Goal: Task Accomplishment & Management: Manage account settings

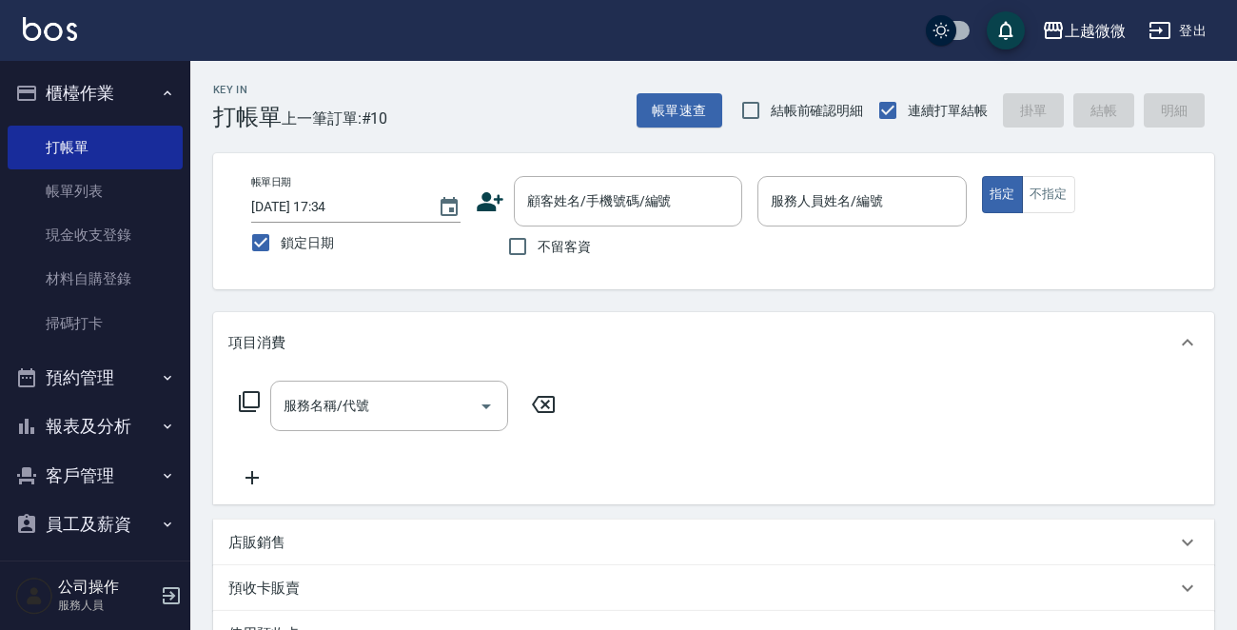
click at [543, 252] on span "不留客資" at bounding box center [564, 247] width 53 height 20
click at [538, 252] on input "不留客資" at bounding box center [518, 247] width 40 height 40
checkbox input "true"
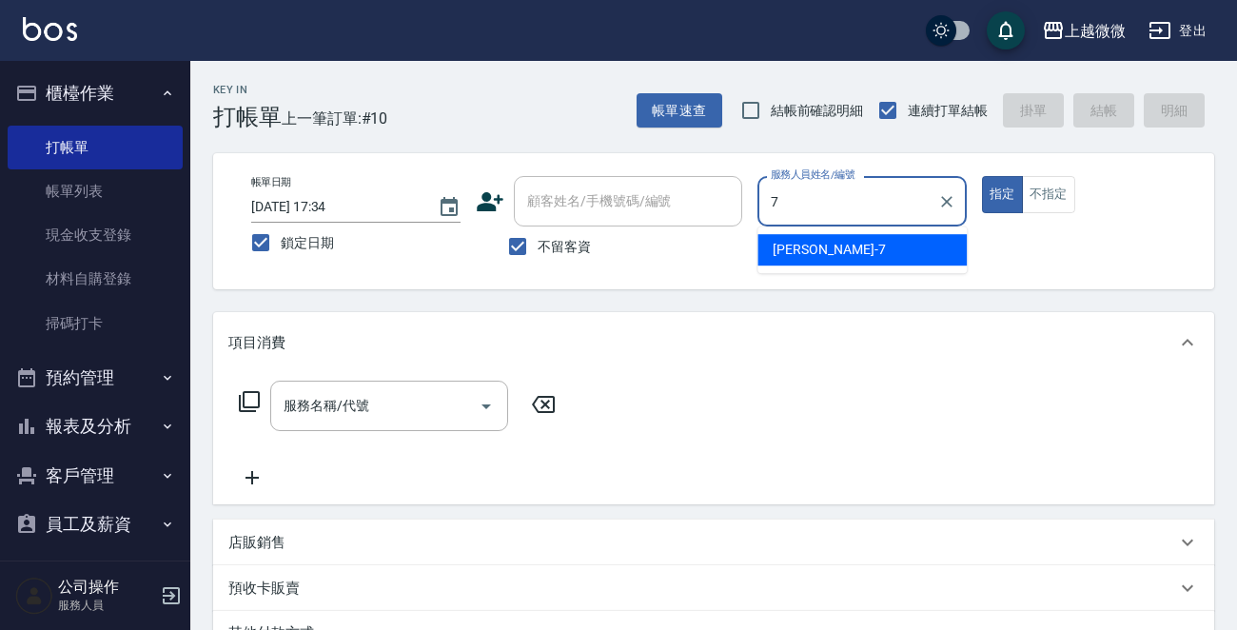
type input "73"
click at [982, 176] on button "指定" at bounding box center [1002, 194] width 41 height 37
type button "true"
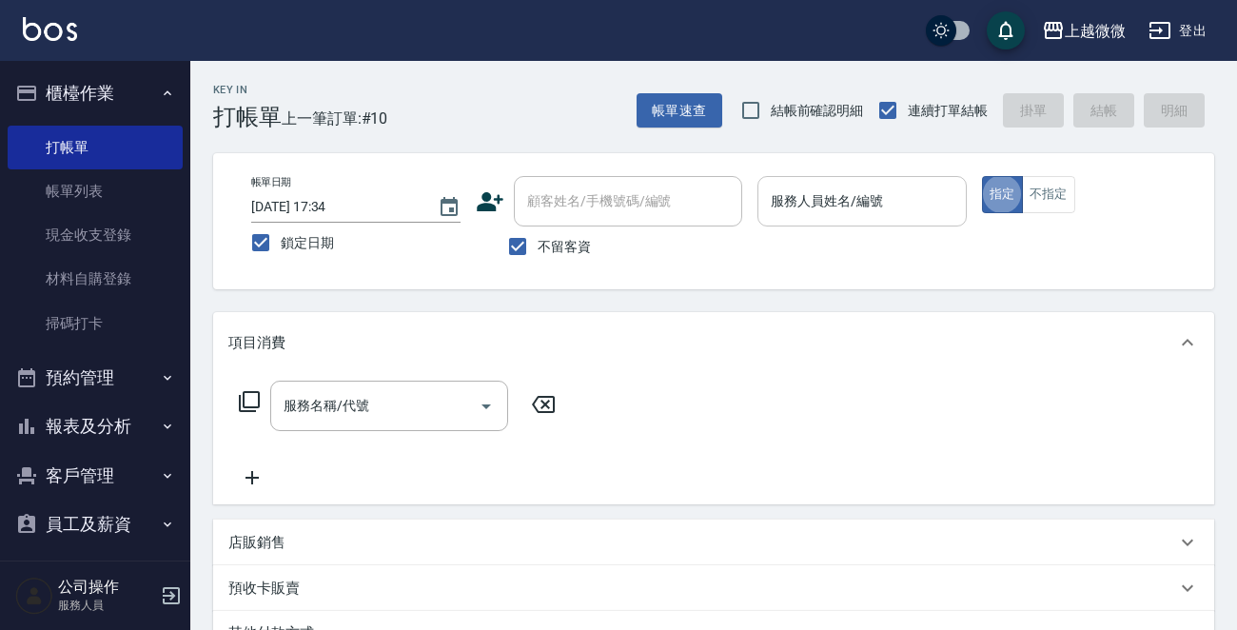
click at [850, 202] on div "服務人員姓名/編號 服務人員姓名/編號" at bounding box center [862, 201] width 209 height 50
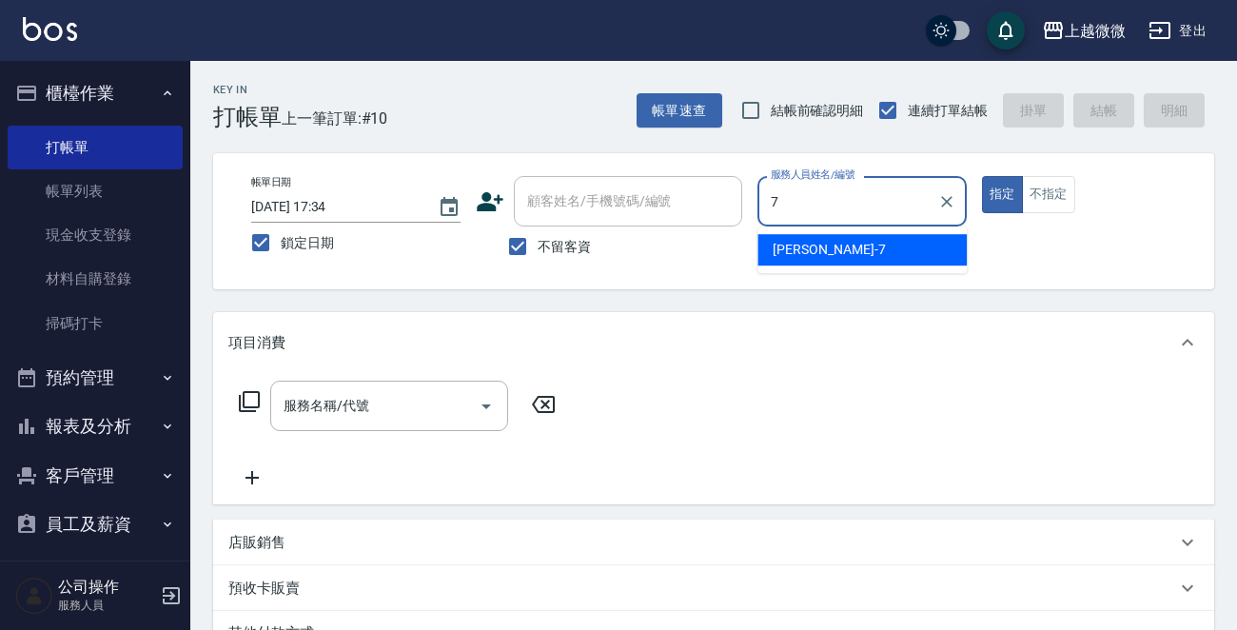
type input "[PERSON_NAME]-7"
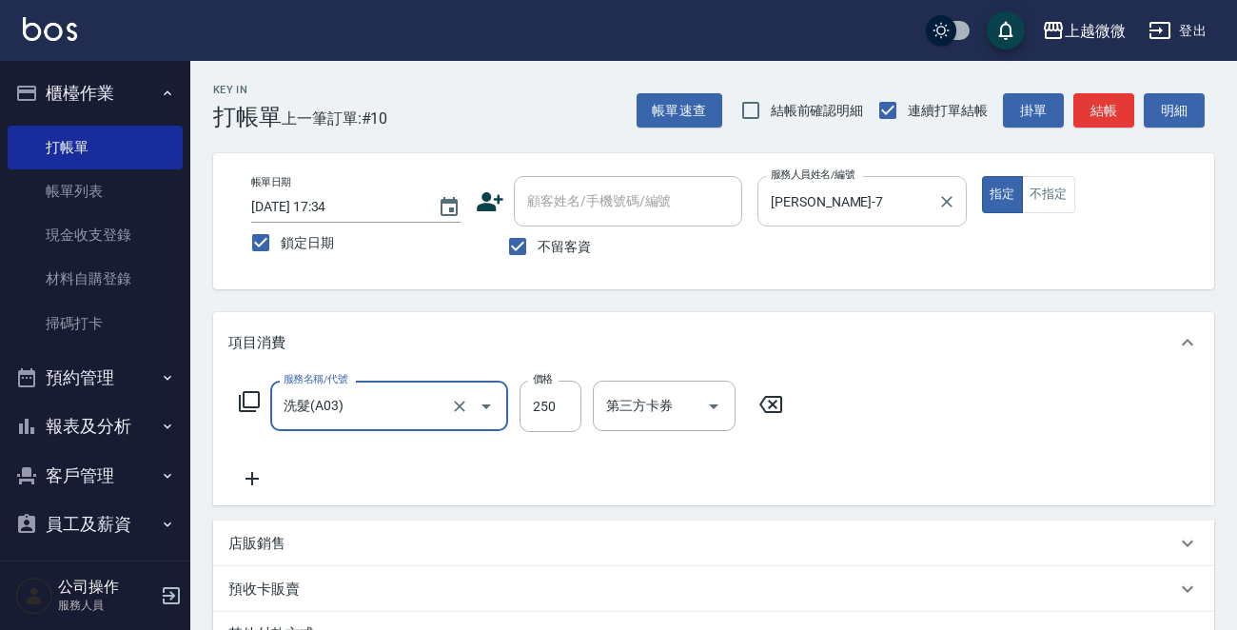
type input "洗髮(A03)"
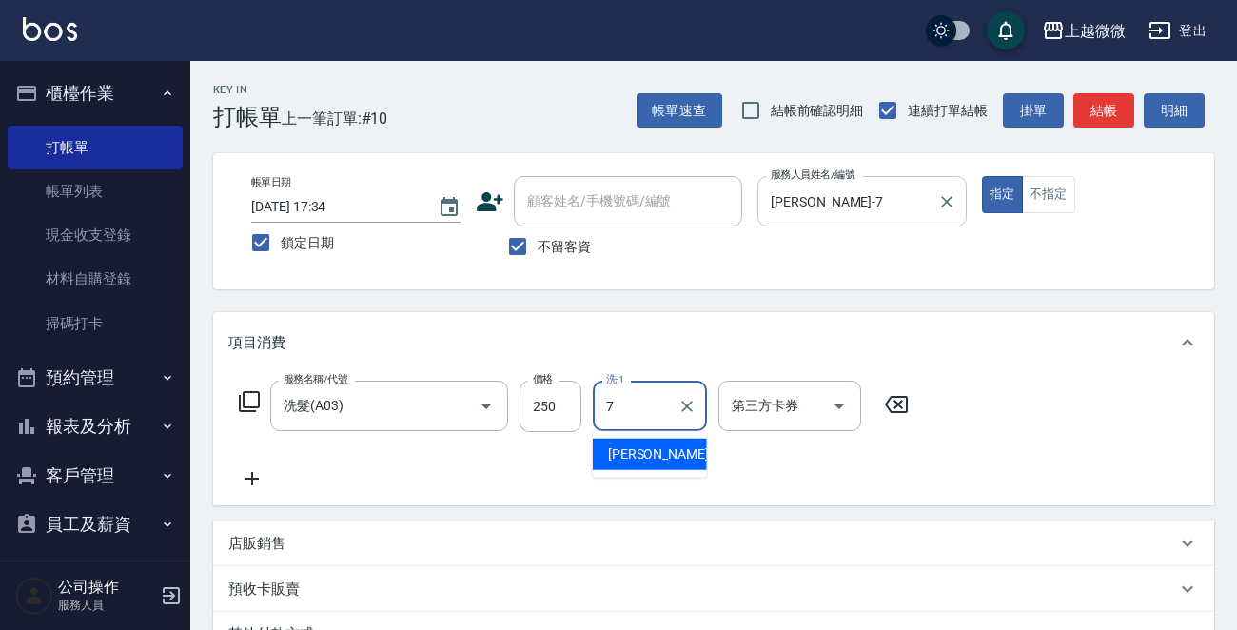
type input "[PERSON_NAME]-7"
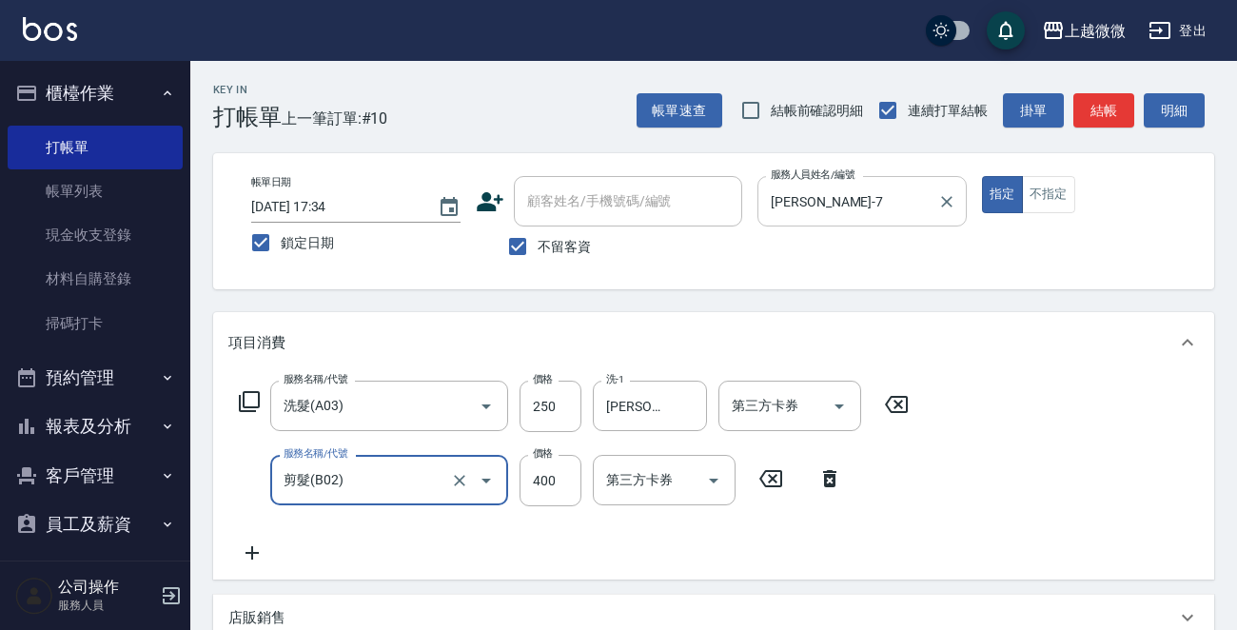
type input "剪髮(B02)"
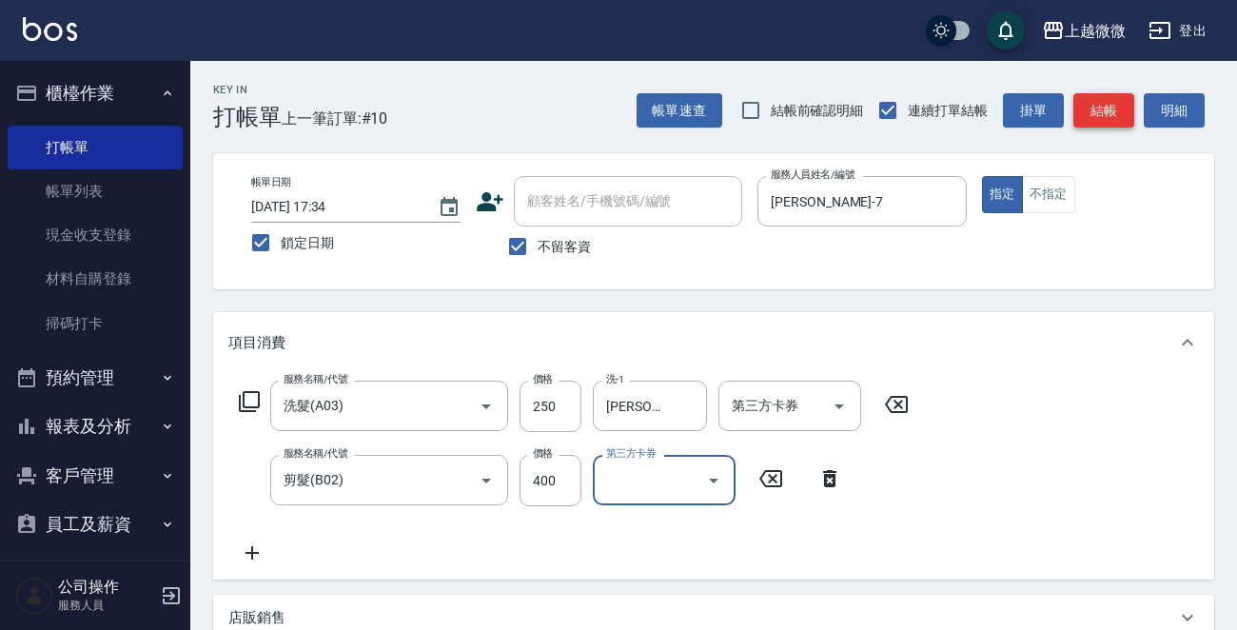
click at [1091, 118] on button "結帳" at bounding box center [1104, 110] width 61 height 35
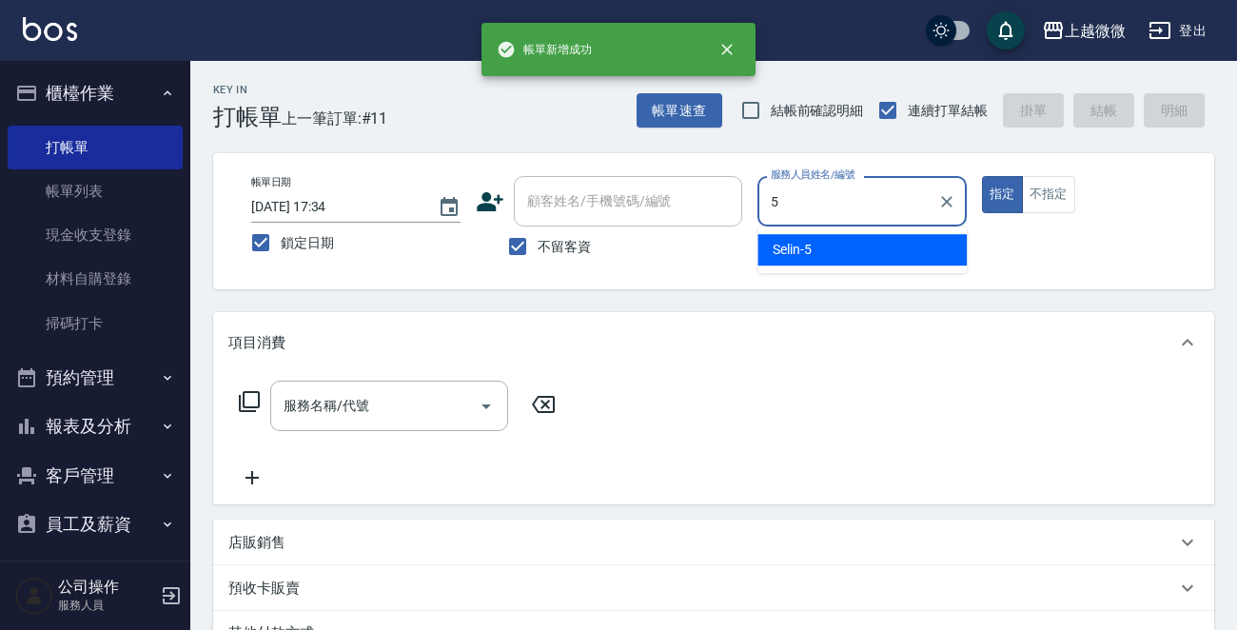
type input "Selin-5"
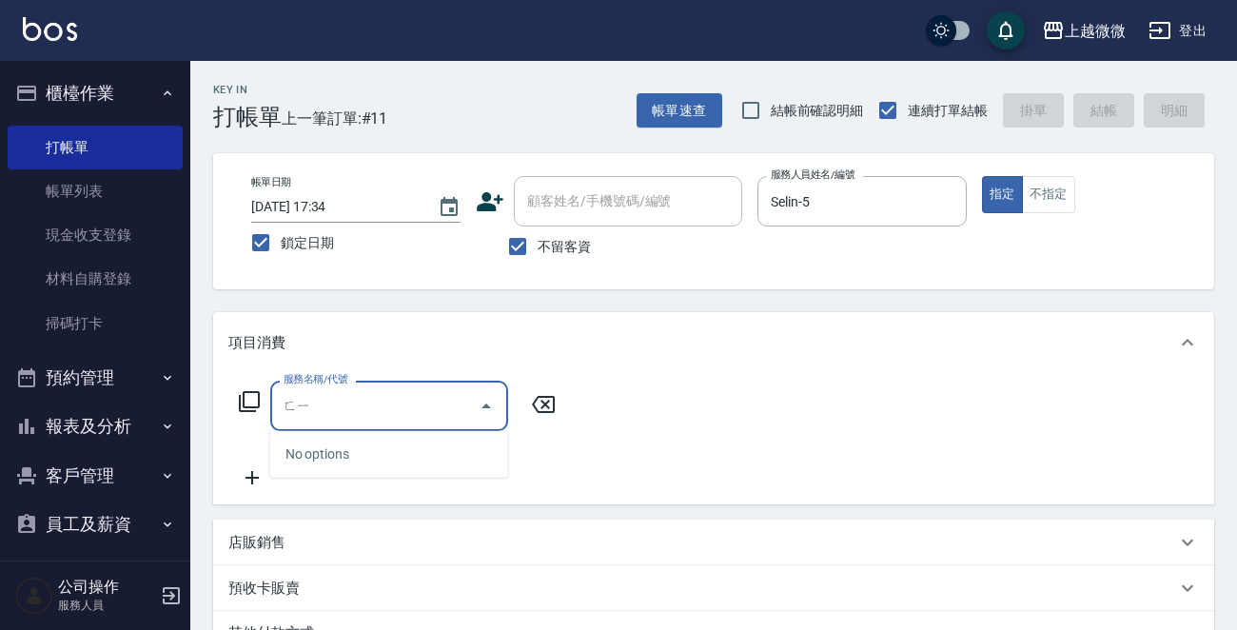
type input "ㄈ"
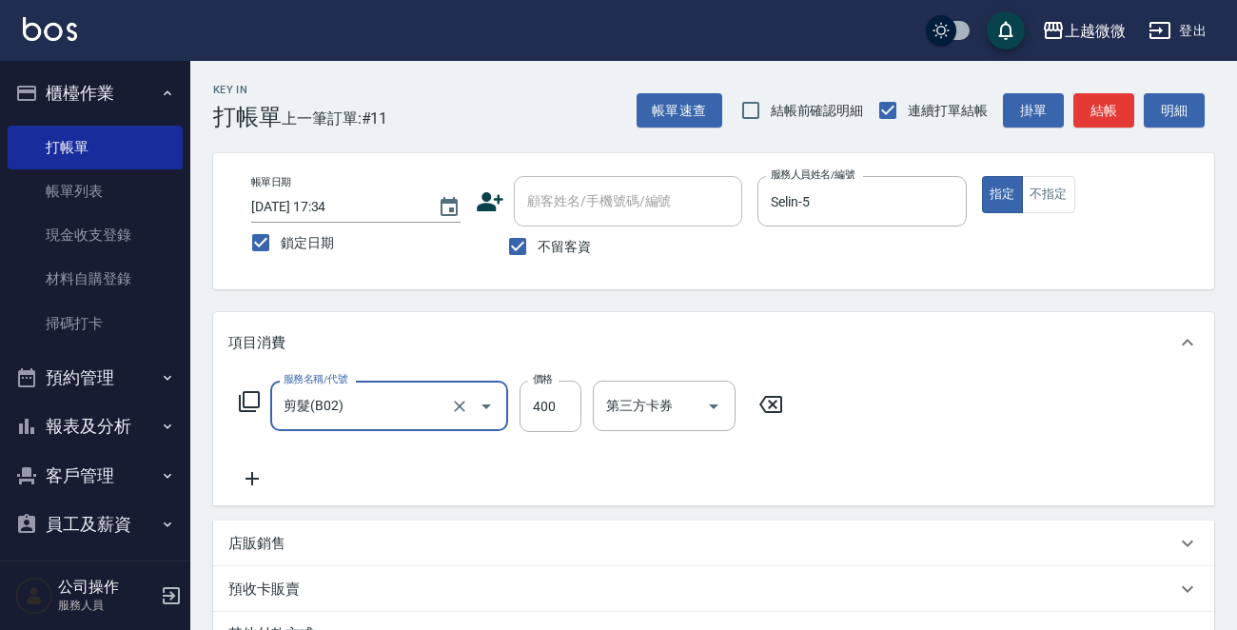
type input "剪髮(B02)"
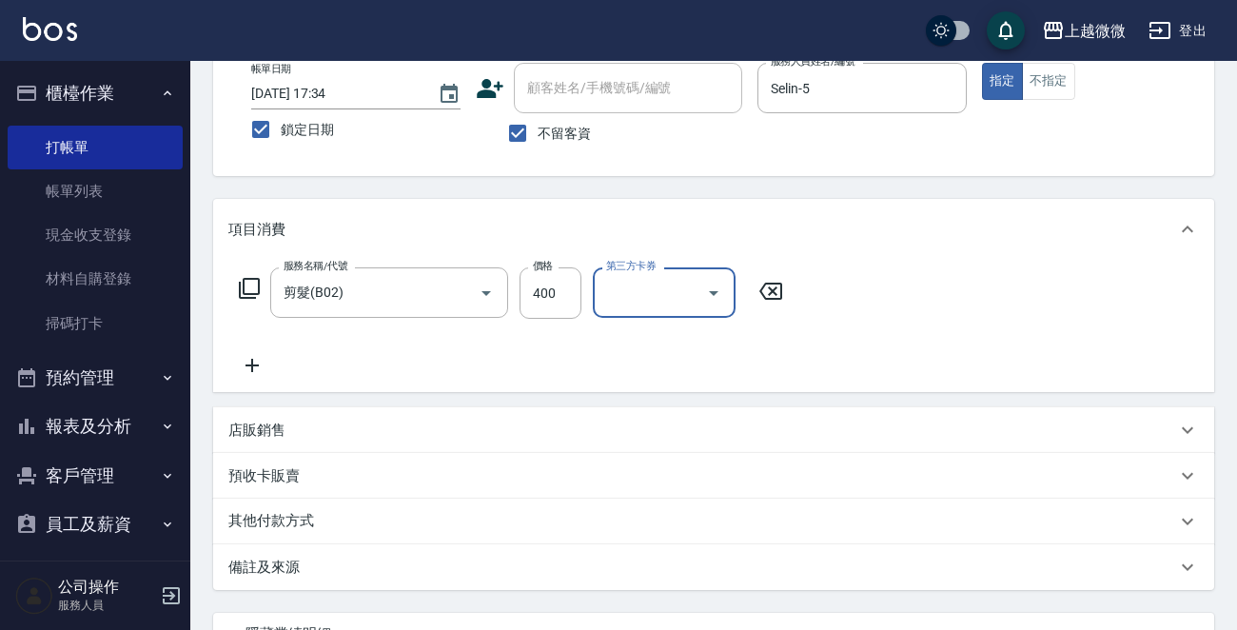
scroll to position [285, 0]
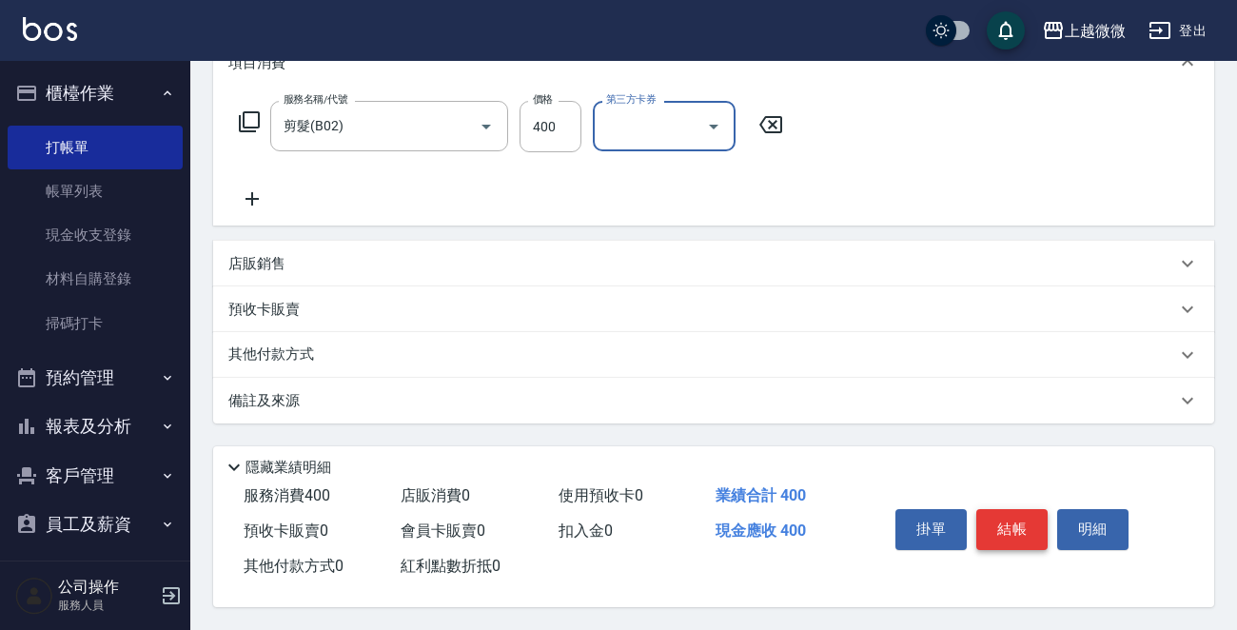
click at [1021, 518] on button "結帳" at bounding box center [1012, 529] width 71 height 40
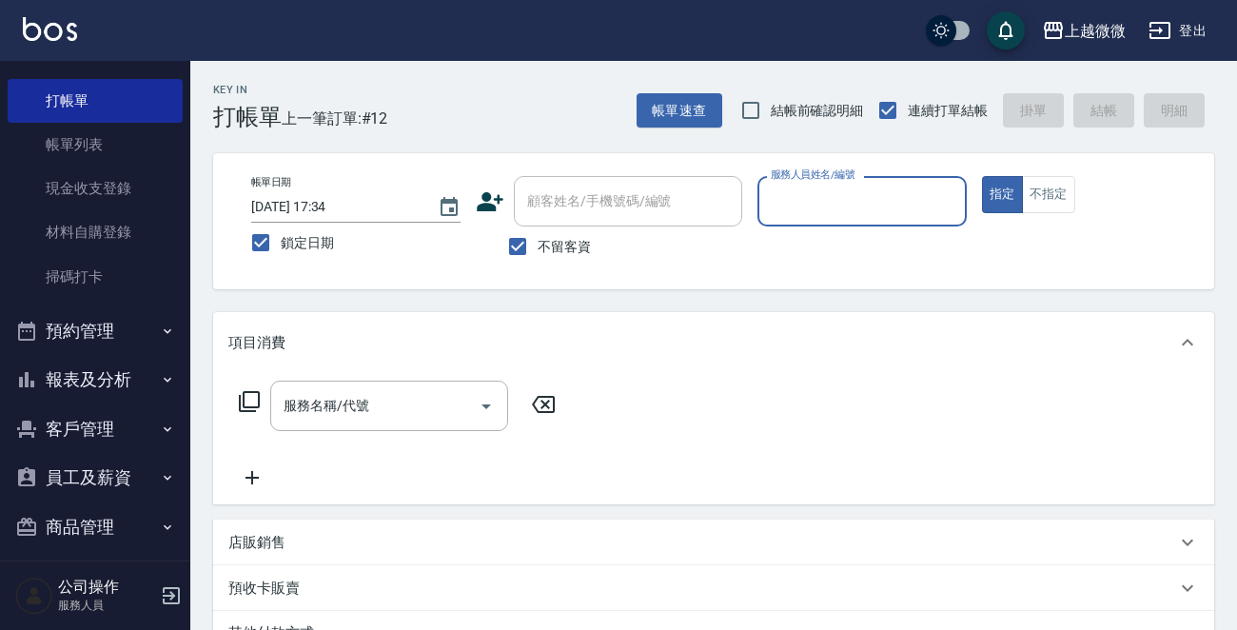
scroll to position [59, 0]
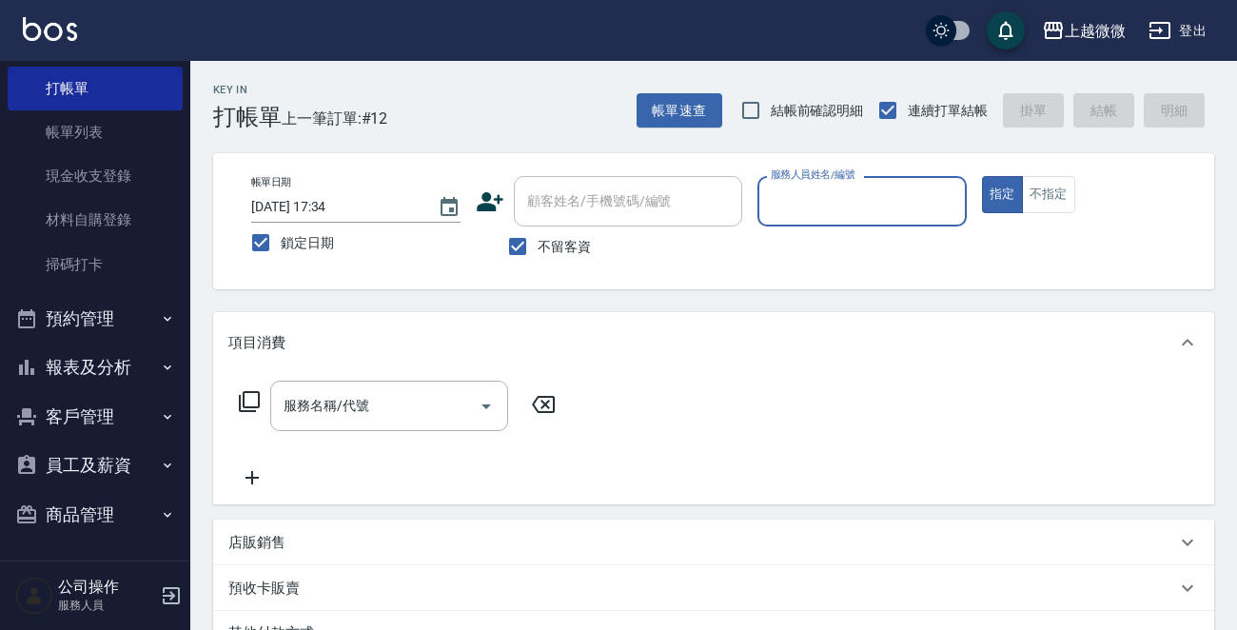
click at [132, 376] on button "報表及分析" at bounding box center [95, 367] width 175 height 49
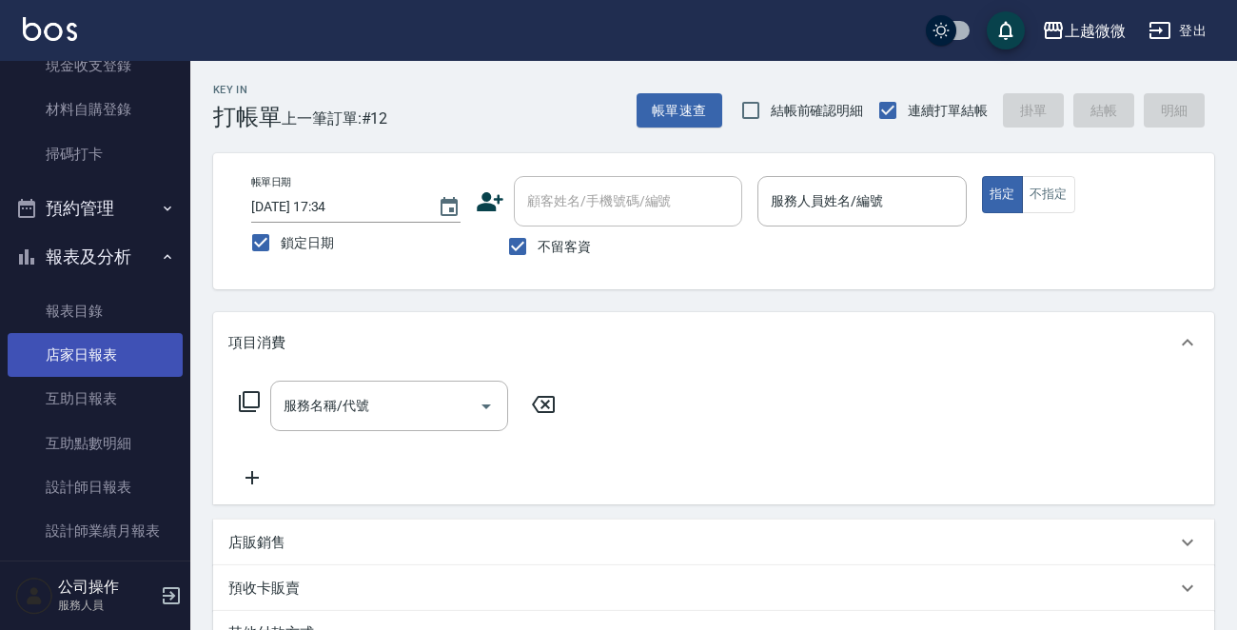
scroll to position [249, 0]
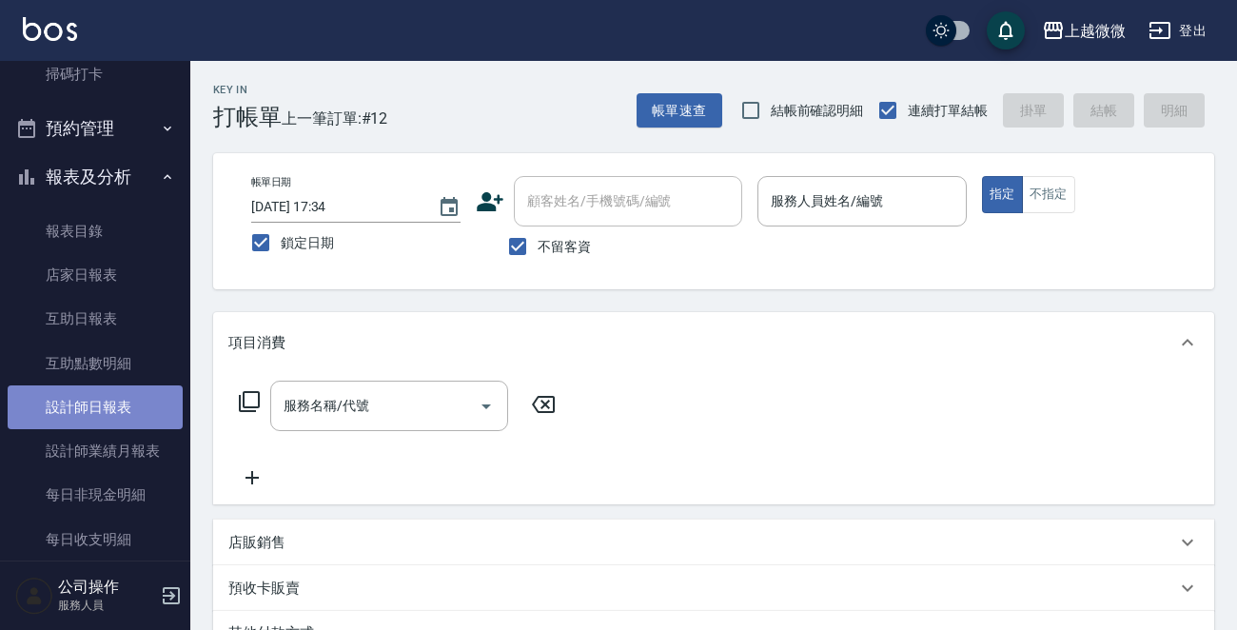
click at [112, 408] on link "設計師日報表" at bounding box center [95, 408] width 175 height 44
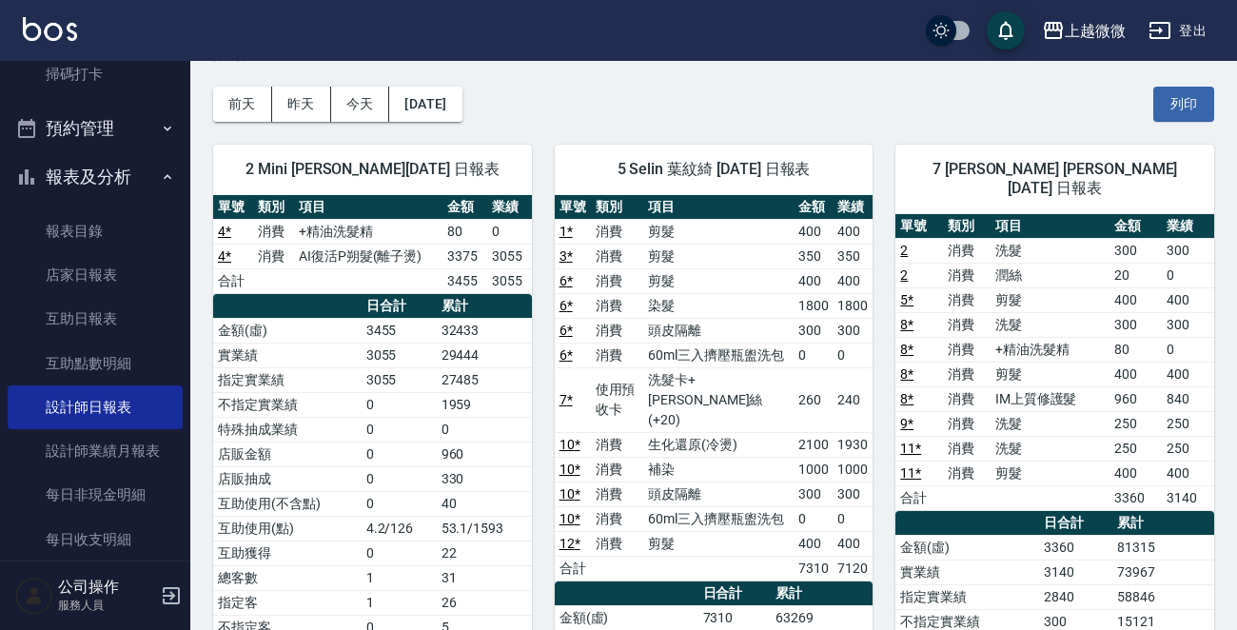
scroll to position [190, 0]
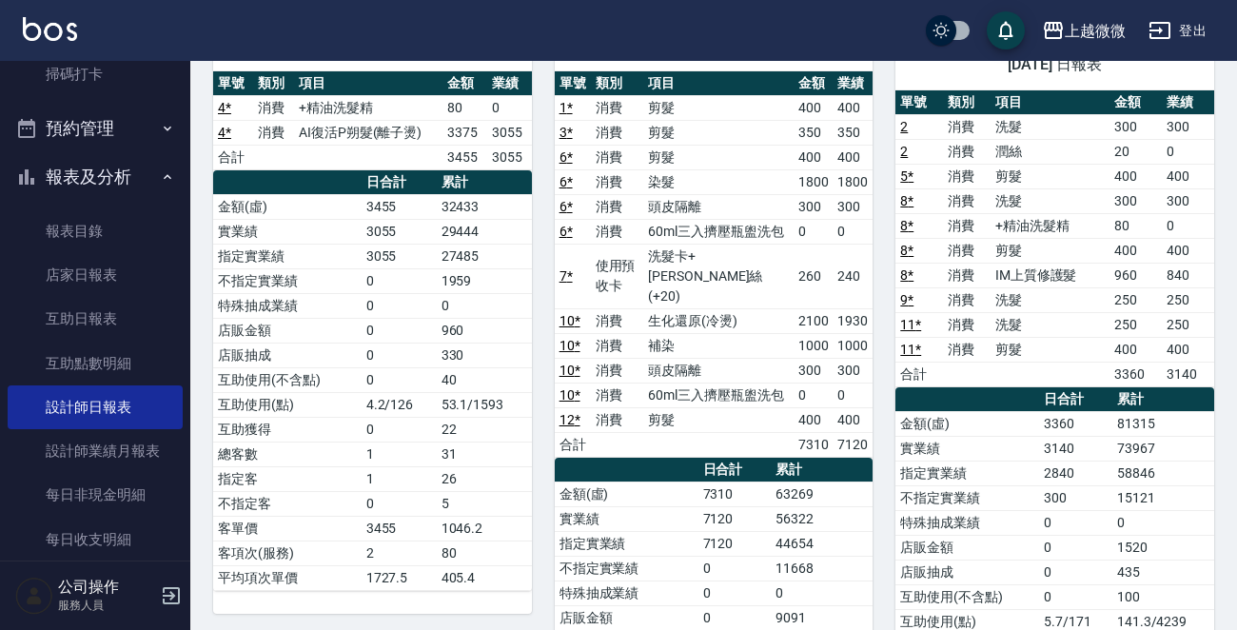
click at [833, 407] on td "0" at bounding box center [814, 395] width 40 height 25
click at [56, 27] on img at bounding box center [50, 29] width 54 height 24
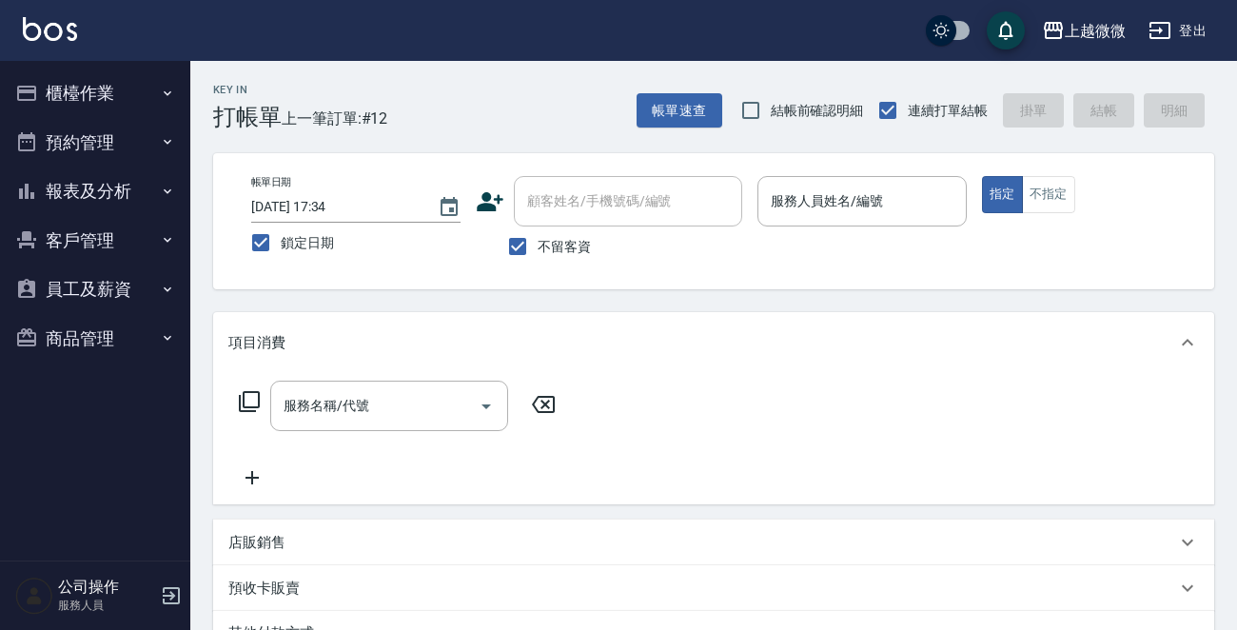
click at [570, 241] on span "不留客資" at bounding box center [564, 247] width 53 height 20
click at [538, 241] on input "不留客資" at bounding box center [518, 247] width 40 height 40
checkbox input "false"
click at [583, 198] on div "顧客姓名/手機號碼/編號 顧客姓名/手機號碼/編號" at bounding box center [628, 201] width 228 height 50
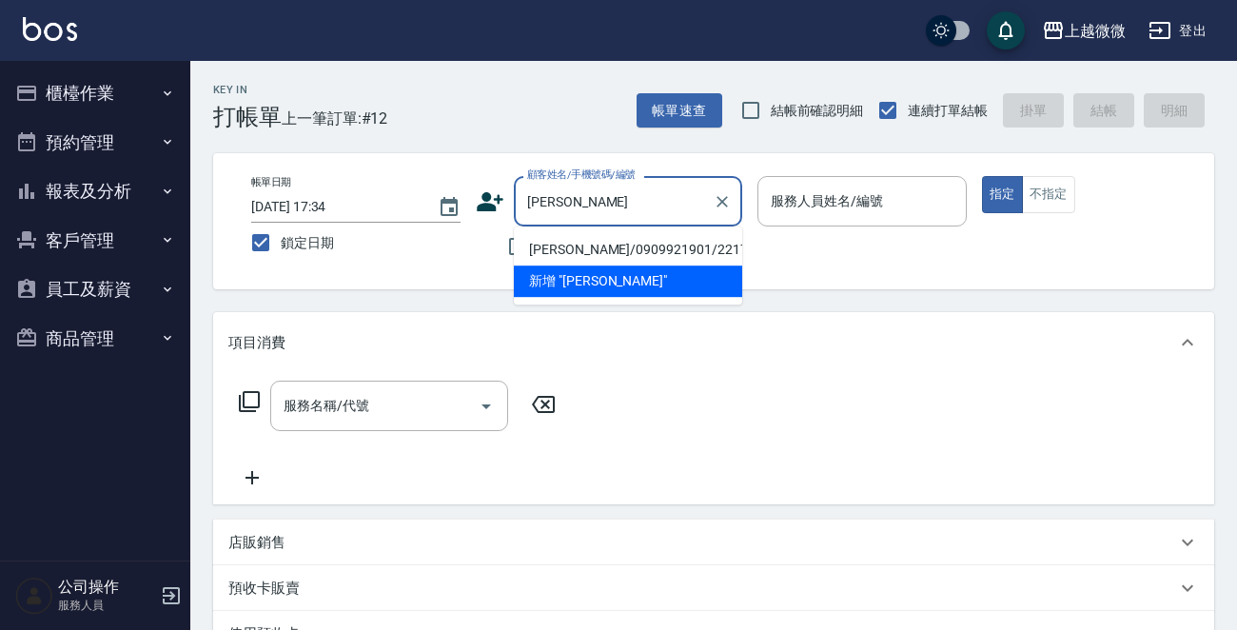
click at [604, 253] on li "[PERSON_NAME]/0909921901/2217" at bounding box center [628, 249] width 228 height 31
type input "[PERSON_NAME]/0909921901/2217"
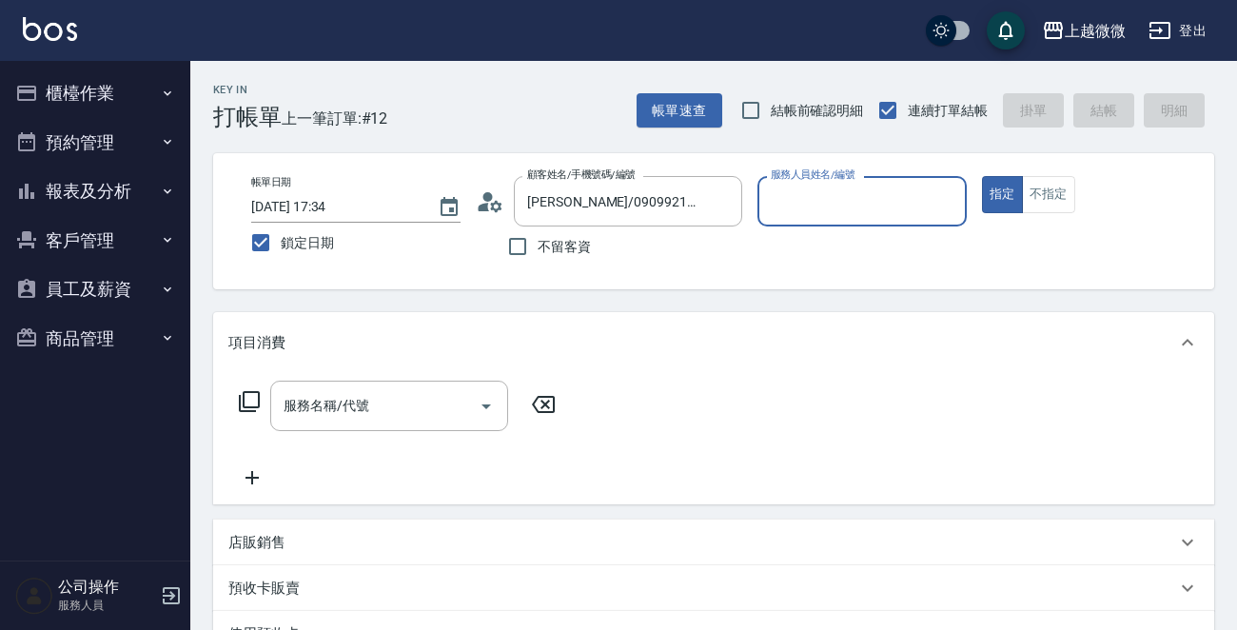
type input "Vivi-6"
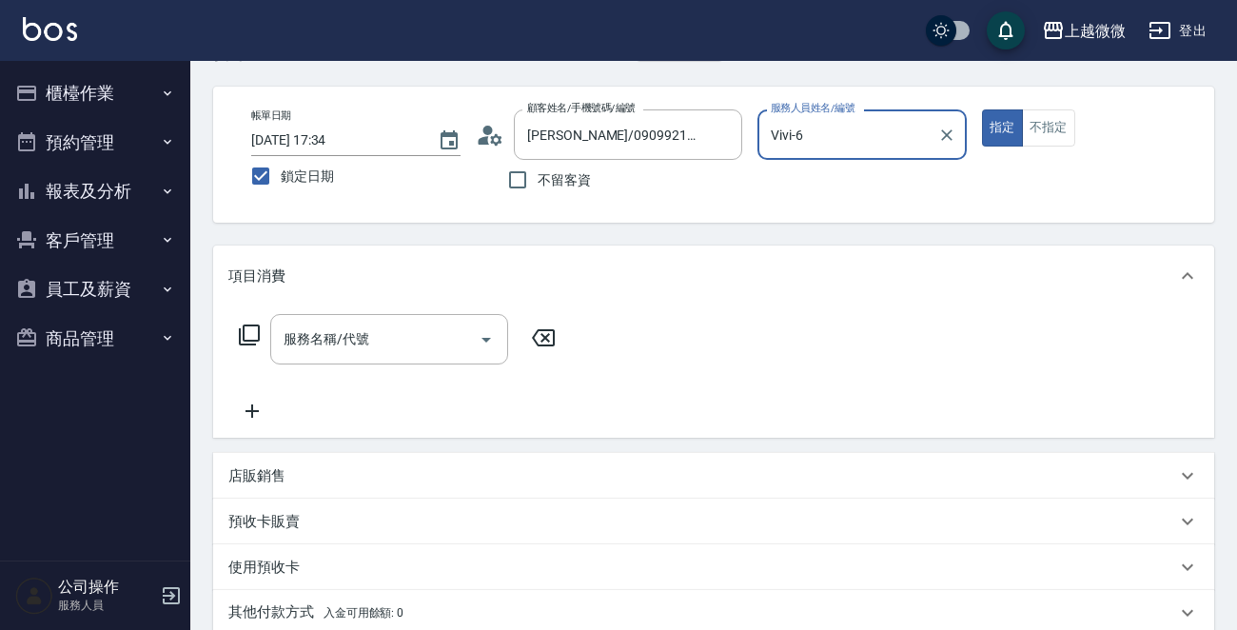
scroll to position [95, 0]
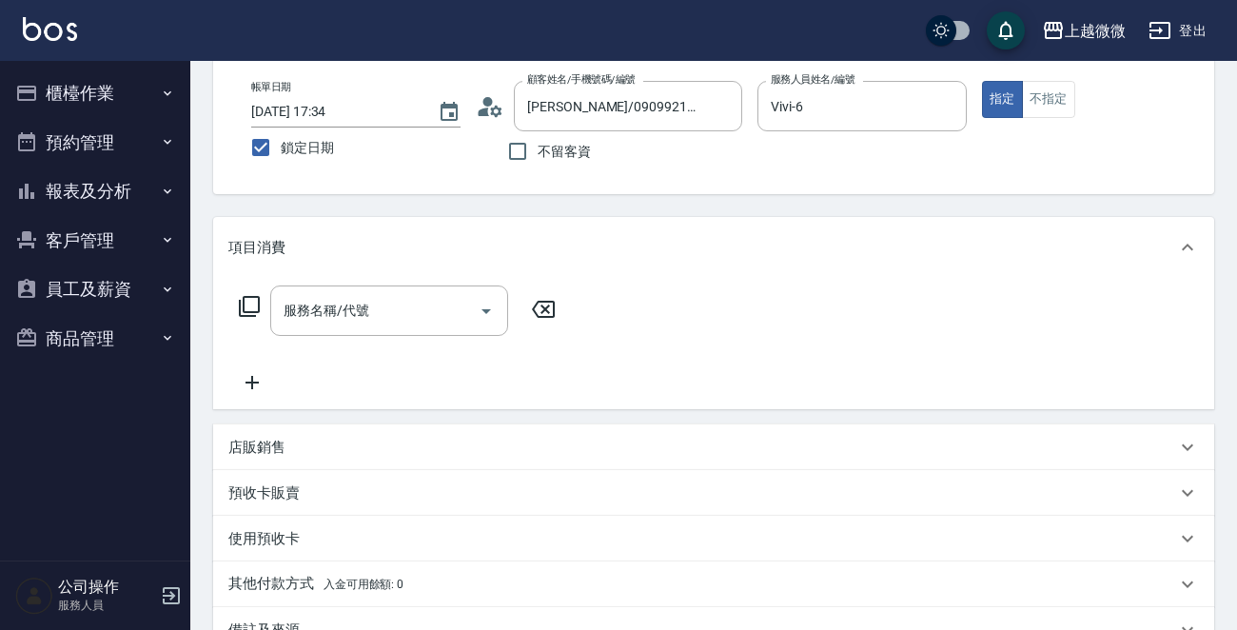
click at [349, 450] on div "店販銷售" at bounding box center [702, 448] width 948 height 20
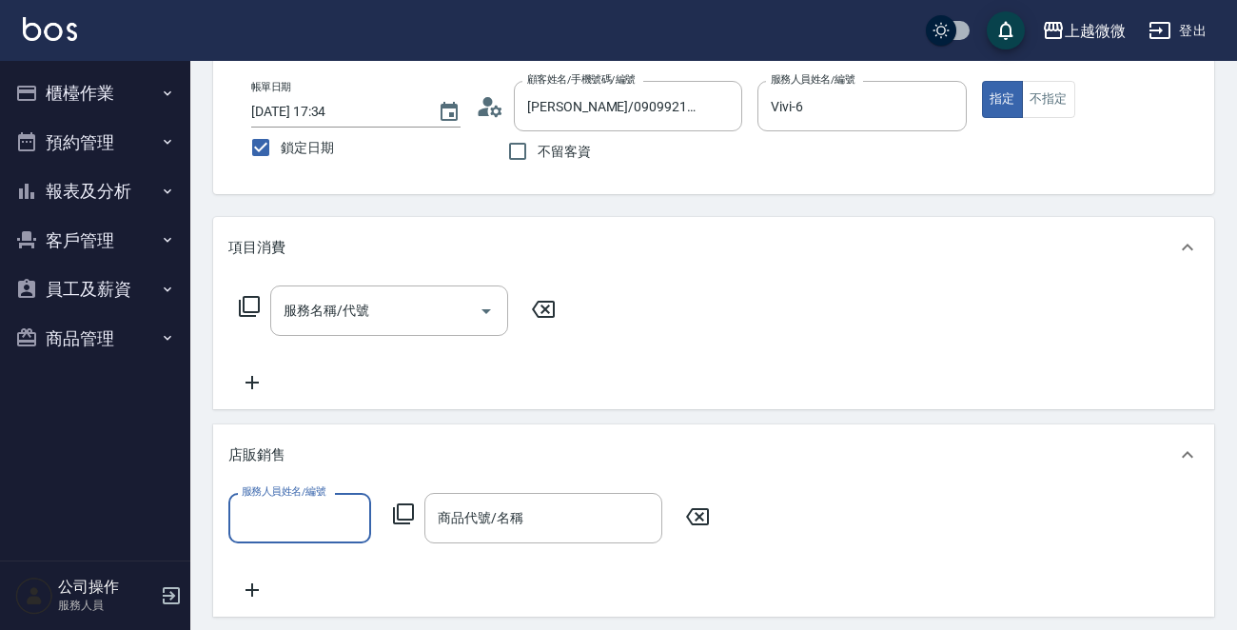
scroll to position [0, 0]
click at [314, 499] on div "服務人員姓名/編號" at bounding box center [299, 518] width 143 height 50
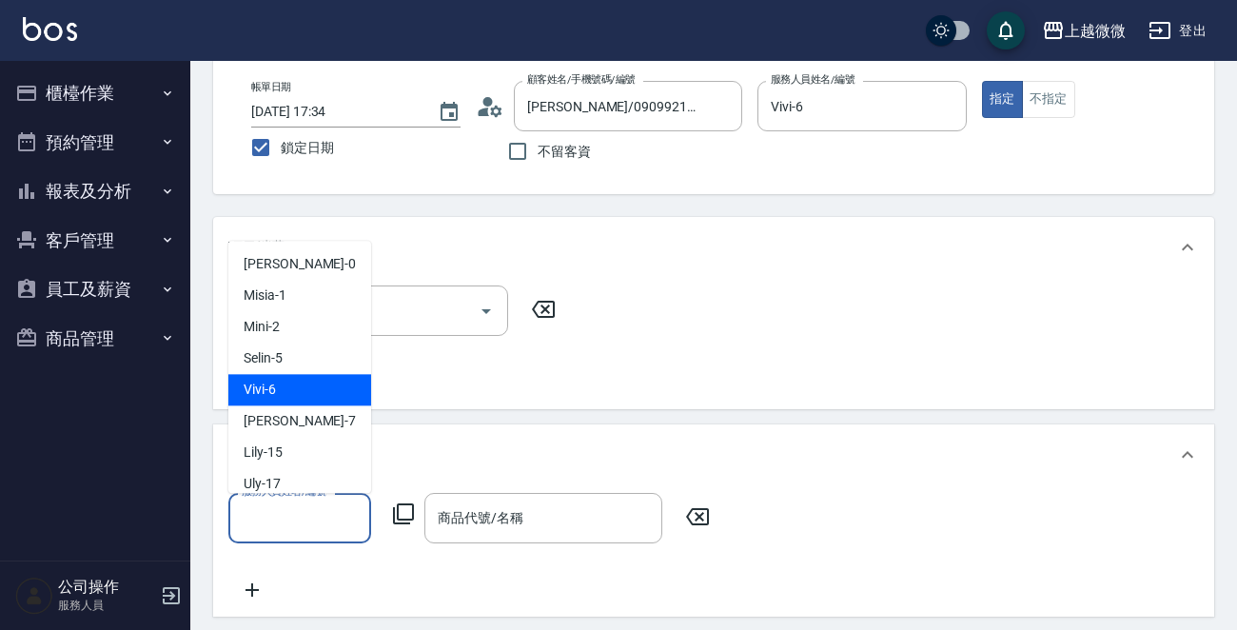
click at [305, 383] on div "Vivi -6" at bounding box center [299, 390] width 143 height 31
type input "Vivi-6"
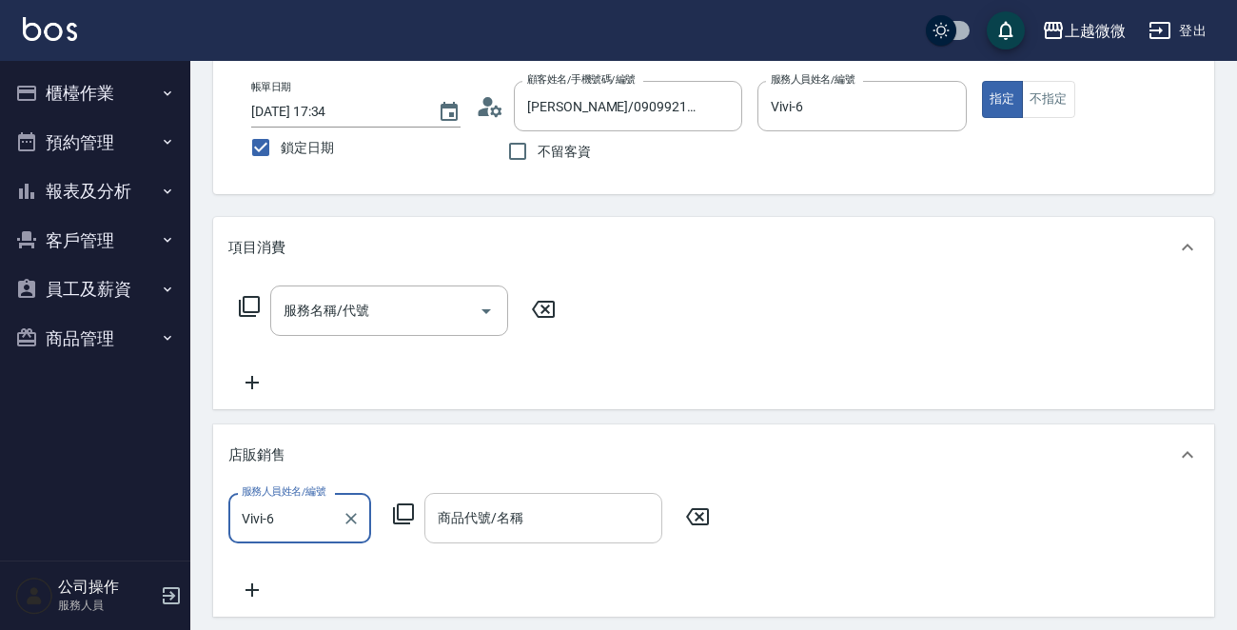
click at [495, 526] on div "商品代號/名稱 商品代號/名稱" at bounding box center [544, 518] width 238 height 50
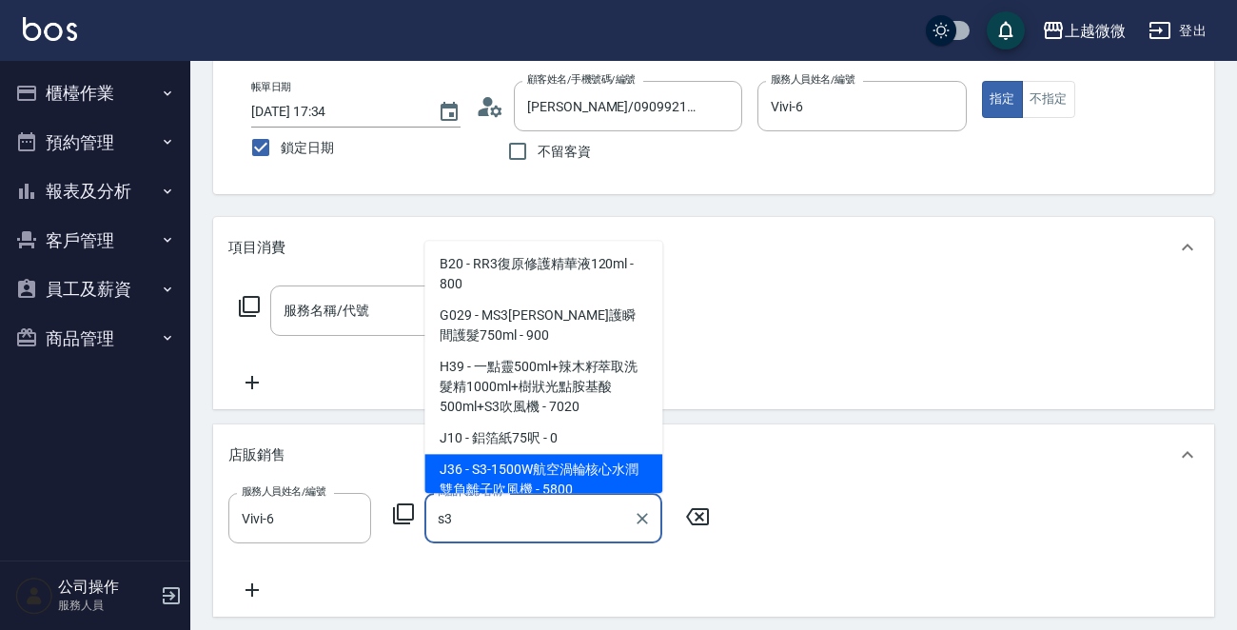
click at [600, 465] on span "J36 - S3-1500W航空渦輪核心水潤雙負離子吹風機 - 5800" at bounding box center [544, 480] width 238 height 51
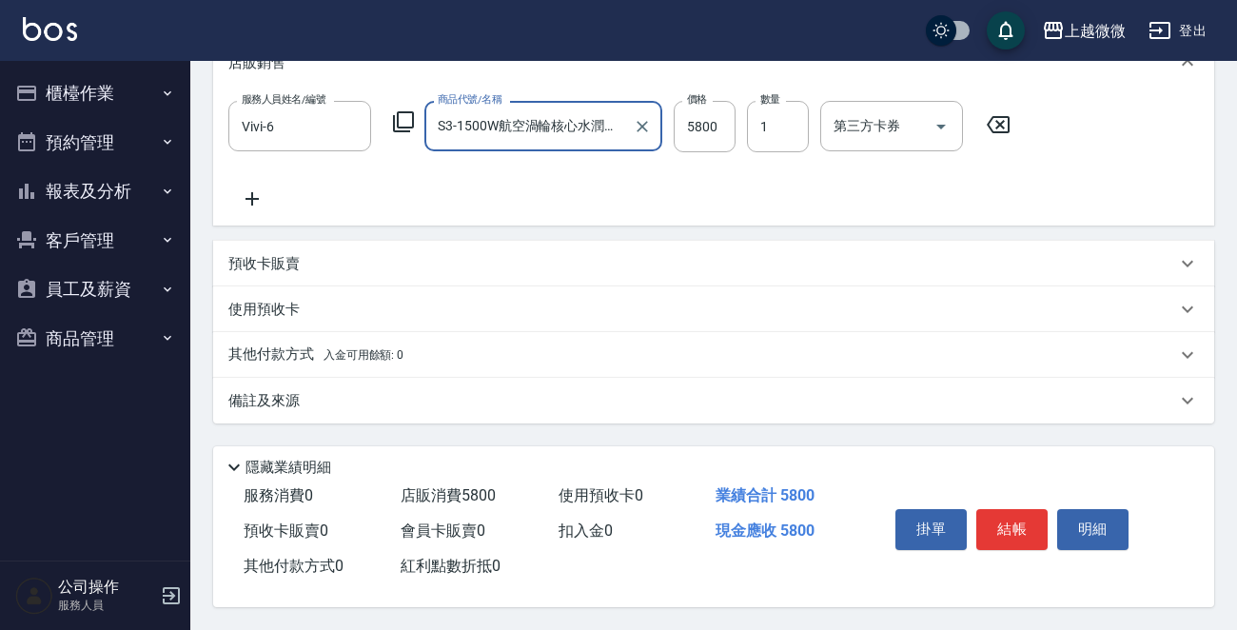
scroll to position [492, 0]
type input "S3-1500W航空渦輪核心水潤雙負離子吹風機"
click at [1017, 522] on button "結帳" at bounding box center [1012, 529] width 71 height 40
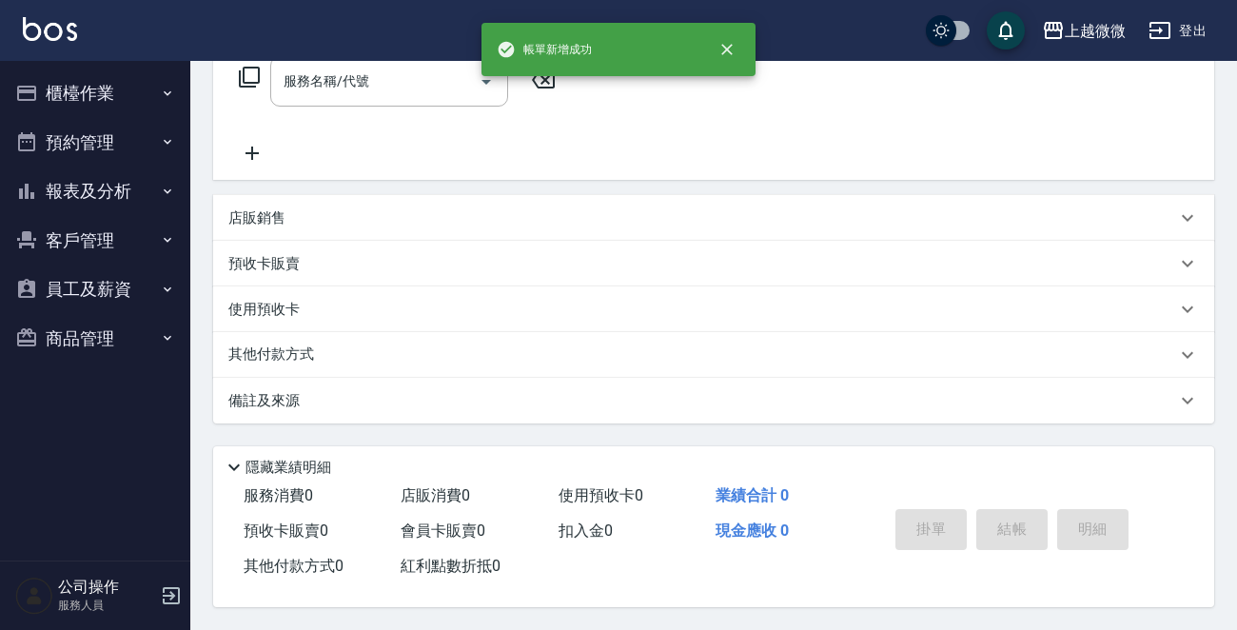
scroll to position [0, 0]
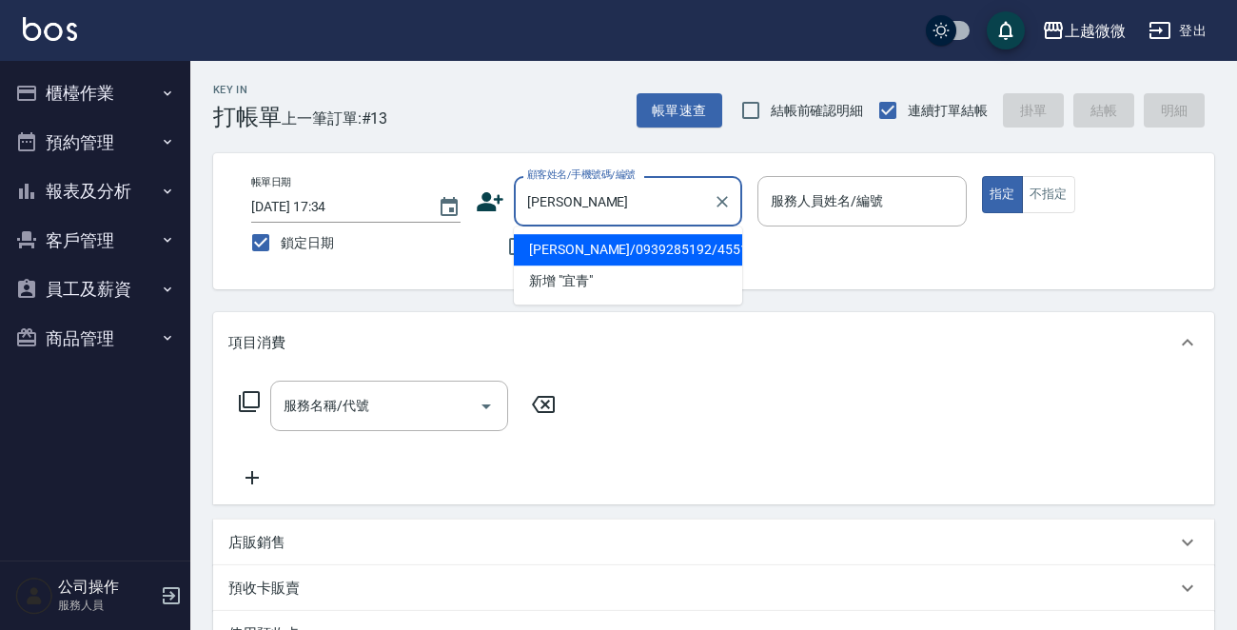
type input "[PERSON_NAME]/0939285192/4551"
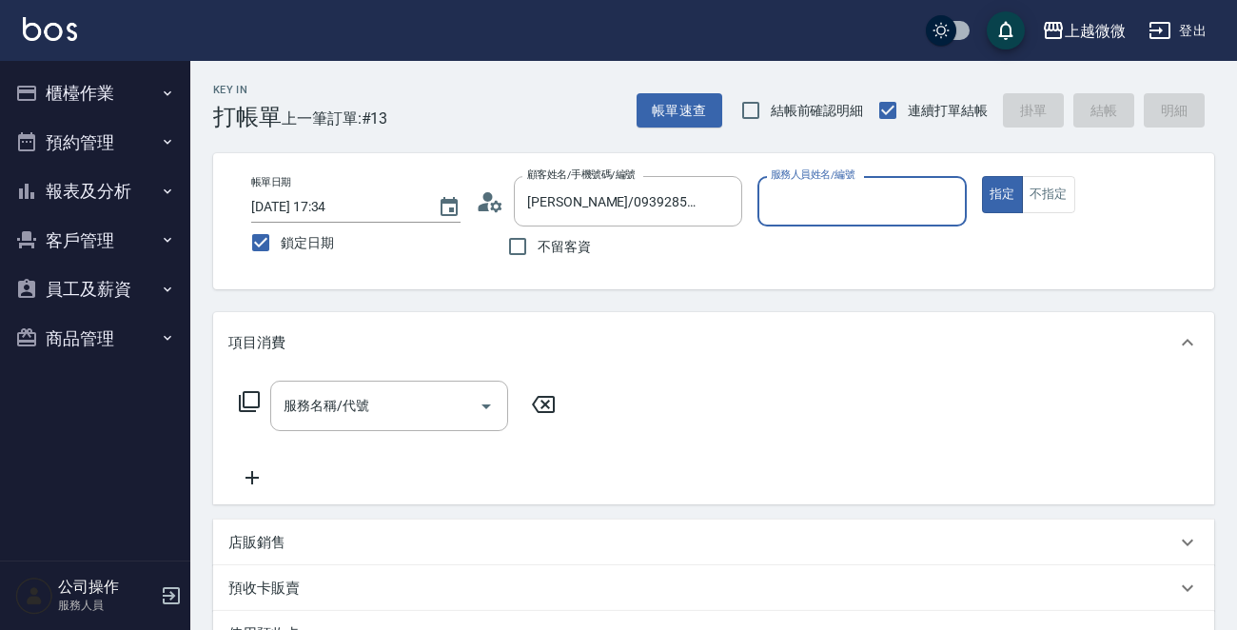
type input "[PERSON_NAME]-7"
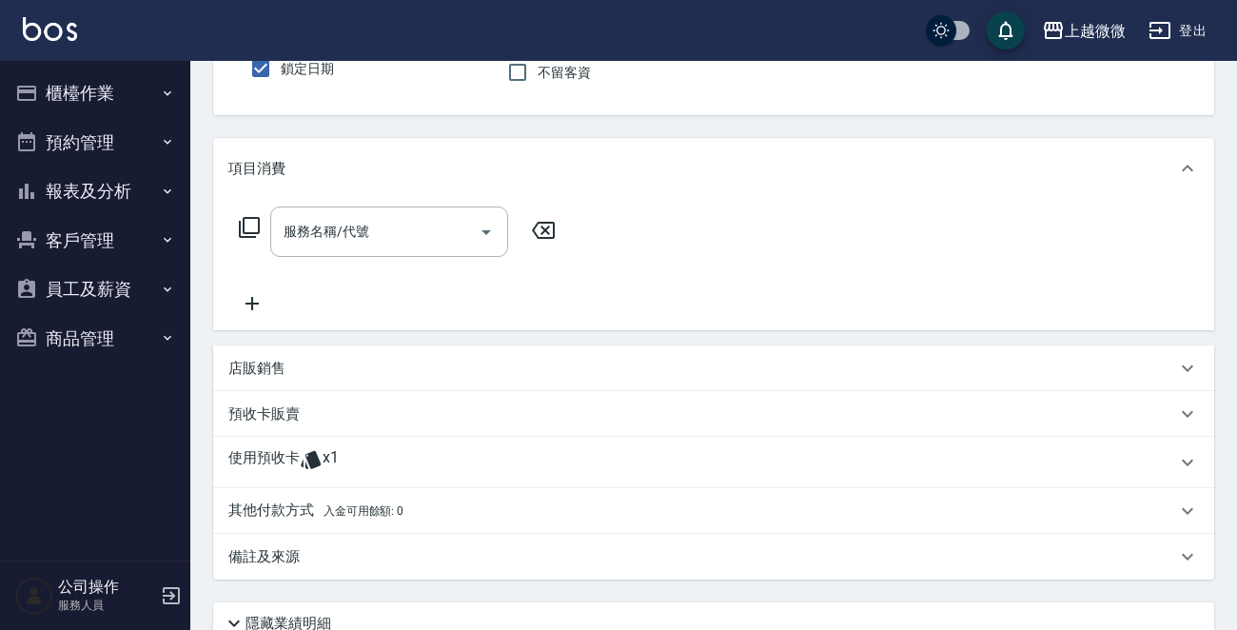
scroll to position [190, 0]
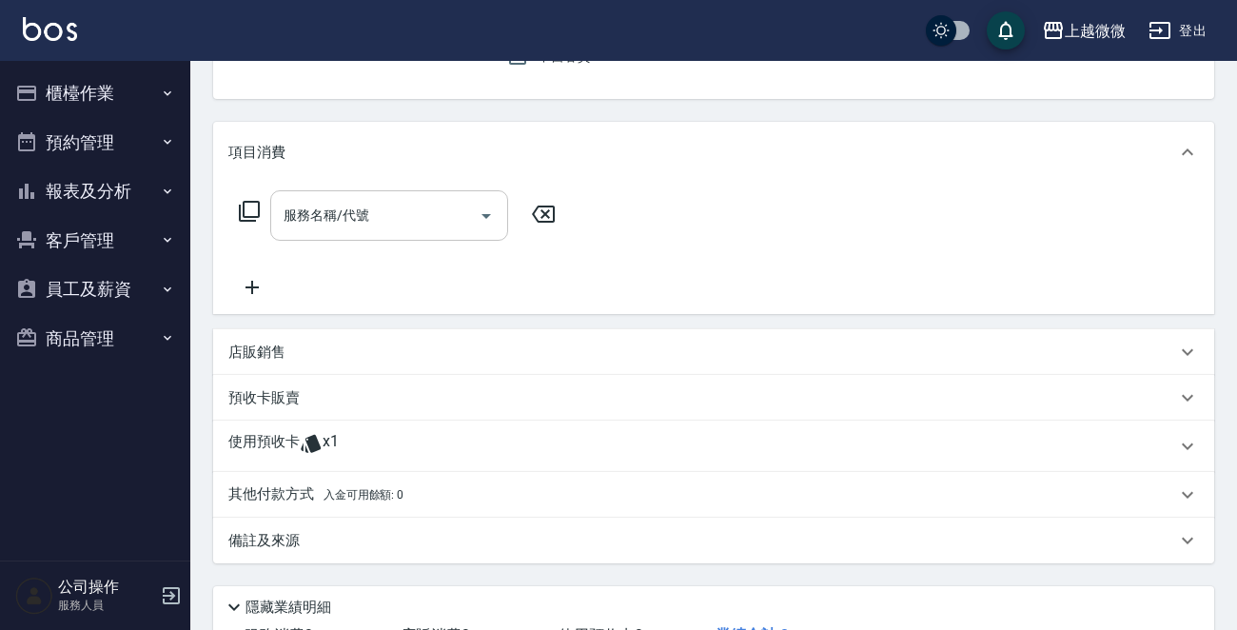
click at [405, 211] on input "服務名稱/代號" at bounding box center [375, 215] width 192 height 33
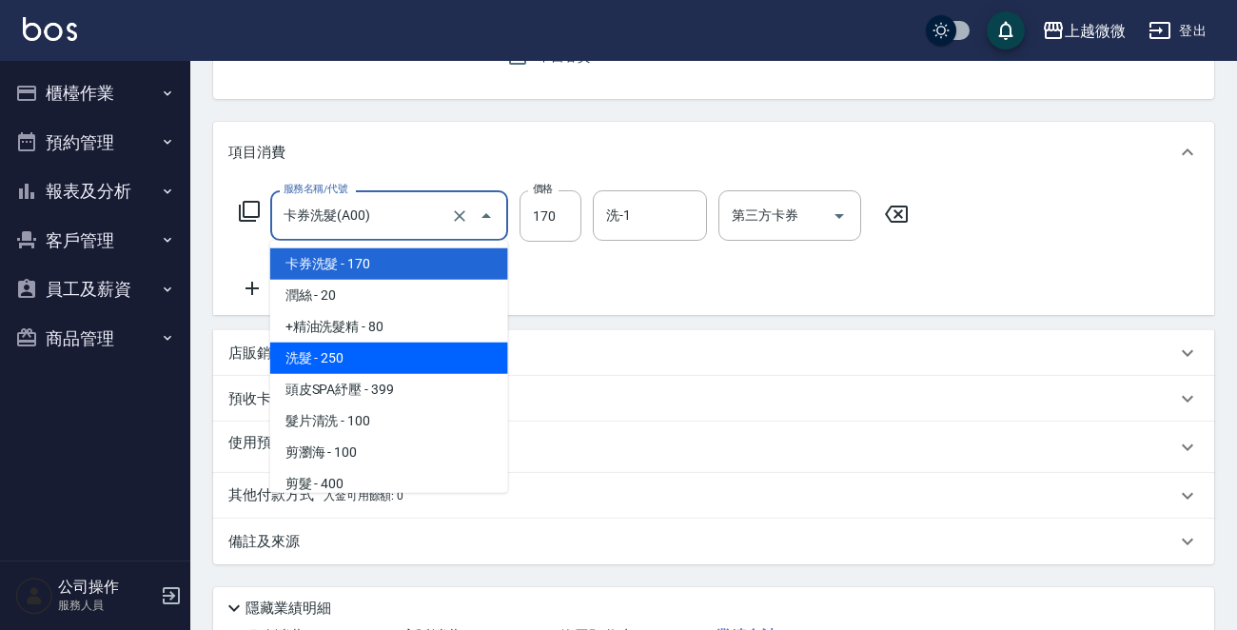
type input "洗髮(A03)"
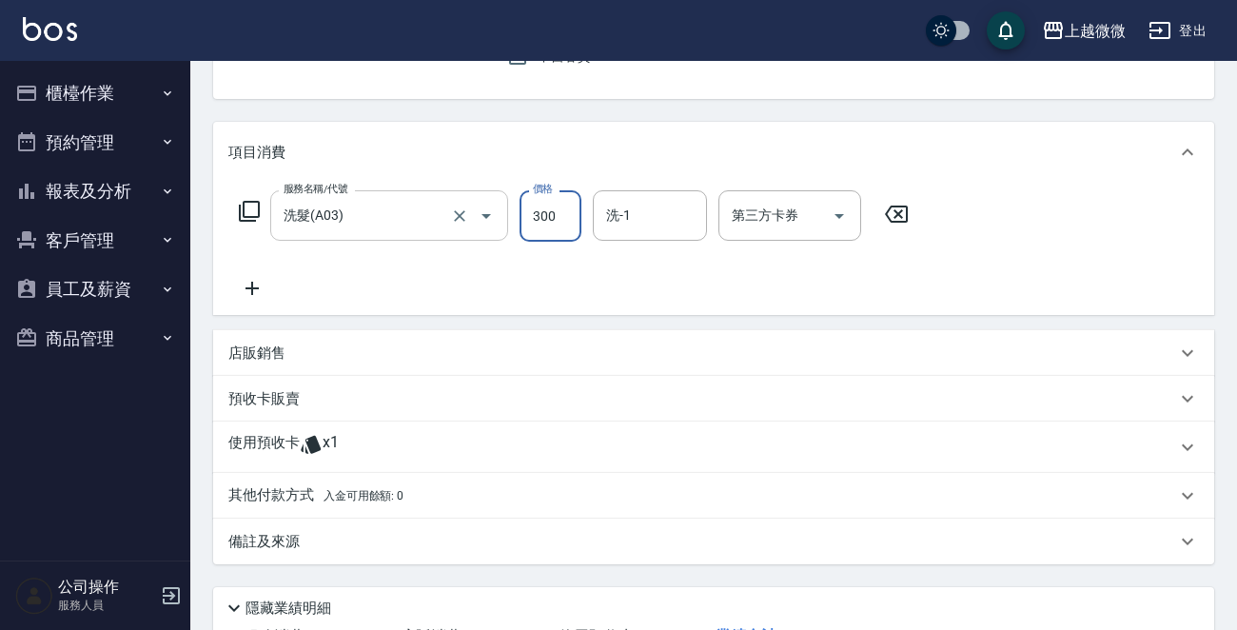
type input "300"
type input "1"
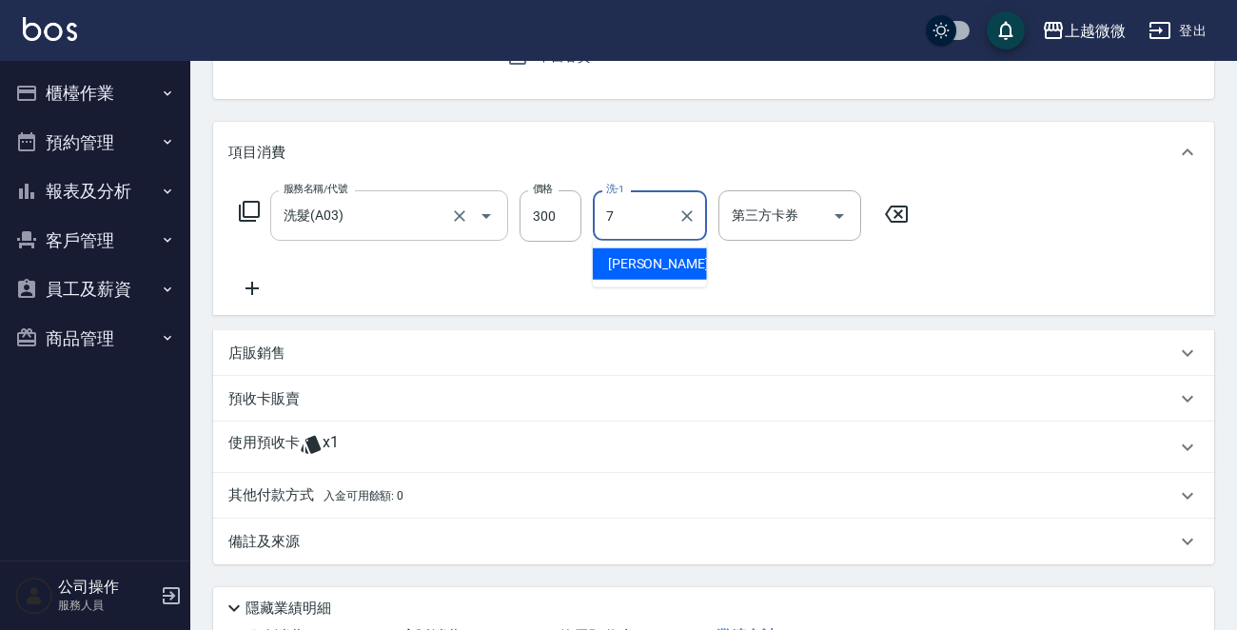
type input "[PERSON_NAME]-7"
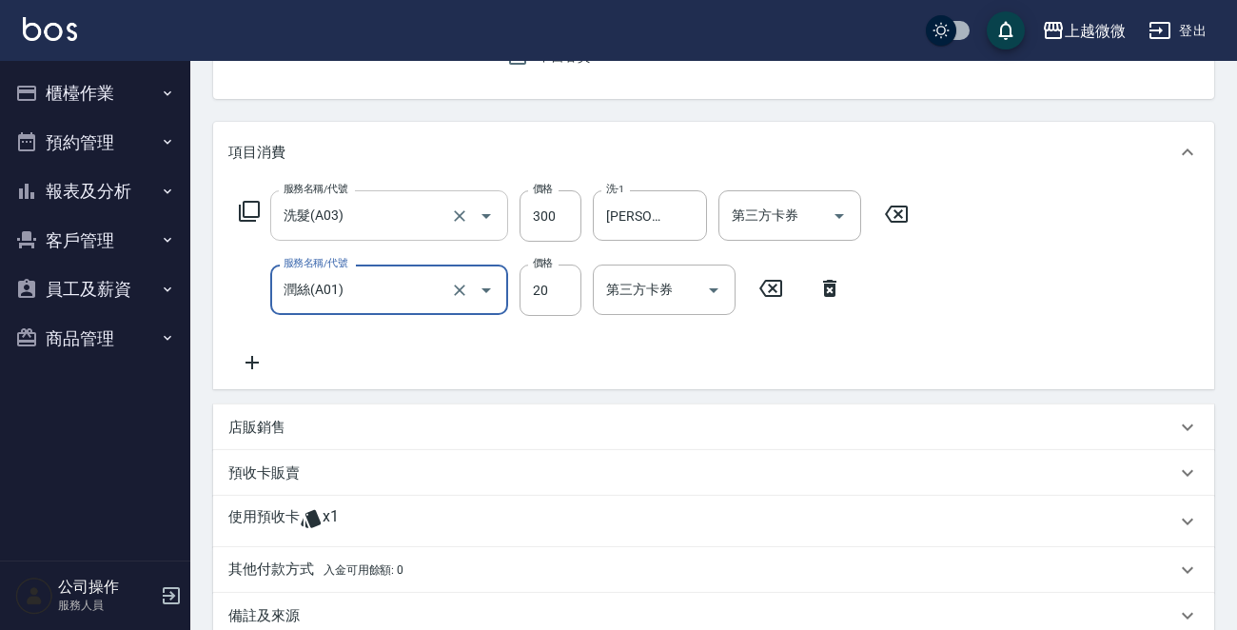
type input "潤絲(A01)"
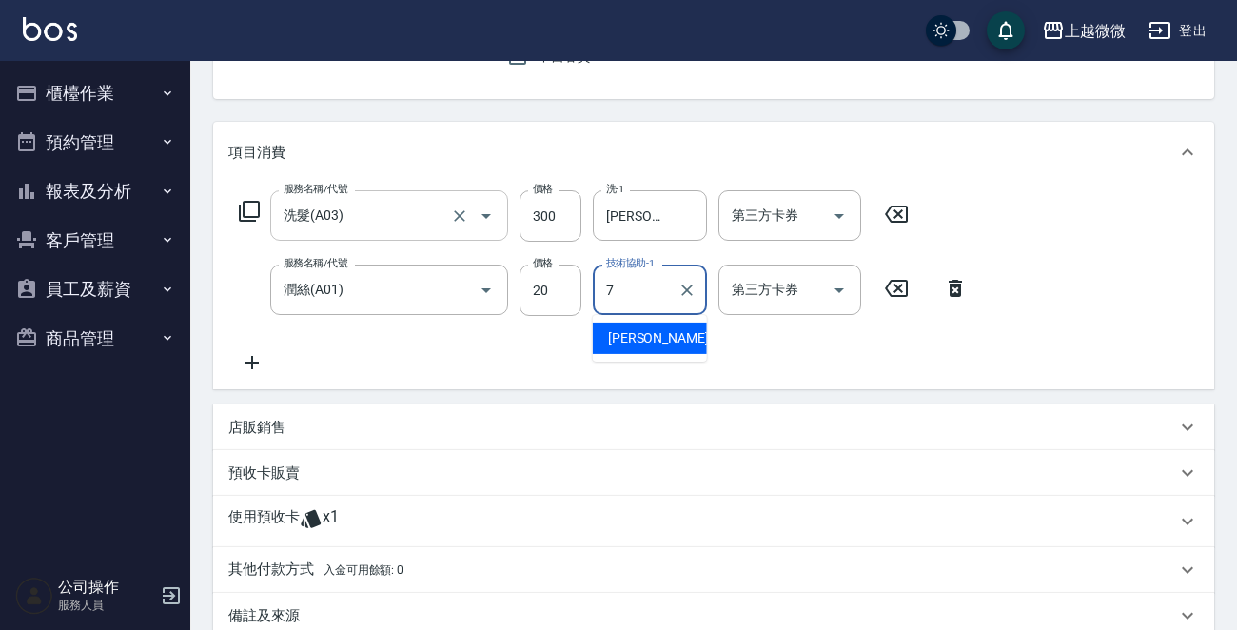
type input "[PERSON_NAME]-7"
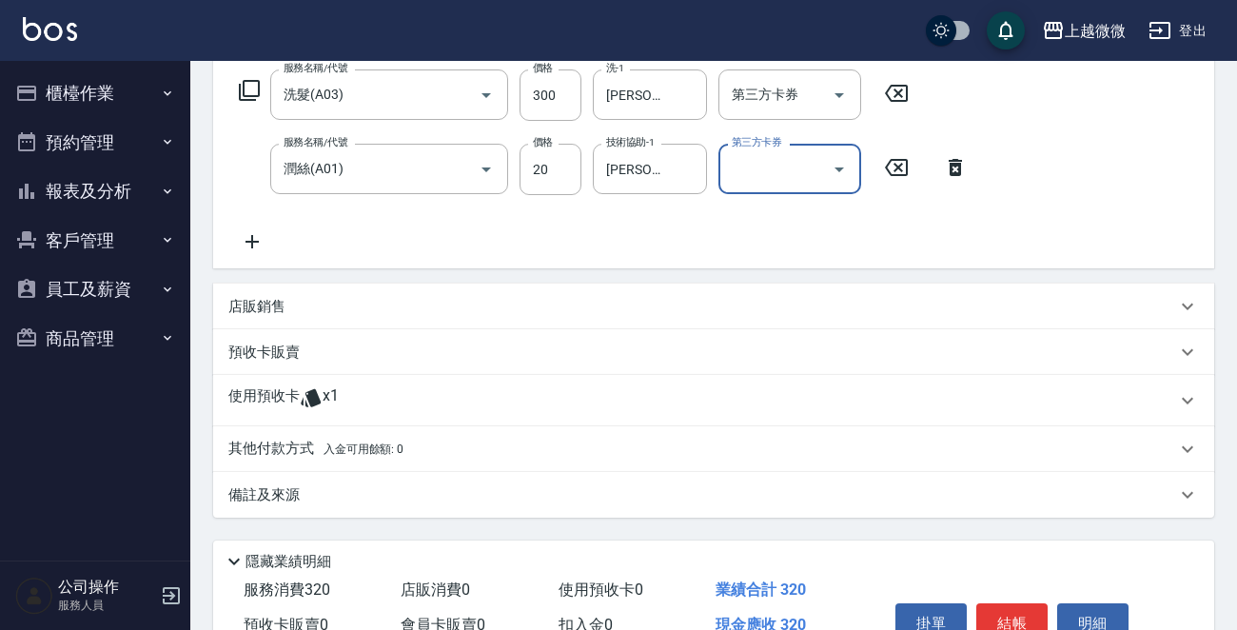
scroll to position [409, 0]
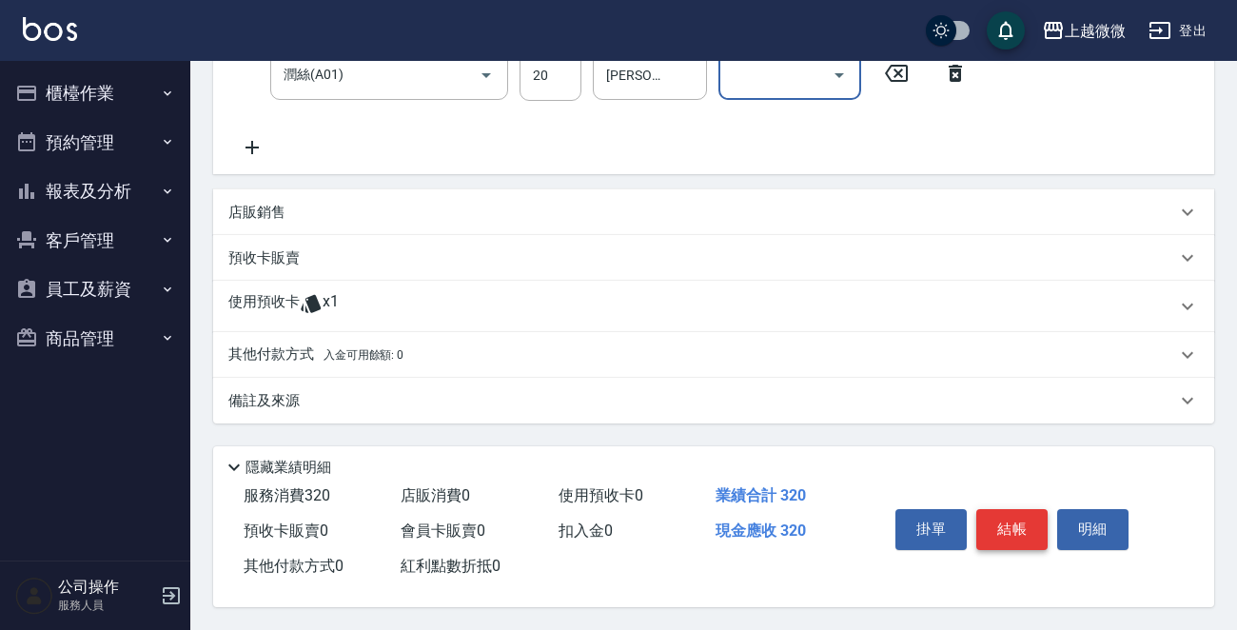
click at [1011, 524] on button "結帳" at bounding box center [1012, 529] width 71 height 40
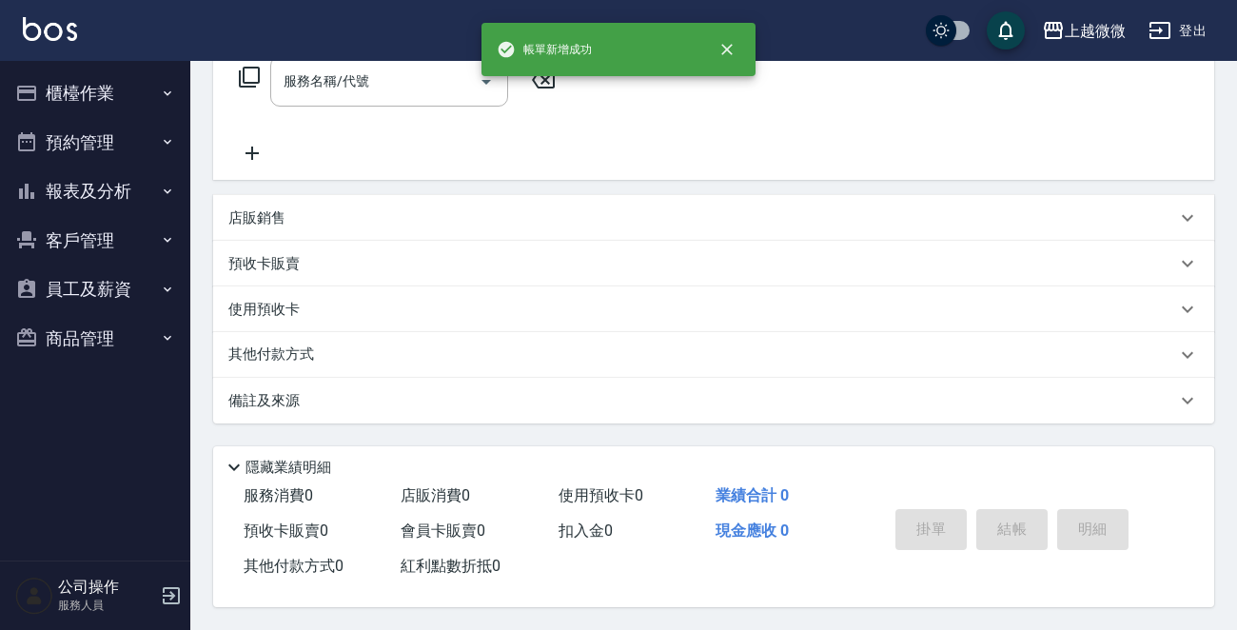
scroll to position [0, 0]
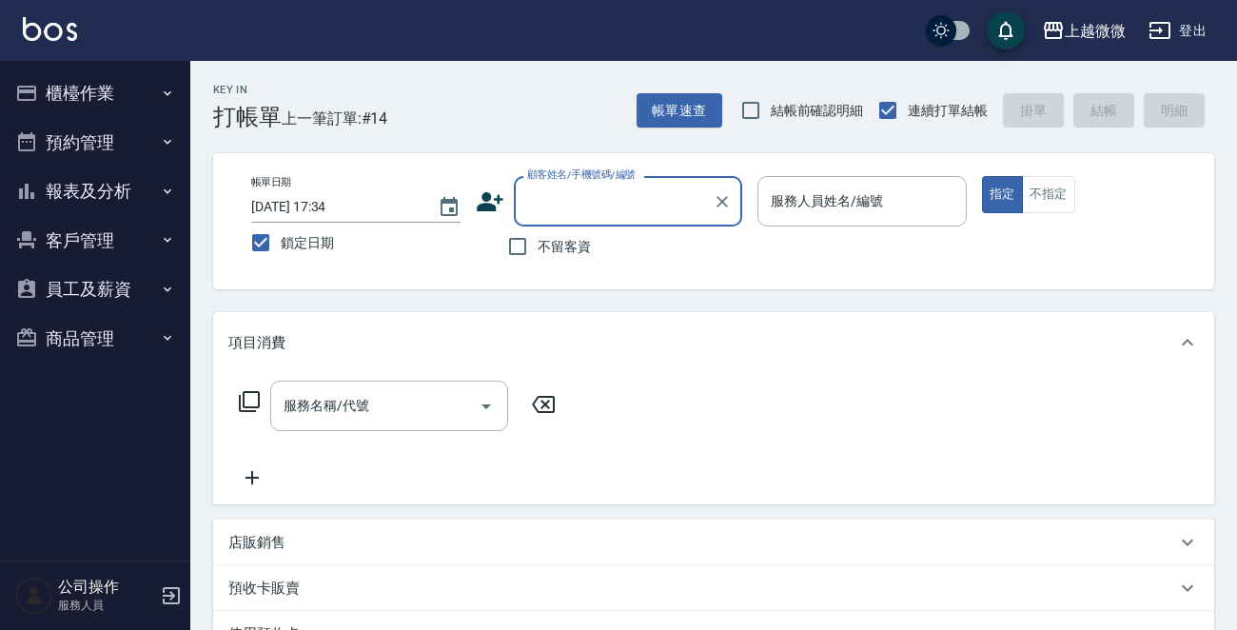
click at [564, 261] on label "不留客資" at bounding box center [544, 247] width 93 height 40
click at [538, 261] on input "不留客資" at bounding box center [518, 247] width 40 height 40
checkbox input "true"
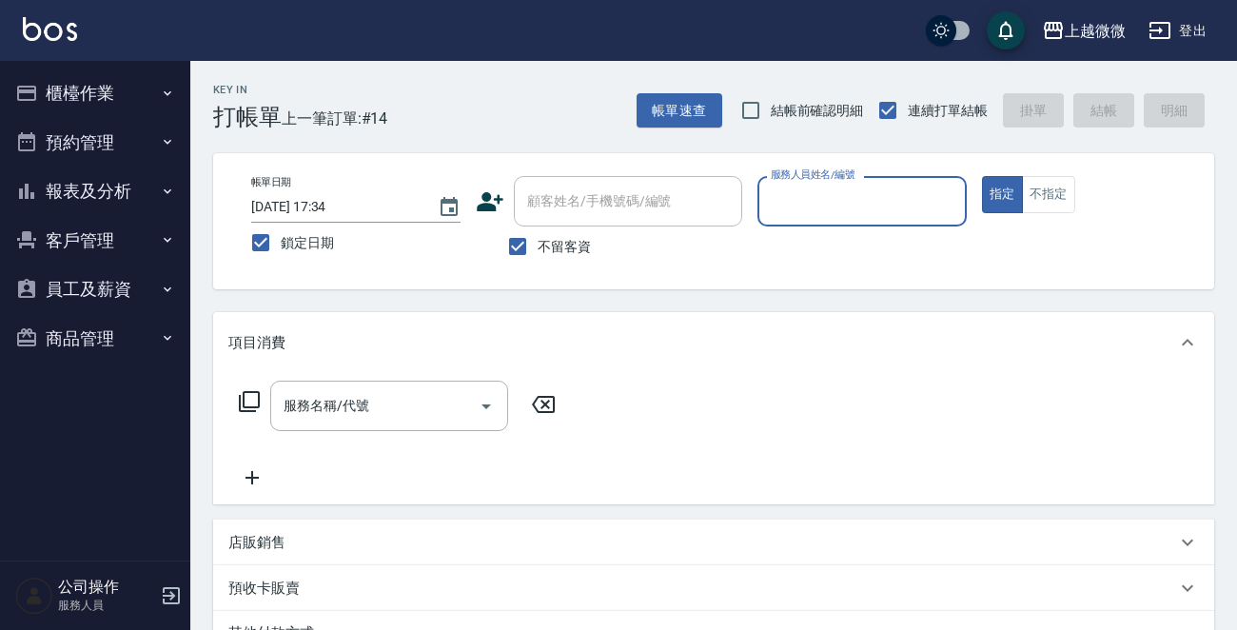
click at [790, 215] on input "服務人員姓名/編號" at bounding box center [862, 201] width 192 height 33
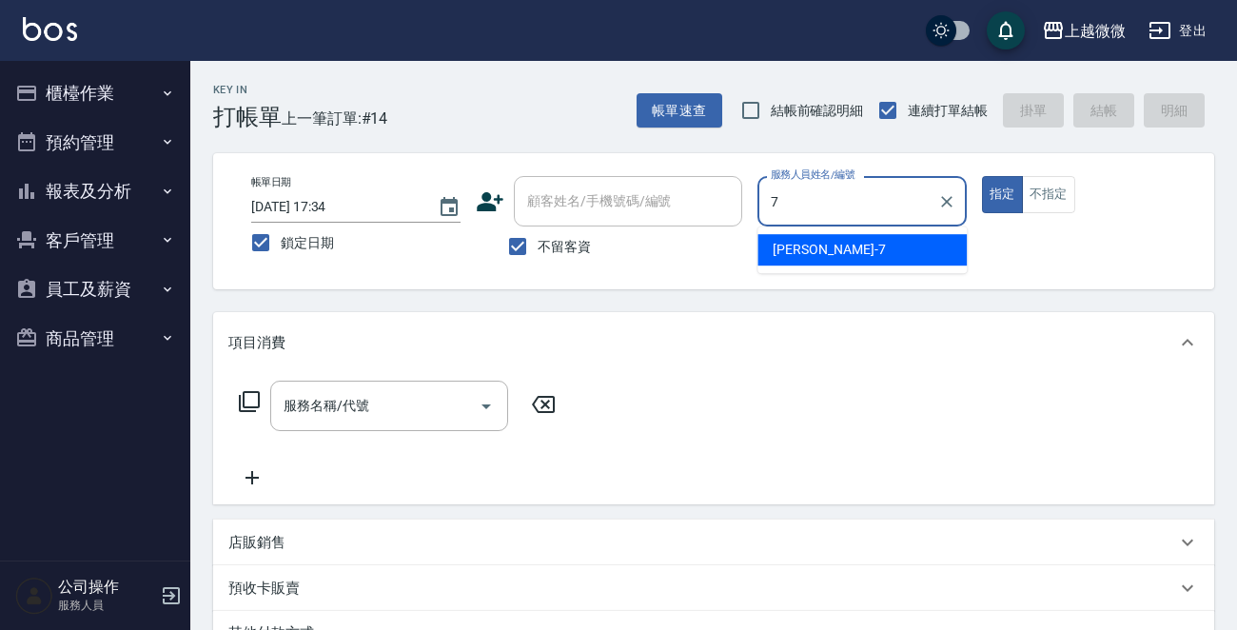
type input "[PERSON_NAME]-7"
type button "true"
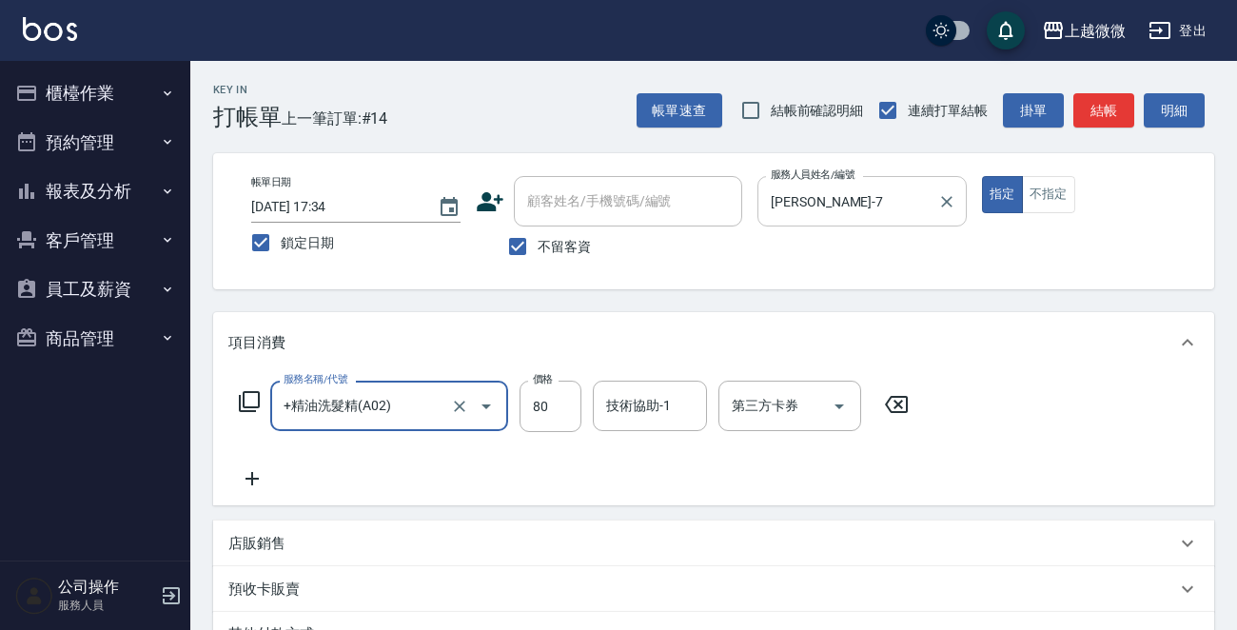
type input "+精油洗髮精(A02)"
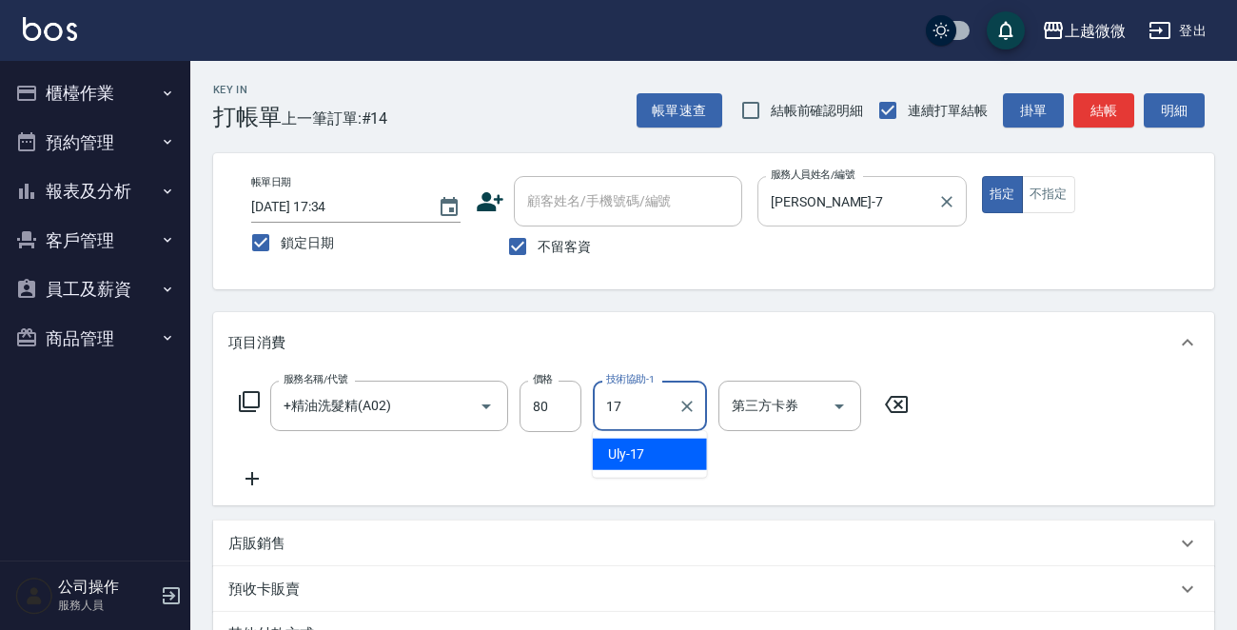
type input "Uly-17"
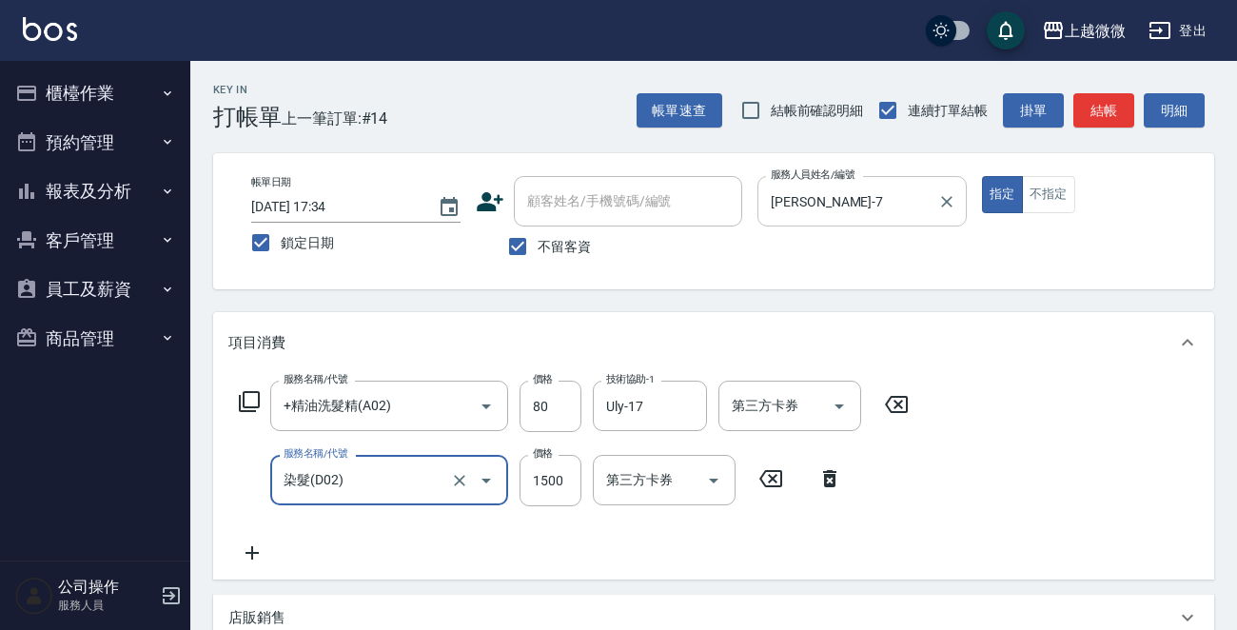
type input "染髮(D02)"
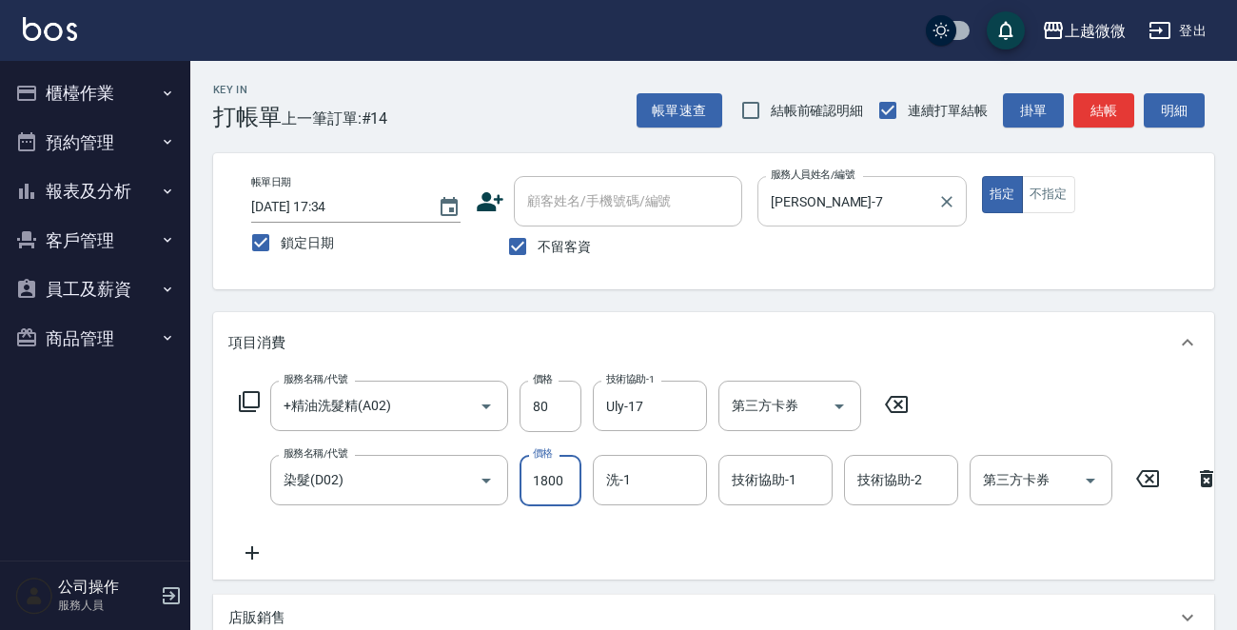
type input "1800"
type input "1"
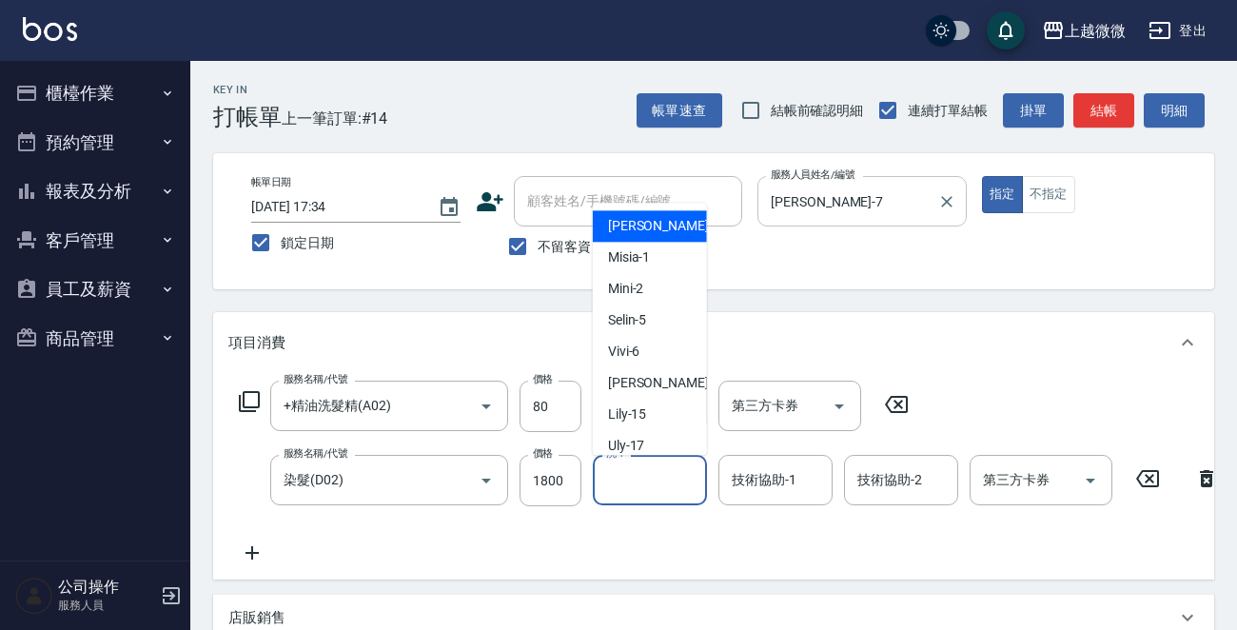
type input "[PERSON_NAME]-0"
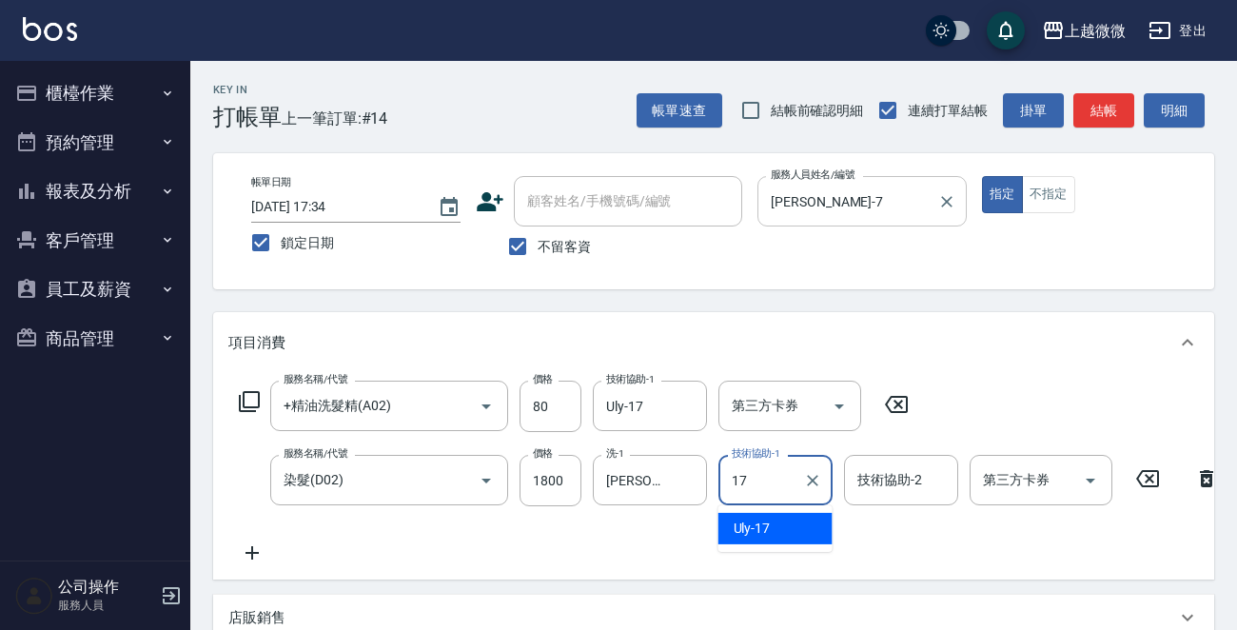
type input "Uly-17"
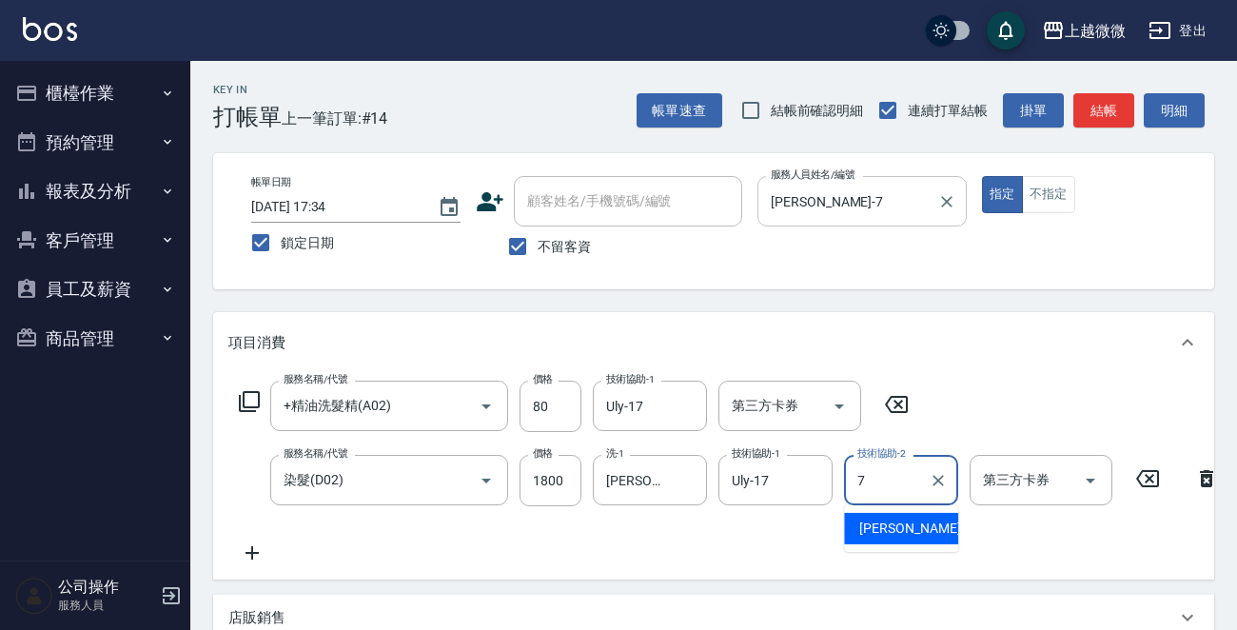
type input "[PERSON_NAME]-7"
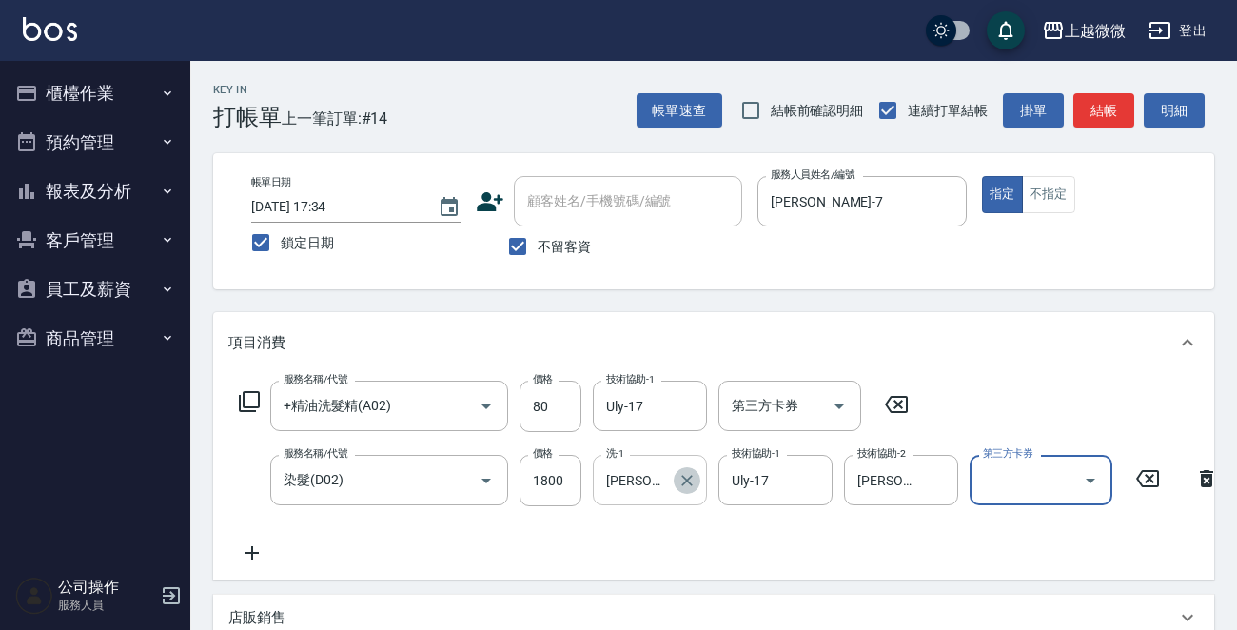
click at [686, 488] on icon "Clear" at bounding box center [687, 480] width 19 height 19
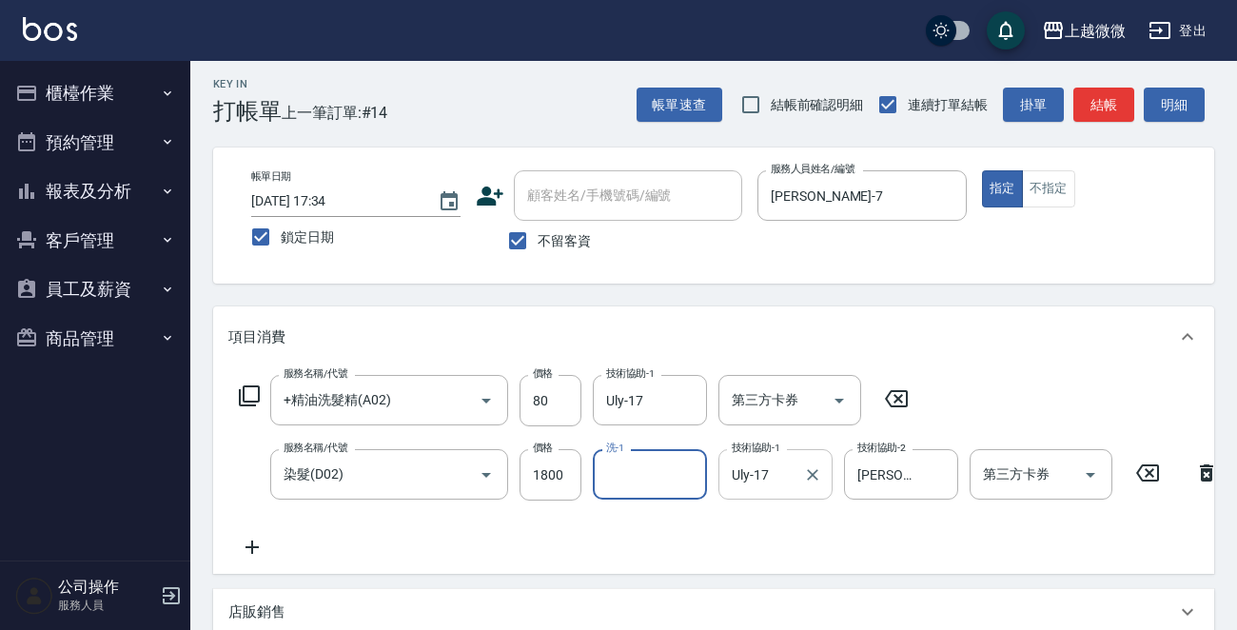
scroll to position [373, 0]
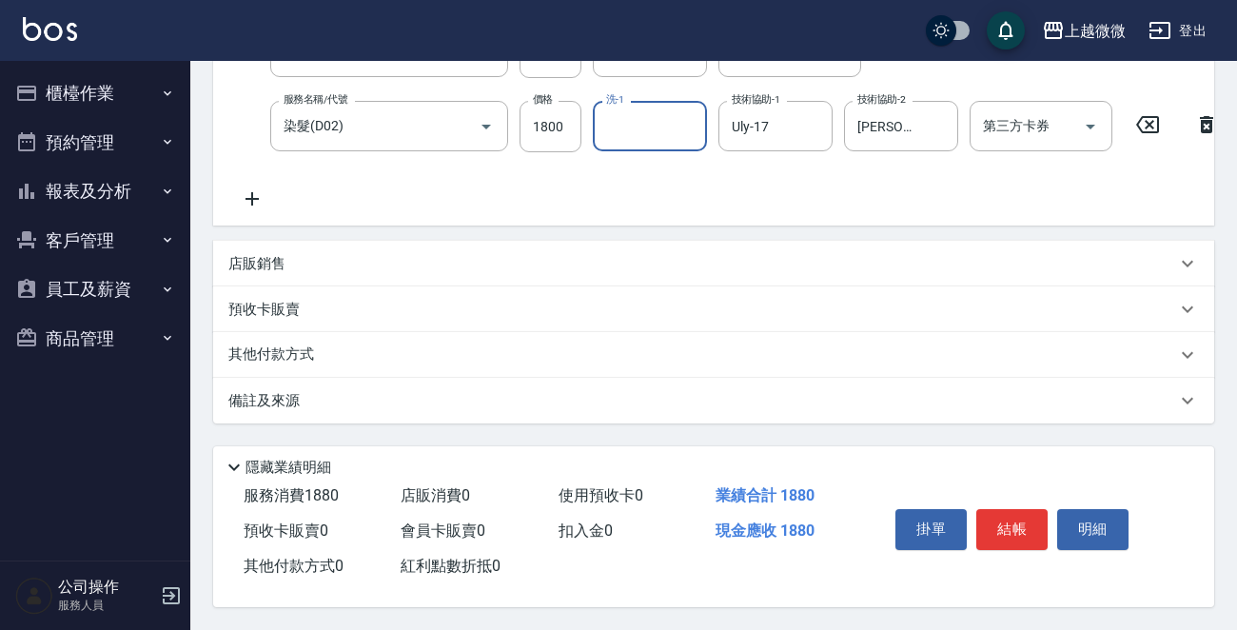
click at [260, 188] on icon at bounding box center [252, 199] width 48 height 23
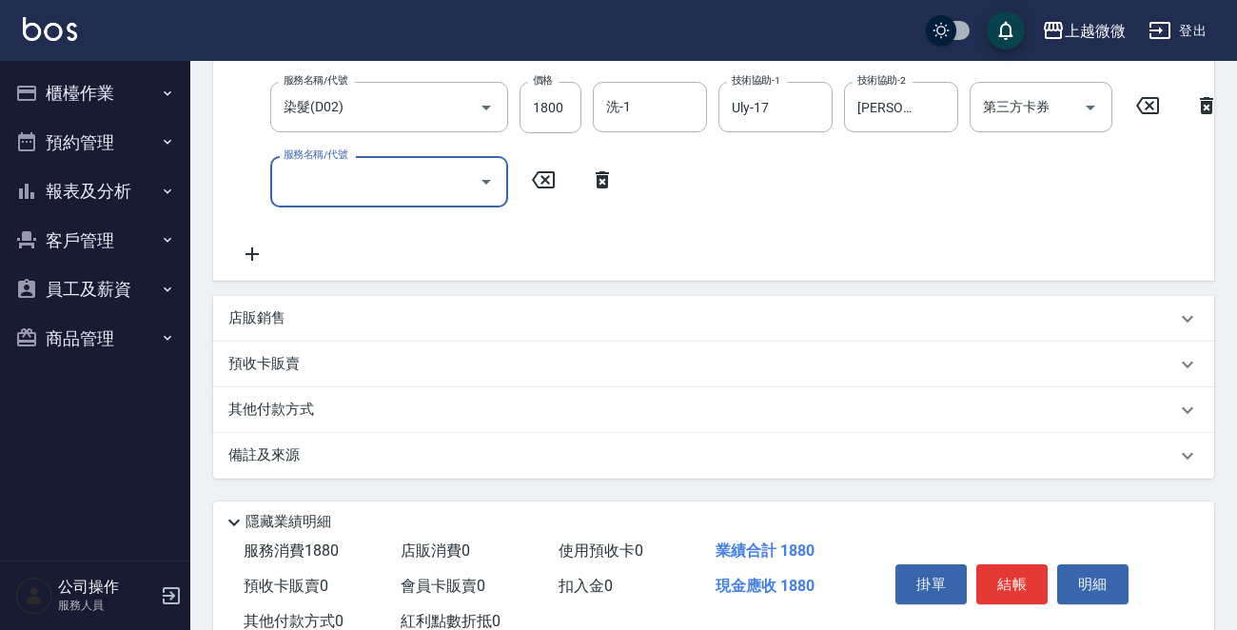
click at [347, 168] on div "服務名稱/代號 服務名稱/代號" at bounding box center [389, 181] width 238 height 50
type input "頭皮隔離(G02)"
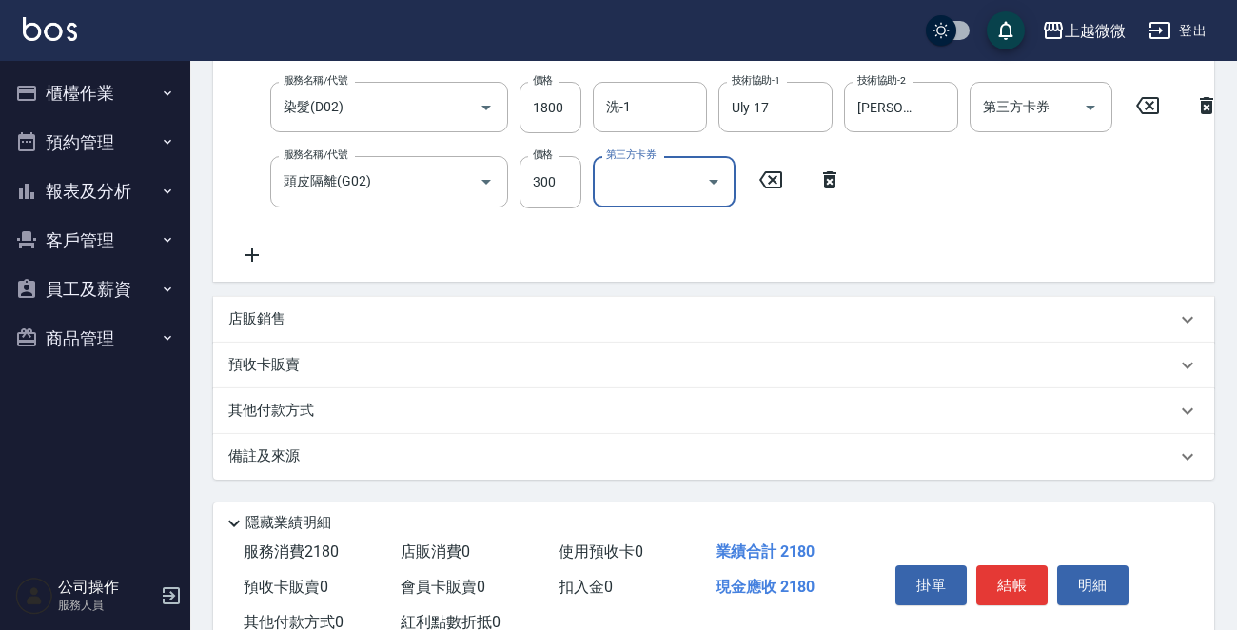
click at [257, 251] on icon at bounding box center [252, 255] width 48 height 23
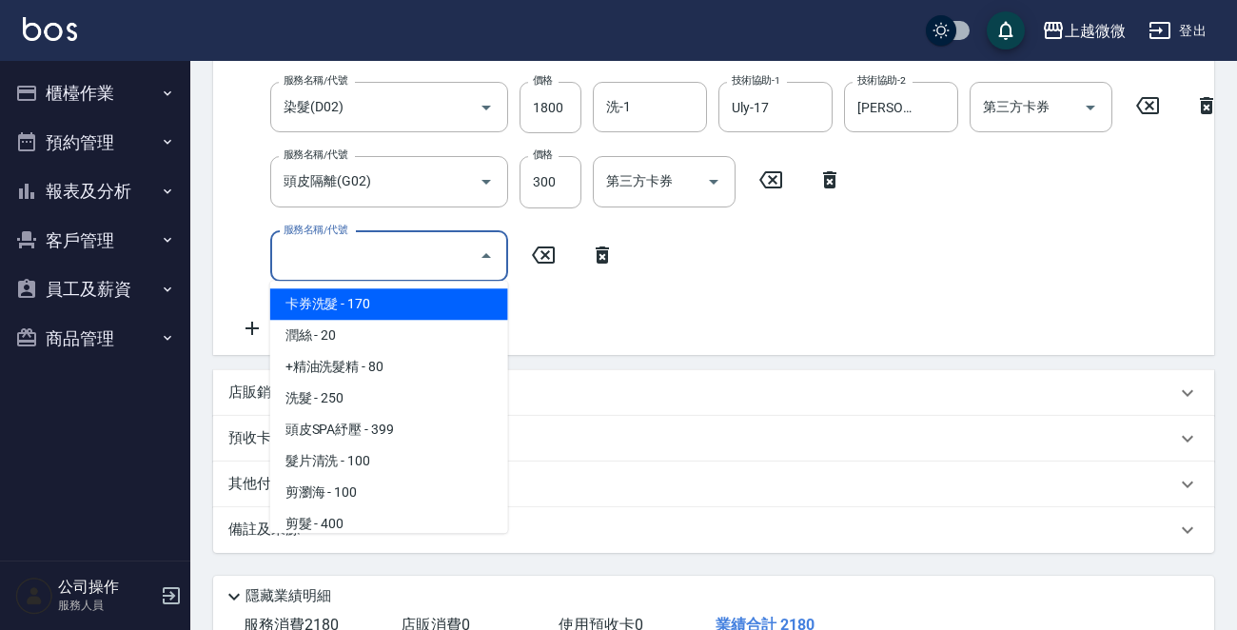
click at [301, 251] on input "服務名稱/代號" at bounding box center [375, 256] width 192 height 33
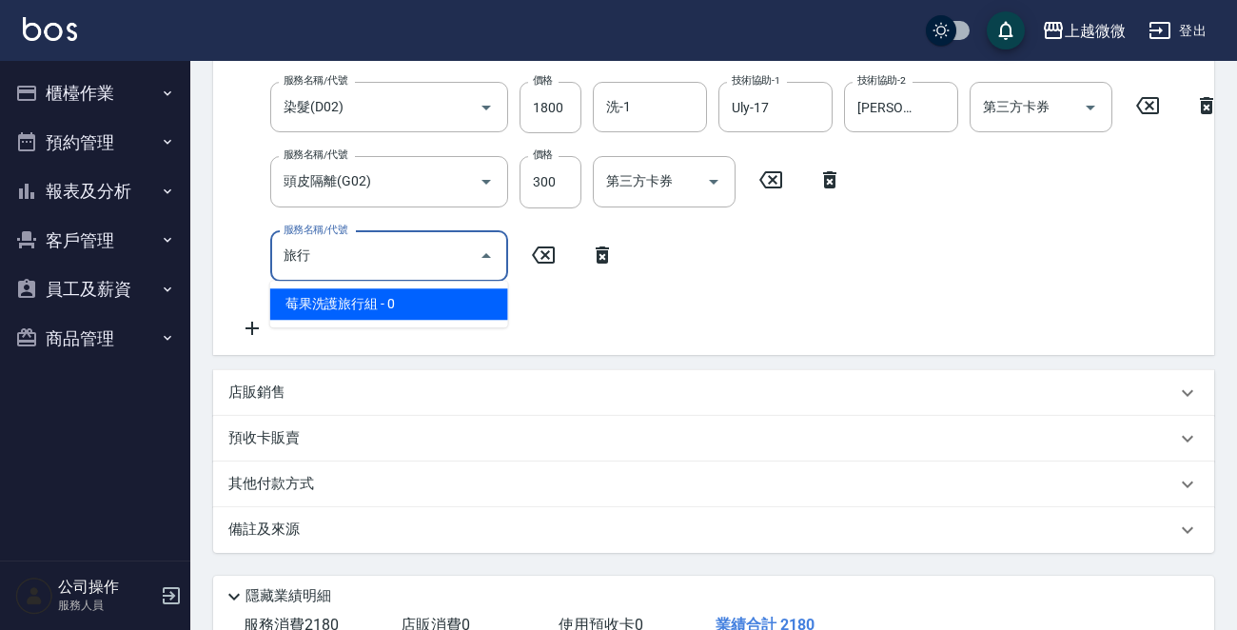
type input "旅"
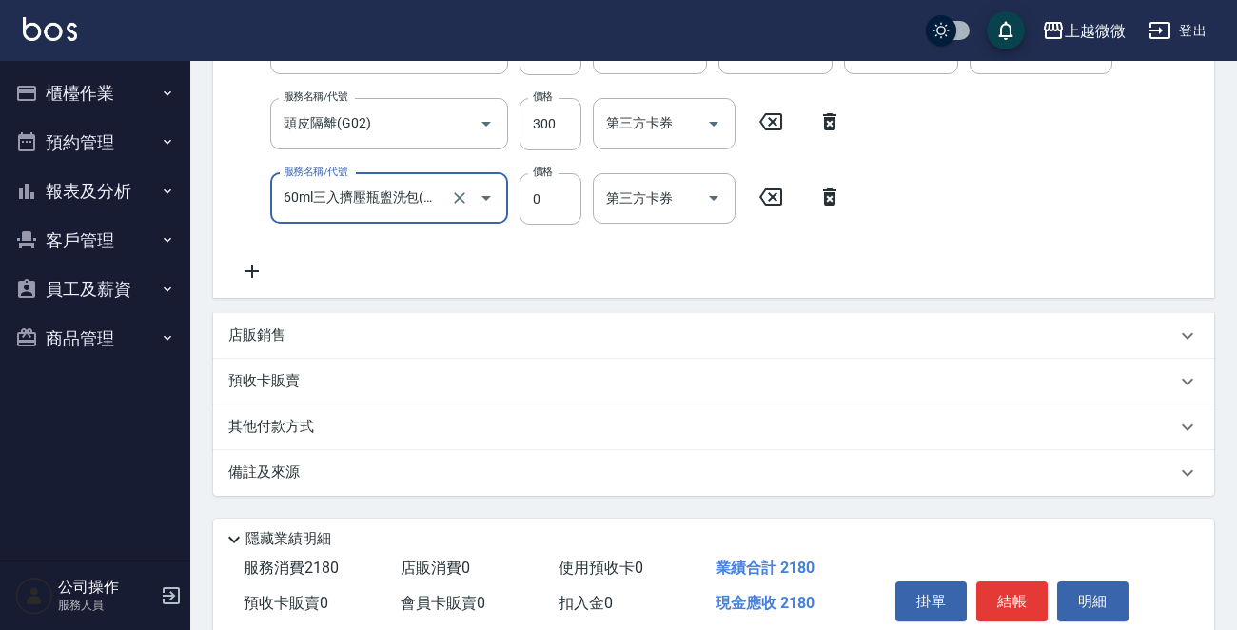
scroll to position [523, 0]
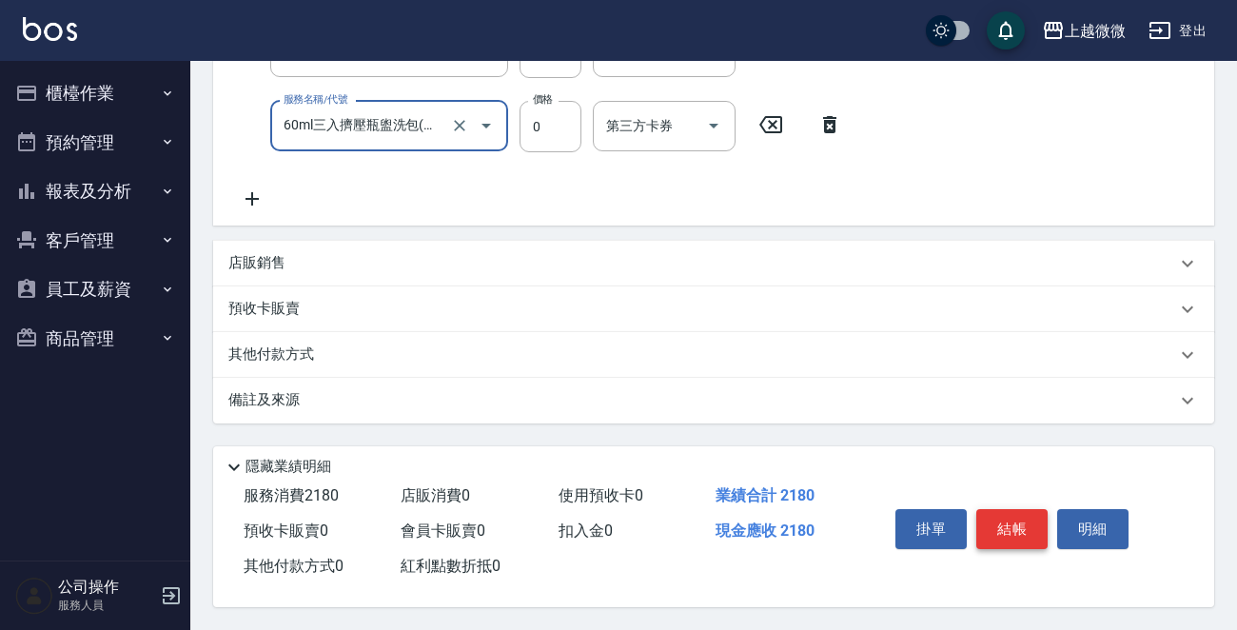
type input "60ml三入擠壓瓶盥洗包(M01)"
click at [1018, 540] on button "結帳" at bounding box center [1012, 529] width 71 height 40
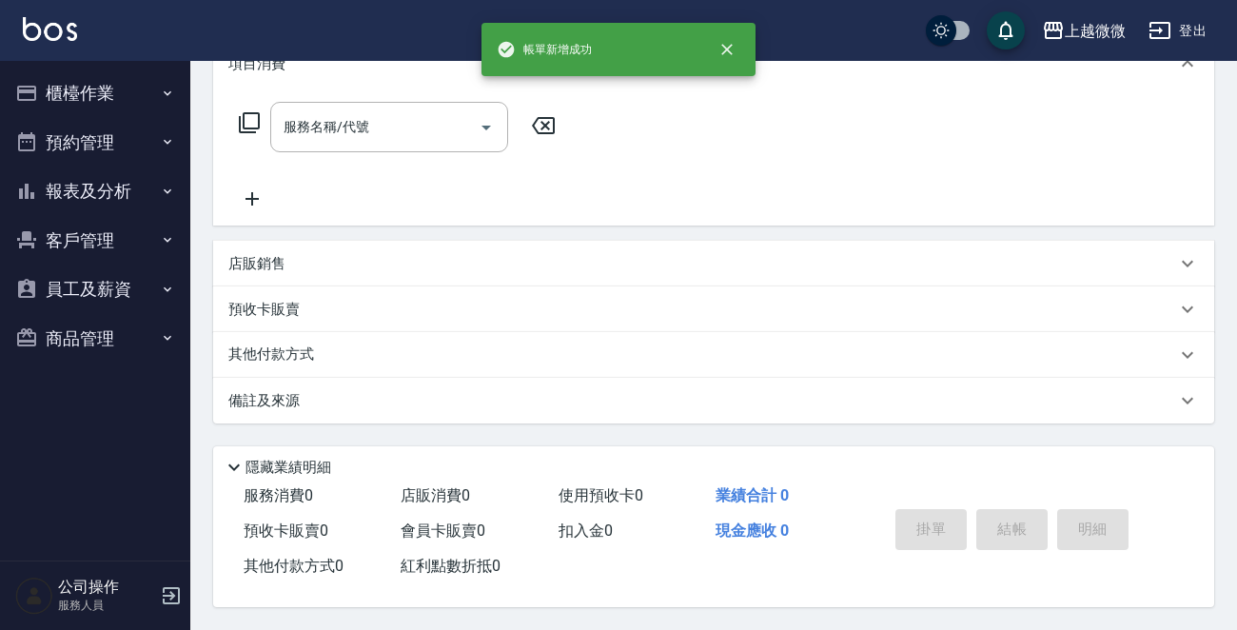
scroll to position [0, 0]
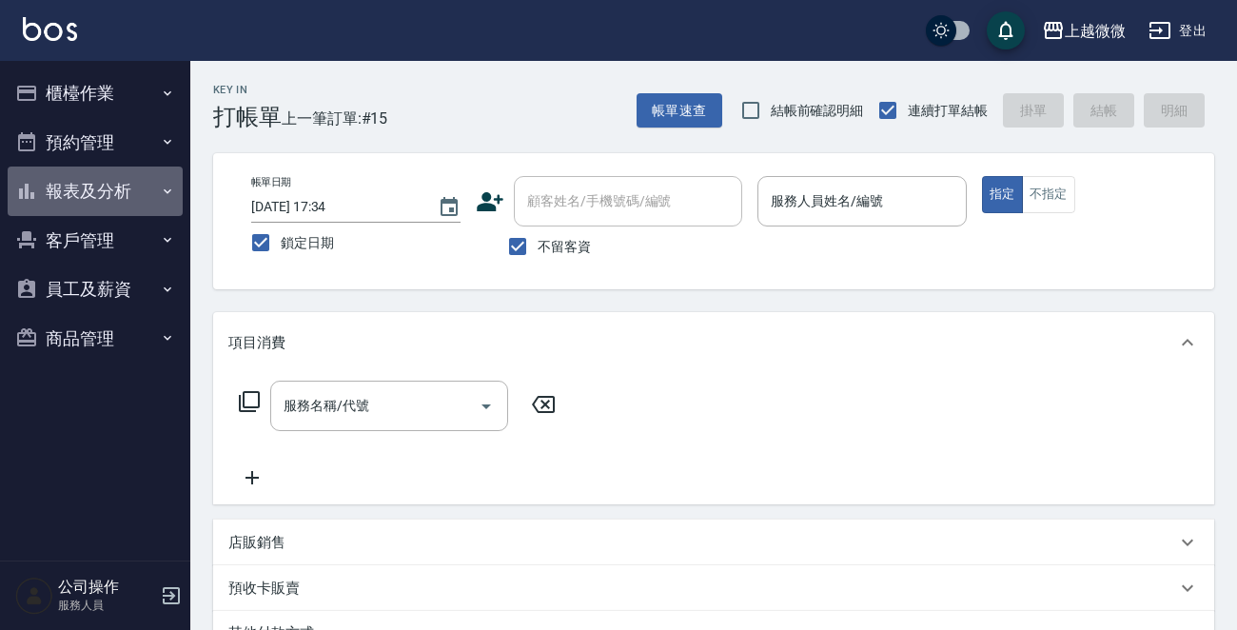
drag, startPoint x: 137, startPoint y: 189, endPoint x: 130, endPoint y: 200, distance: 12.4
click at [135, 190] on button "報表及分析" at bounding box center [95, 191] width 175 height 49
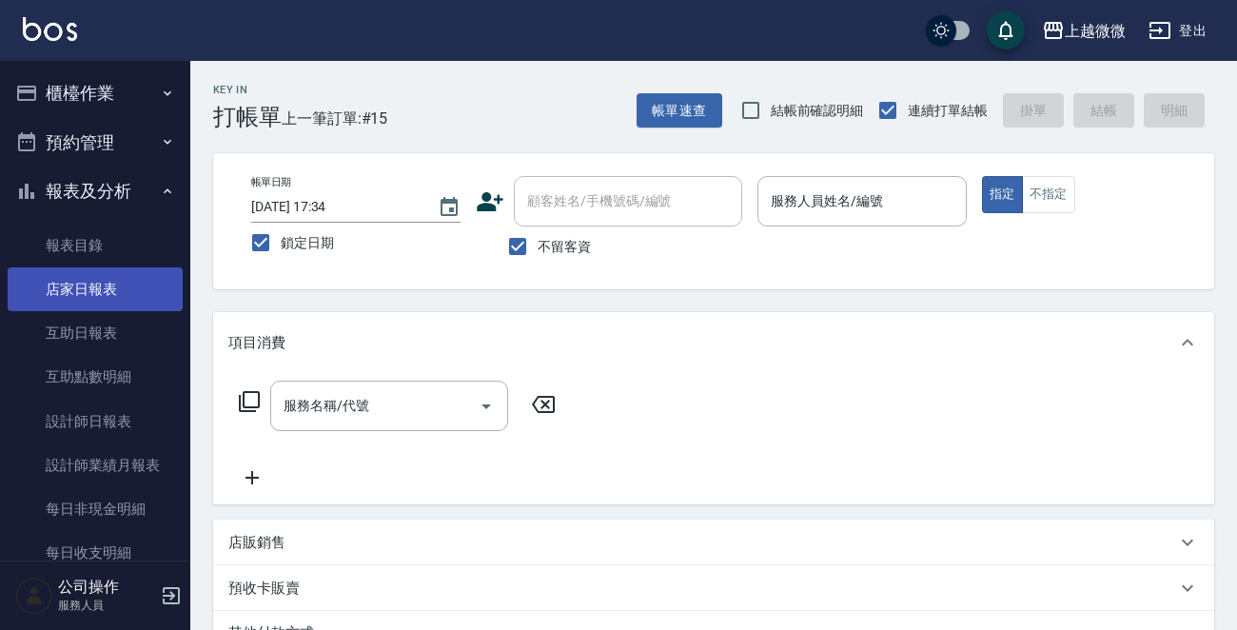
click at [85, 292] on link "店家日報表" at bounding box center [95, 289] width 175 height 44
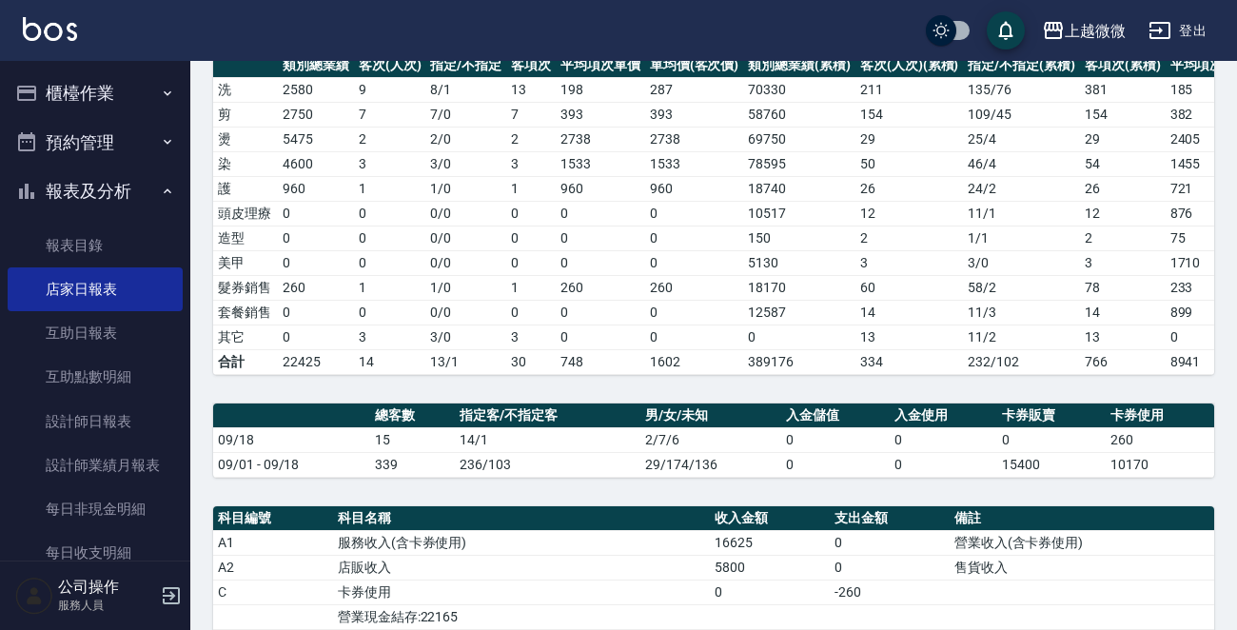
scroll to position [476, 0]
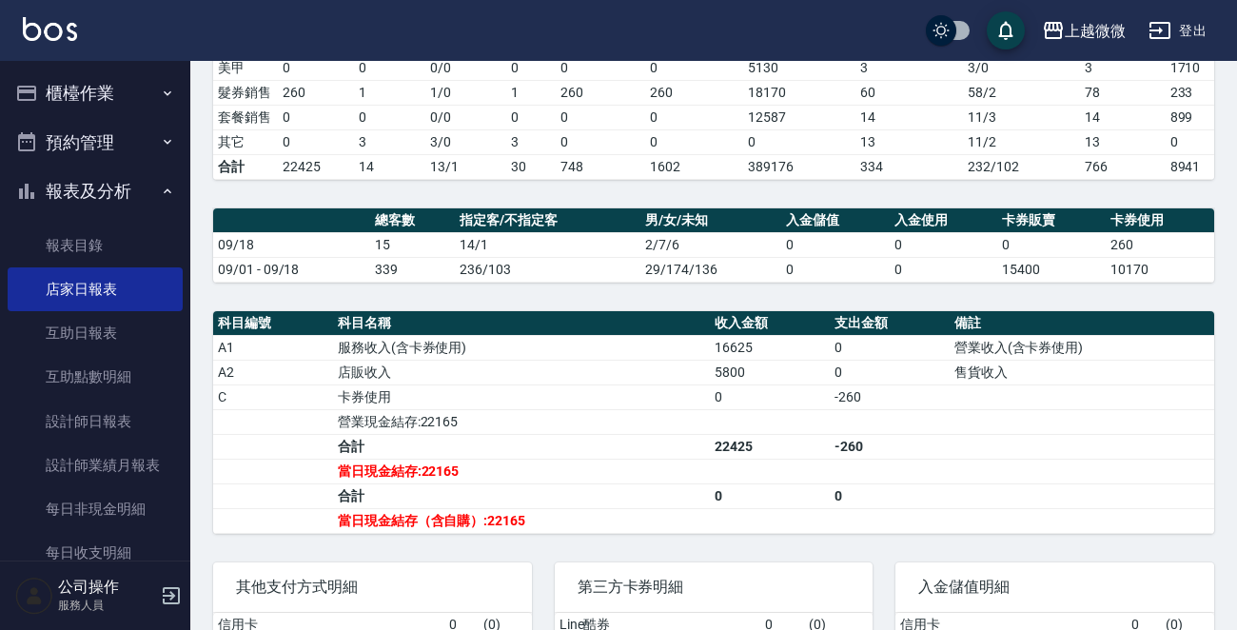
click at [810, 409] on td "0" at bounding box center [770, 397] width 120 height 25
click at [113, 85] on button "櫃檯作業" at bounding box center [95, 93] width 175 height 49
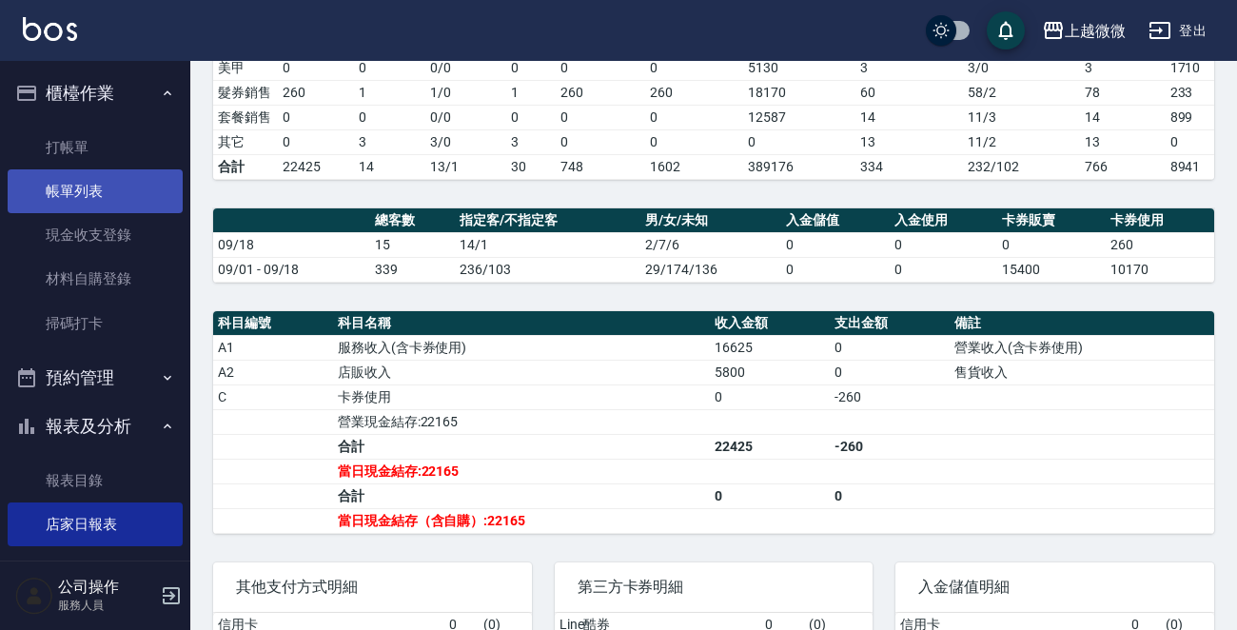
click at [85, 187] on link "帳單列表" at bounding box center [95, 191] width 175 height 44
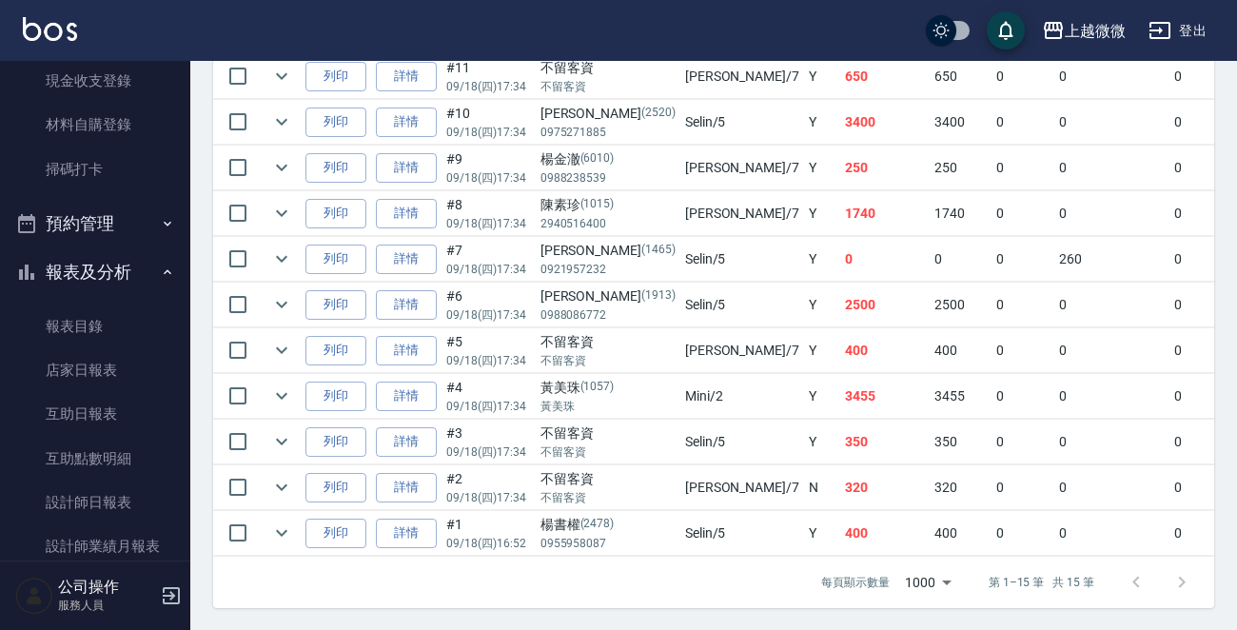
scroll to position [286, 0]
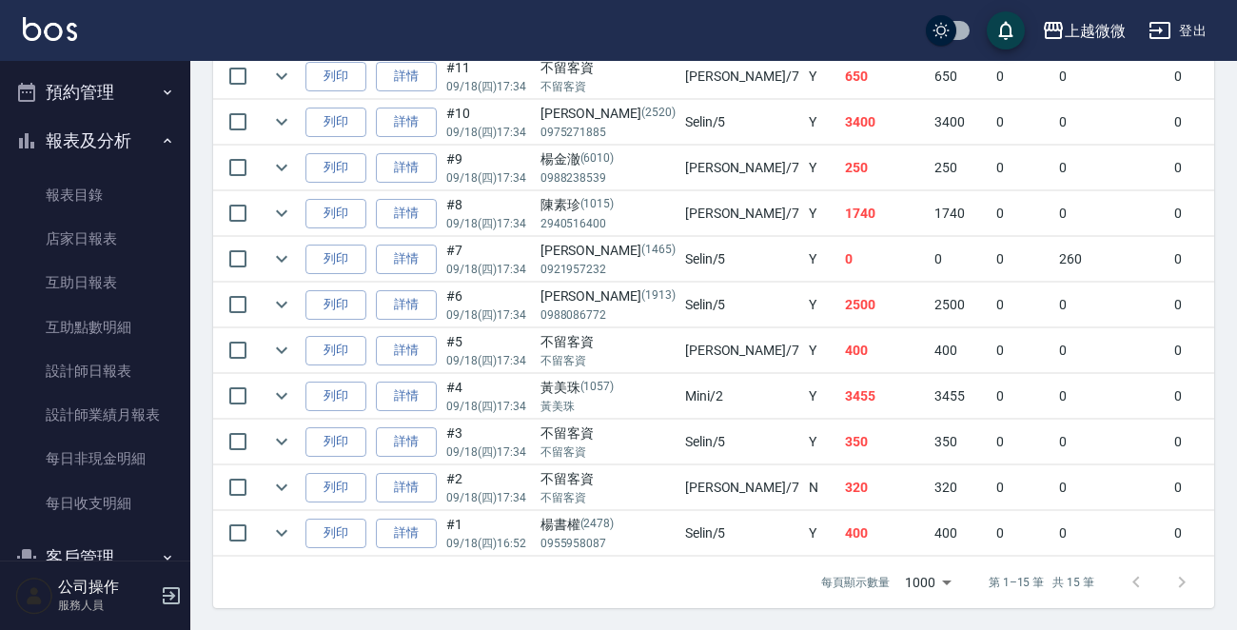
click at [78, 86] on button "預約管理" at bounding box center [95, 92] width 175 height 49
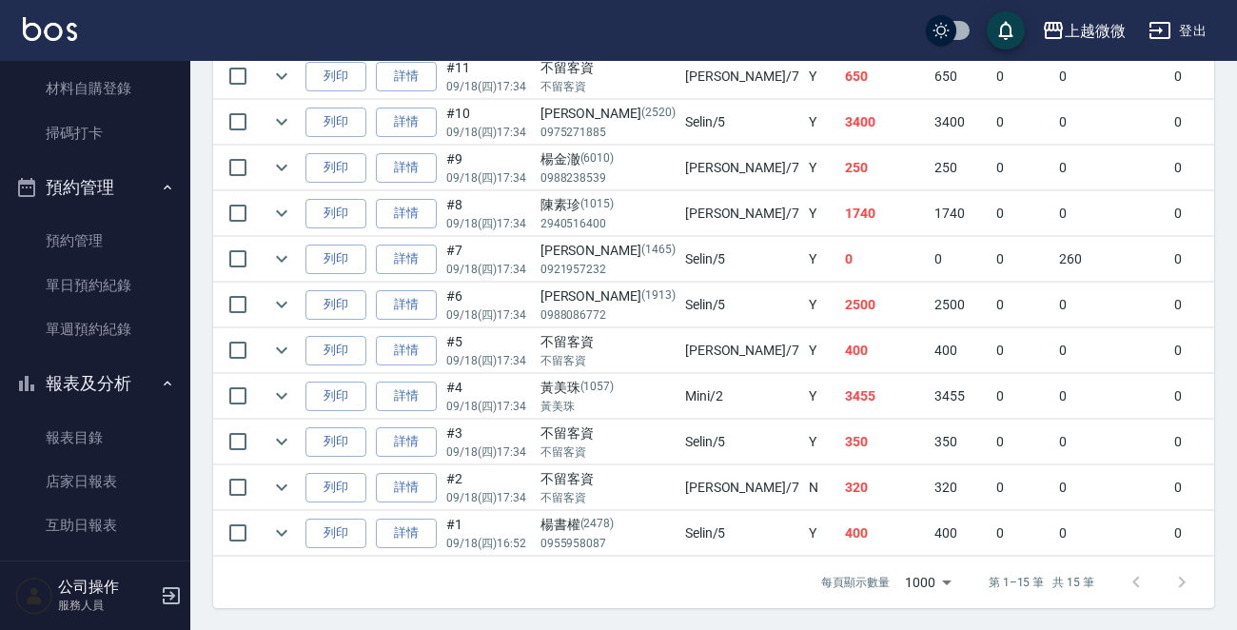
scroll to position [0, 0]
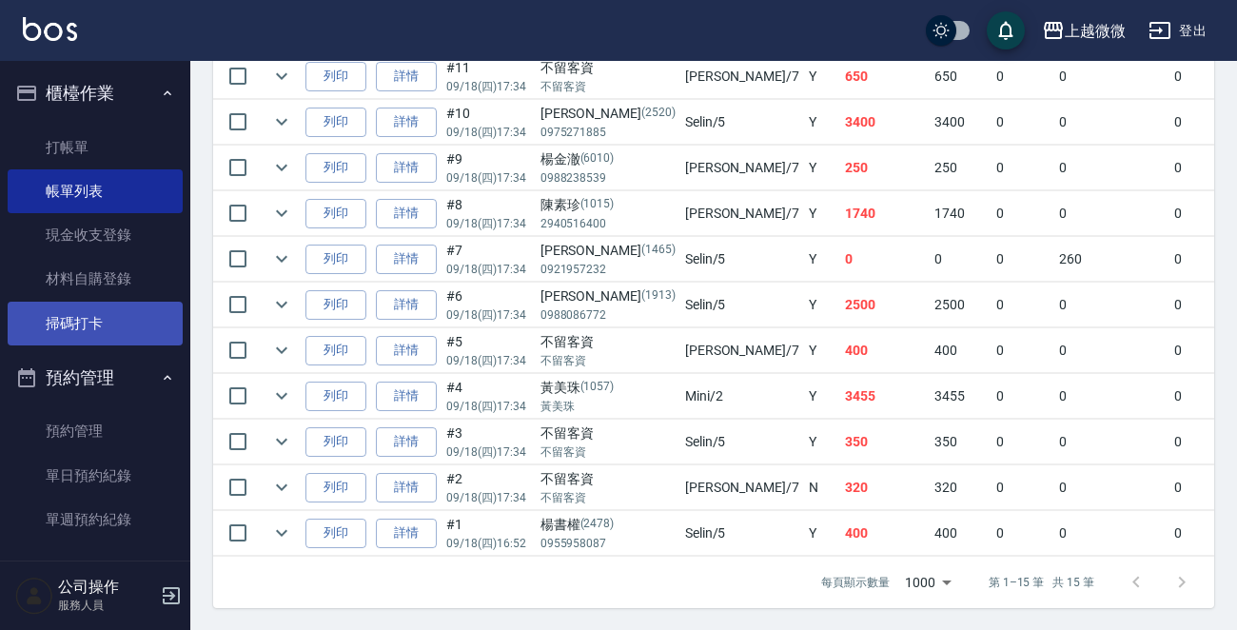
click at [86, 336] on link "掃碼打卡" at bounding box center [95, 324] width 175 height 44
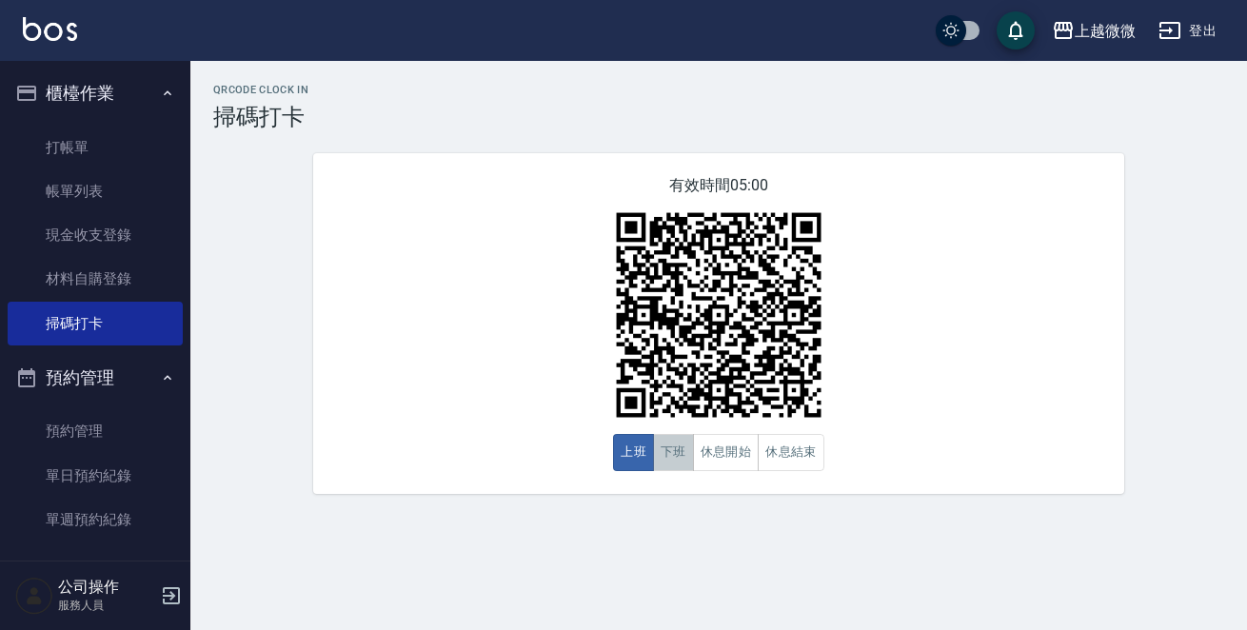
click at [683, 455] on button "下班" at bounding box center [673, 452] width 41 height 37
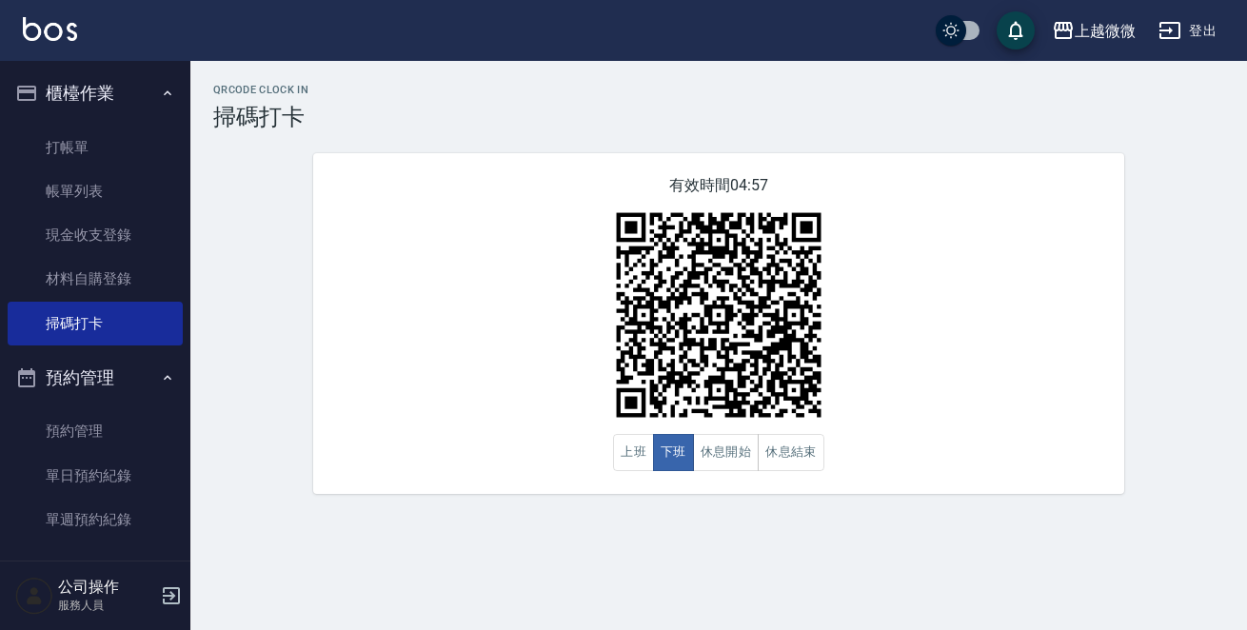
click at [468, 241] on div "有效時間 04:57 上班 下班 休息開始 休息結束" at bounding box center [718, 323] width 811 height 341
click at [99, 172] on link "帳單列表" at bounding box center [95, 191] width 175 height 44
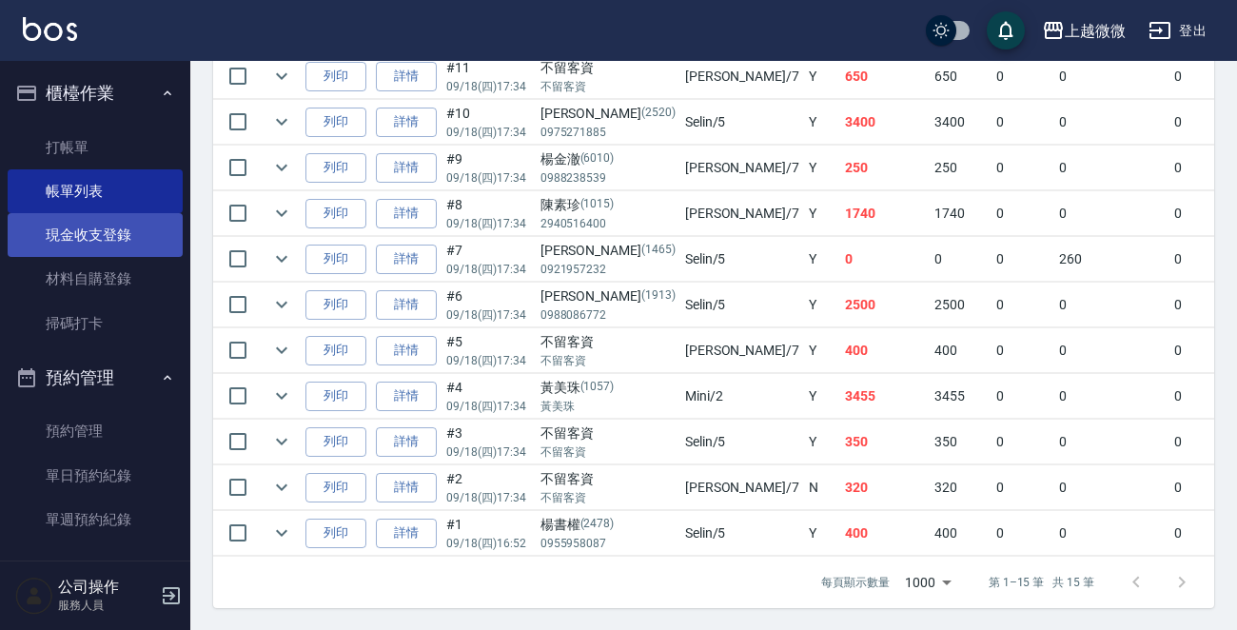
click at [121, 236] on link "現金收支登錄" at bounding box center [95, 235] width 175 height 44
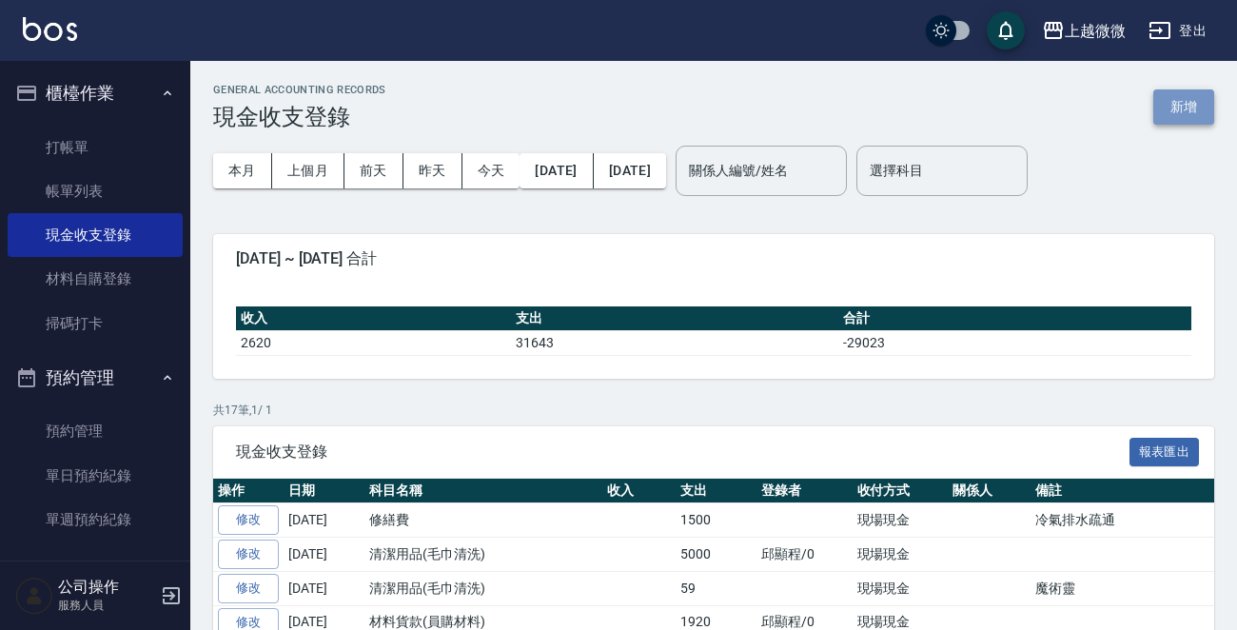
click at [1188, 111] on button "新增" at bounding box center [1184, 106] width 61 height 35
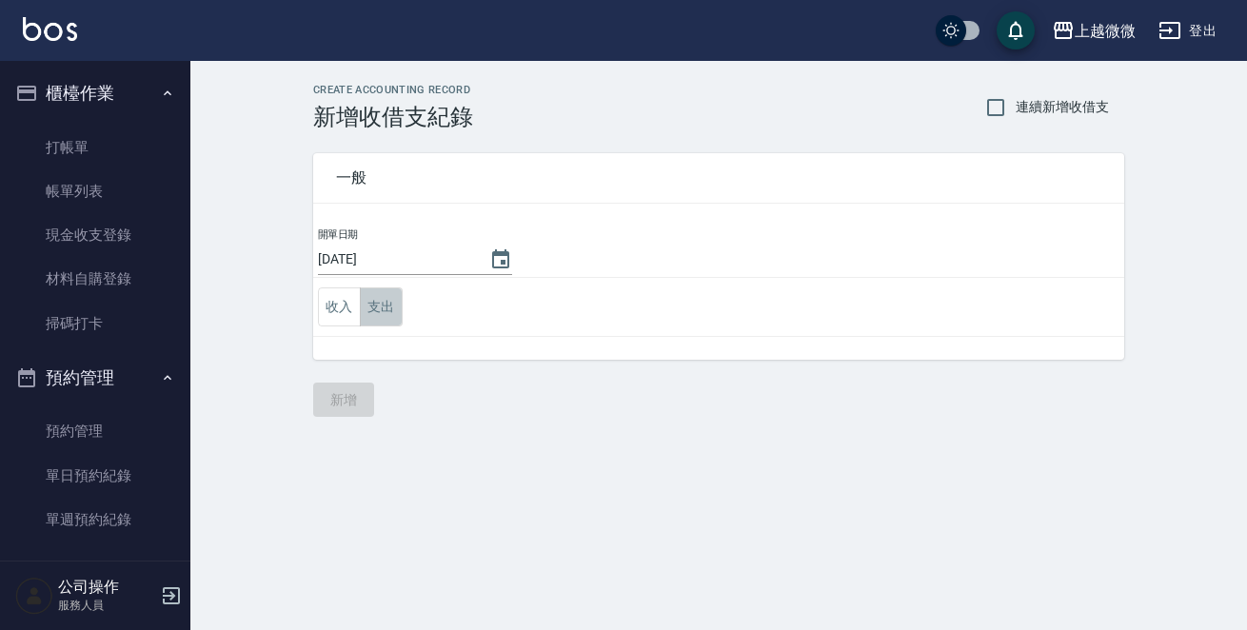
click at [386, 303] on button "支出" at bounding box center [381, 306] width 43 height 39
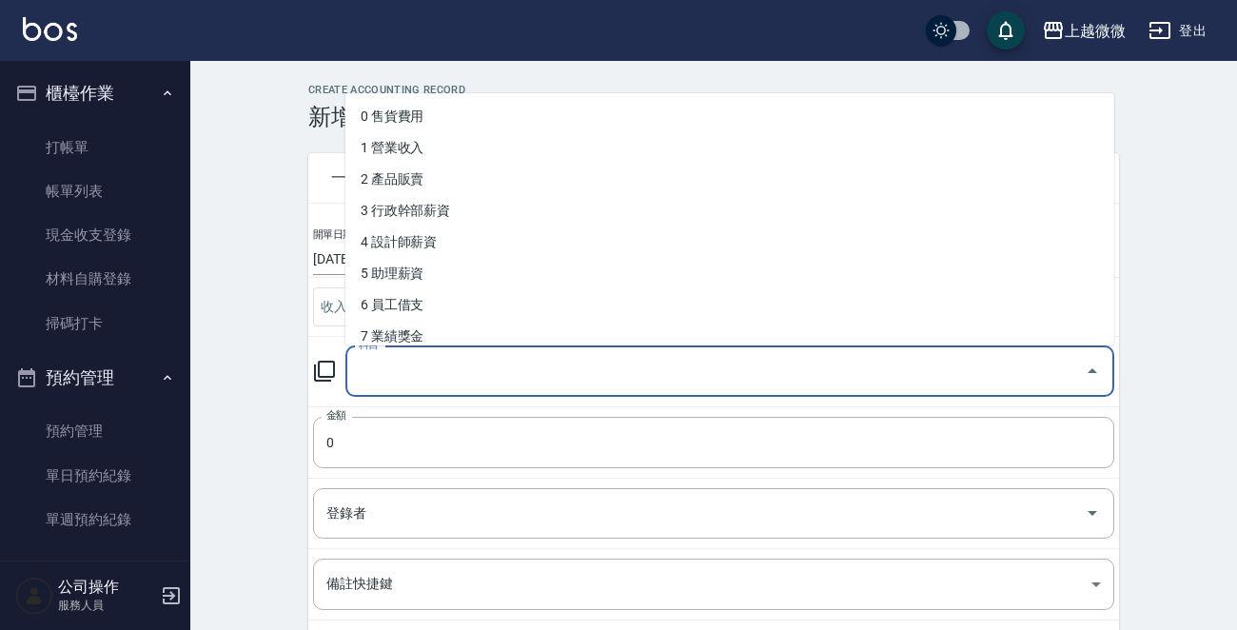
click at [483, 369] on input "科目" at bounding box center [715, 371] width 723 height 33
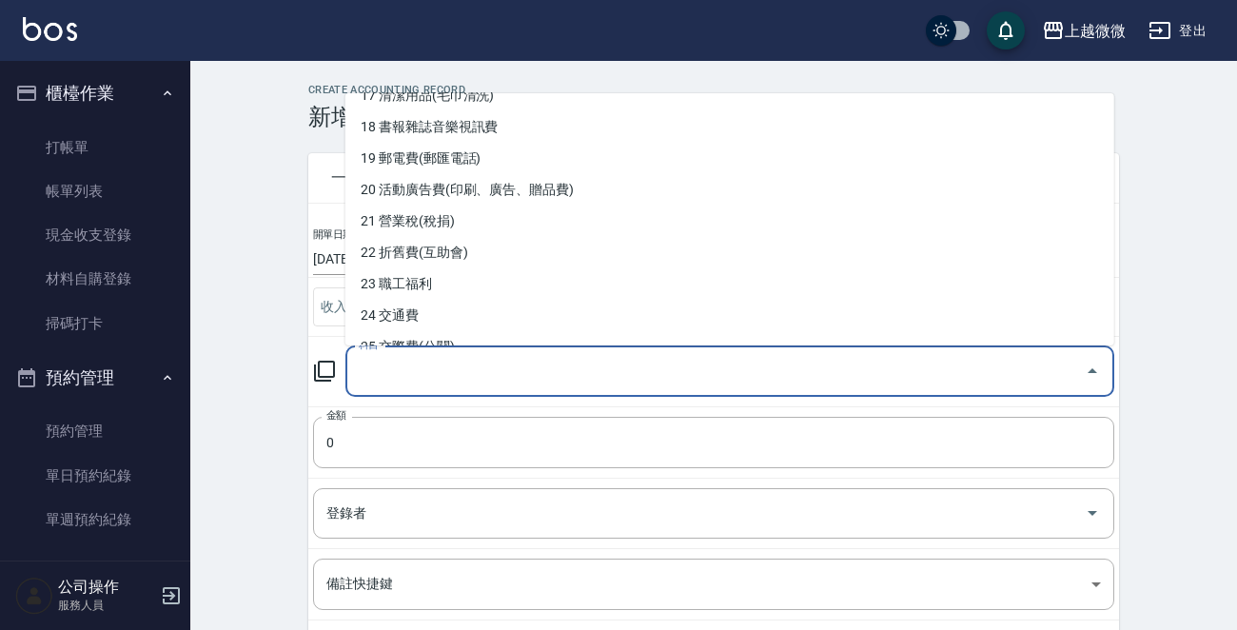
scroll to position [571, 0]
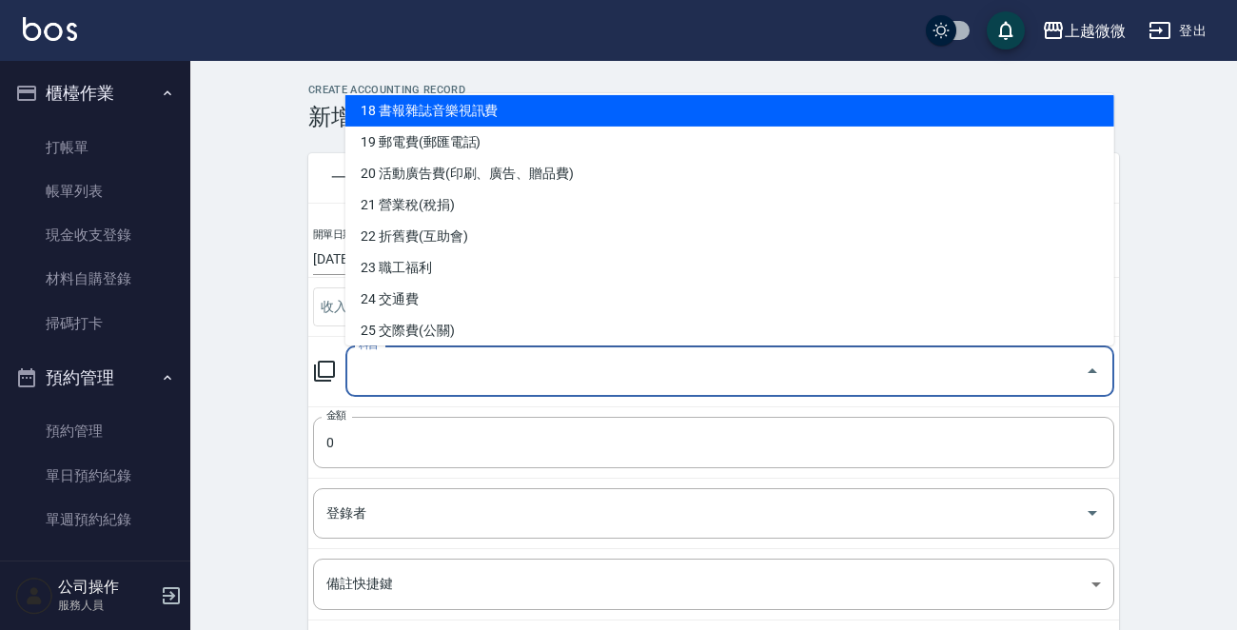
click at [456, 110] on li "18 書報雜誌音樂視訊費" at bounding box center [730, 110] width 769 height 31
type input "18 書報雜誌音樂視訊費"
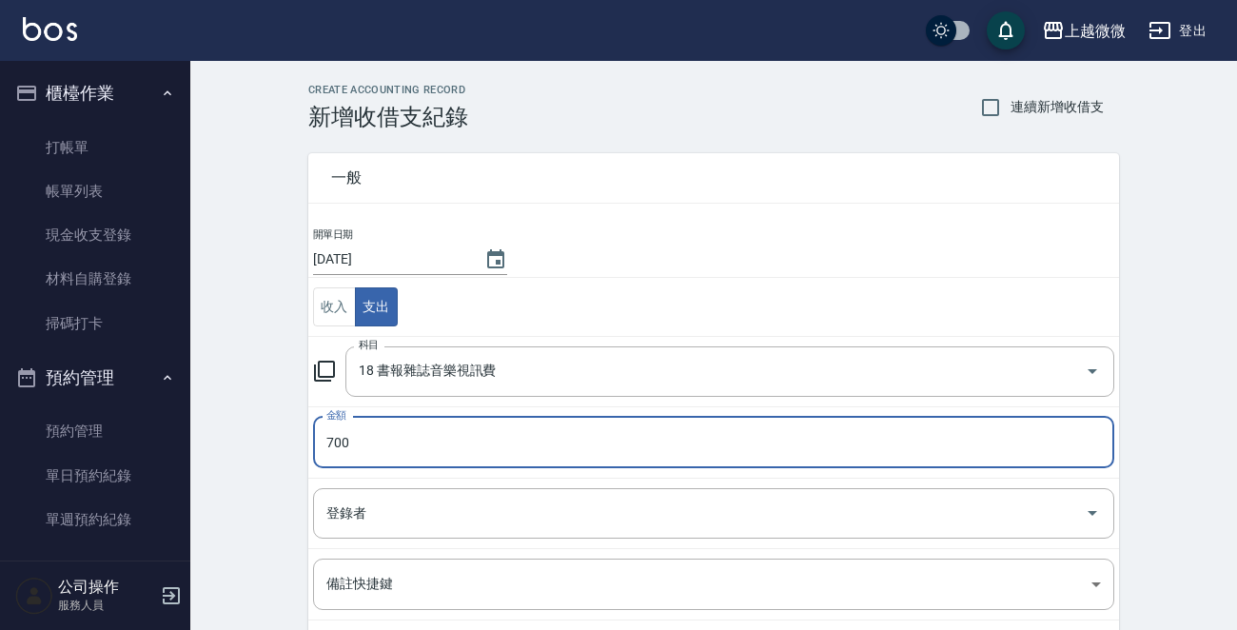
type input "700"
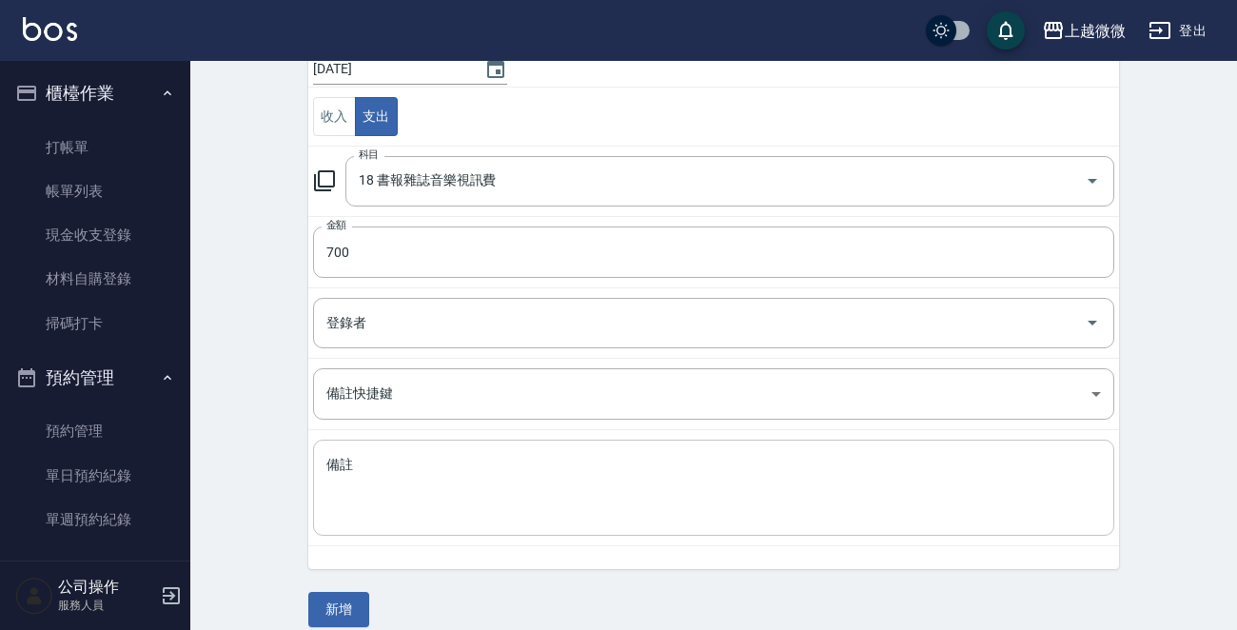
scroll to position [209, 0]
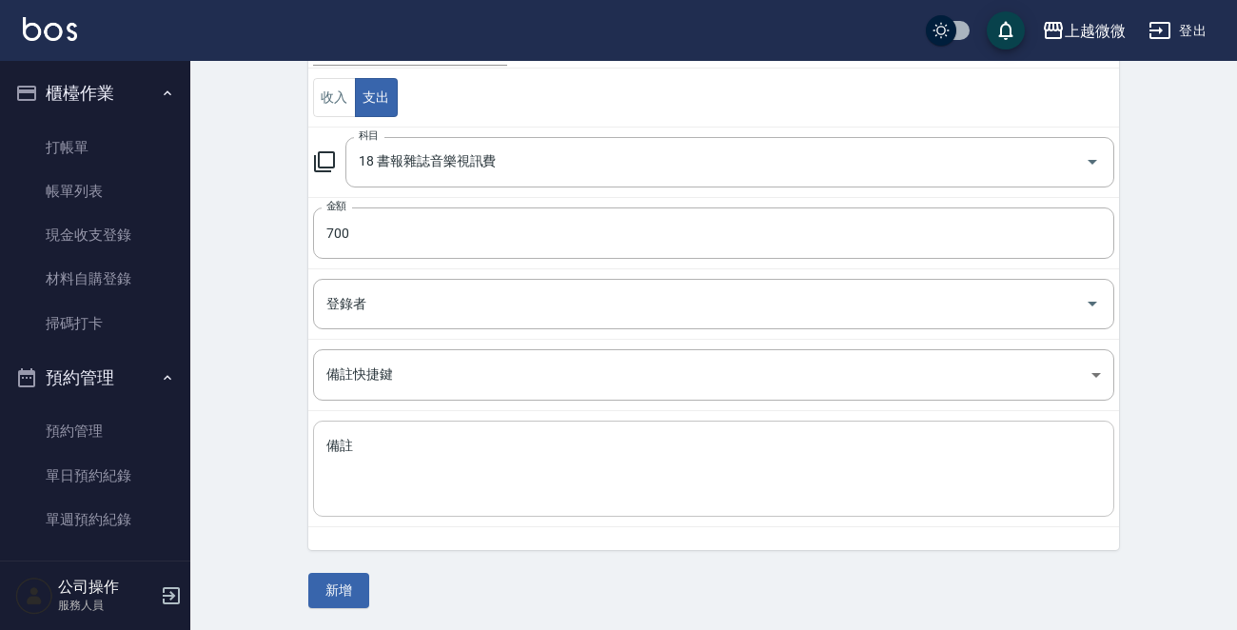
click at [400, 468] on textarea "備註" at bounding box center [713, 469] width 775 height 65
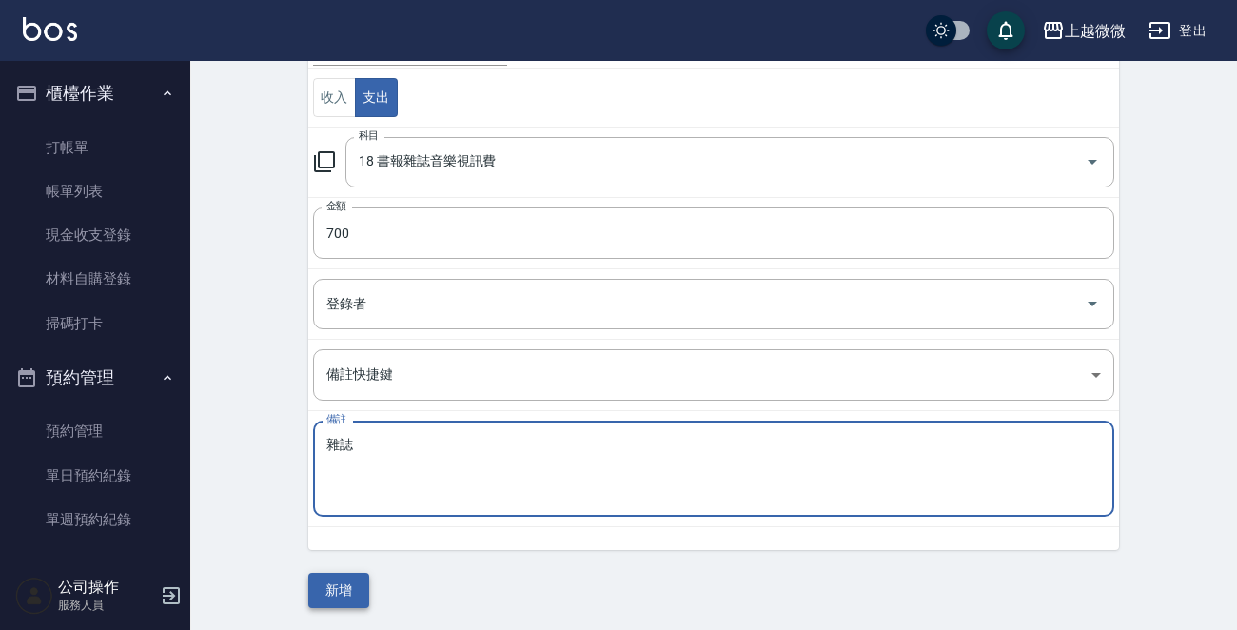
type textarea "雜誌"
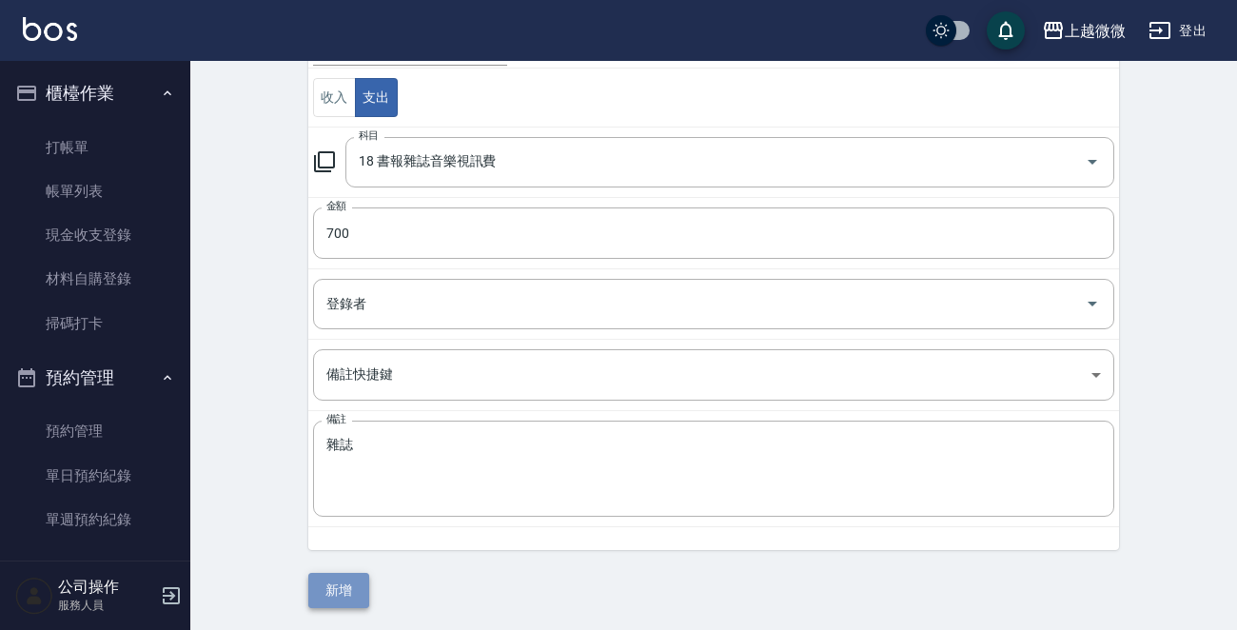
click at [346, 593] on button "新增" at bounding box center [338, 590] width 61 height 35
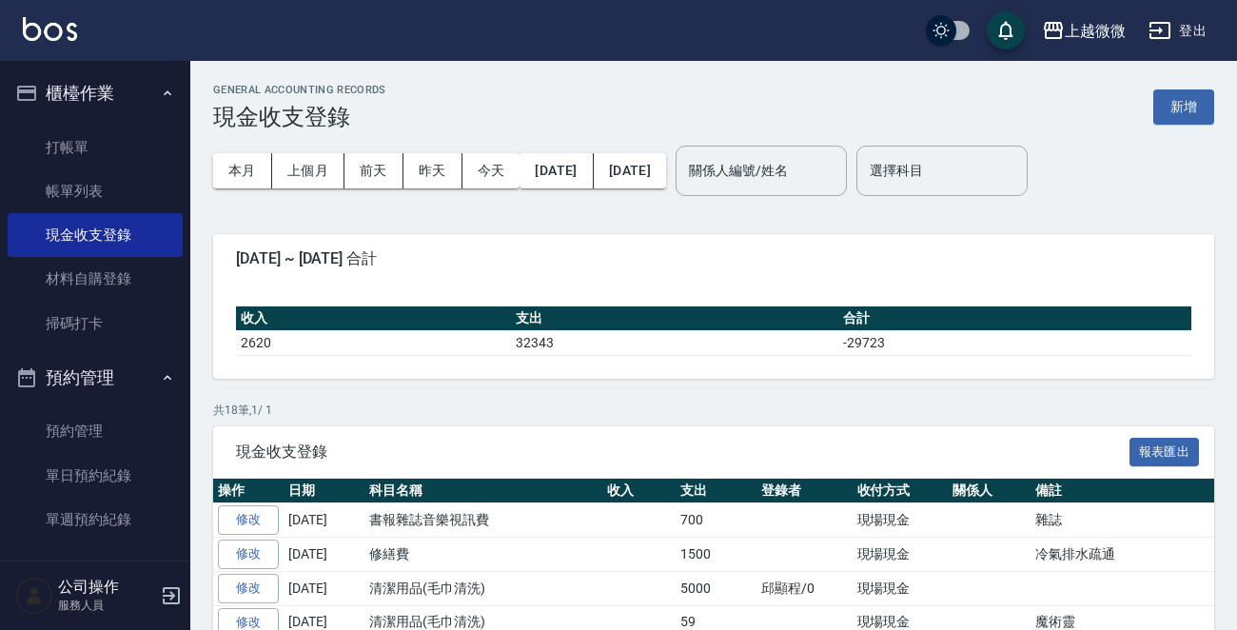
scroll to position [381, 0]
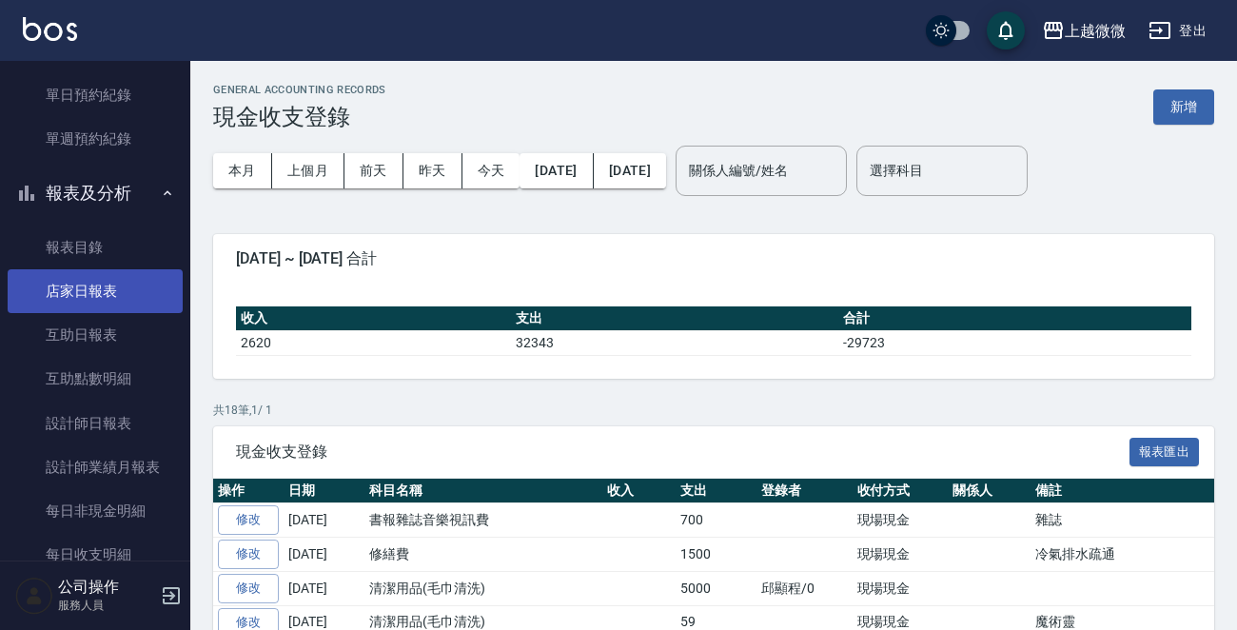
click at [116, 282] on link "店家日報表" at bounding box center [95, 291] width 175 height 44
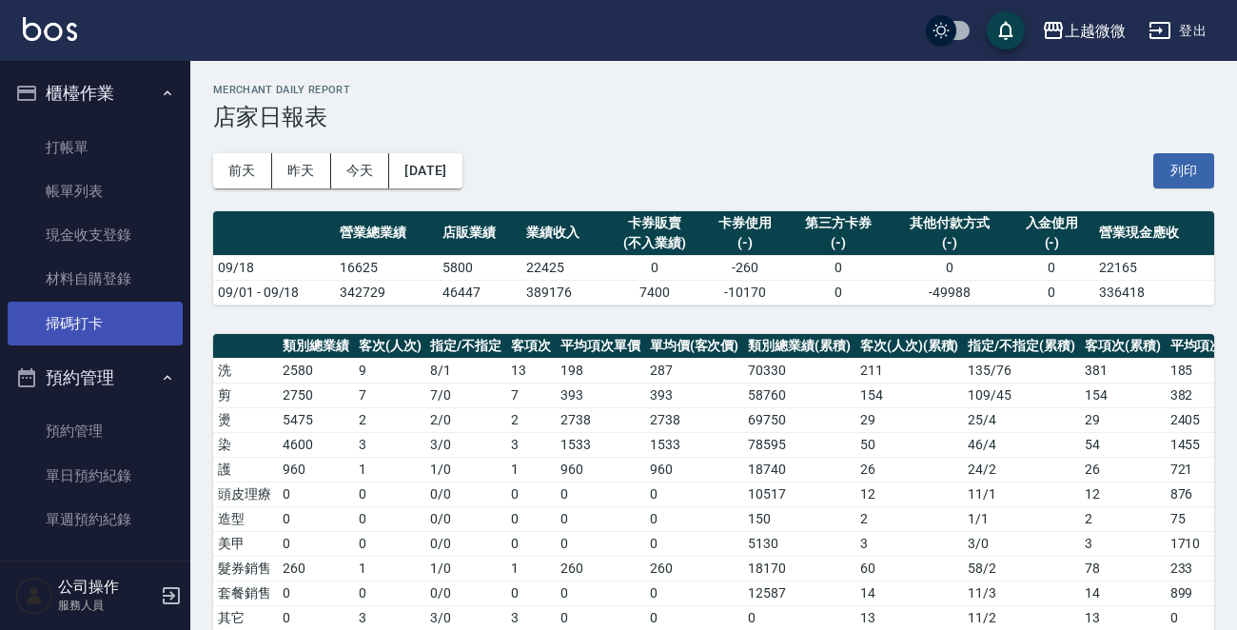
click at [70, 322] on link "掃碼打卡" at bounding box center [95, 324] width 175 height 44
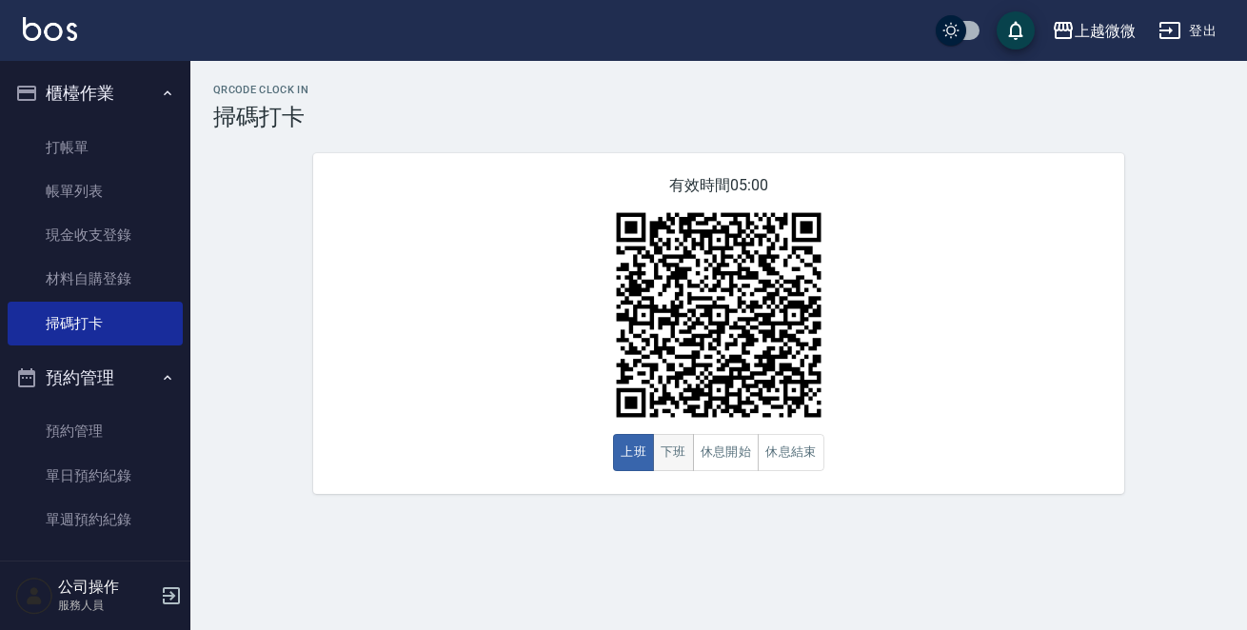
click at [662, 454] on button "下班" at bounding box center [673, 452] width 41 height 37
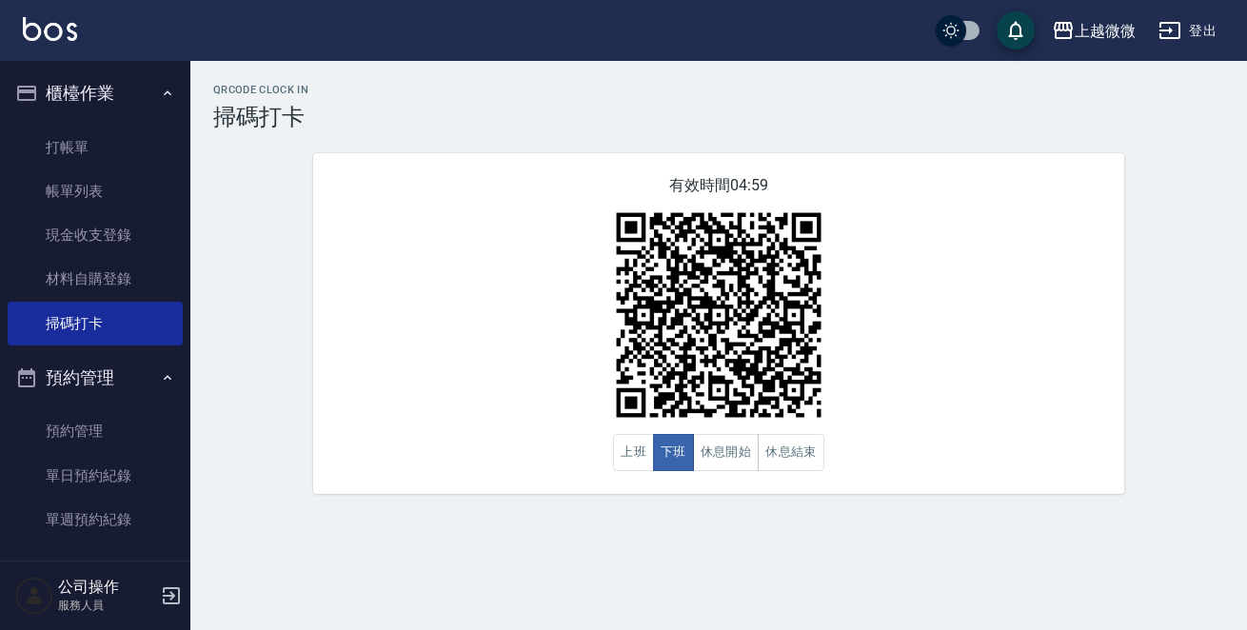
click at [1019, 333] on div "有效時間 04:59 上班 下班 休息開始 休息結束" at bounding box center [718, 323] width 811 height 341
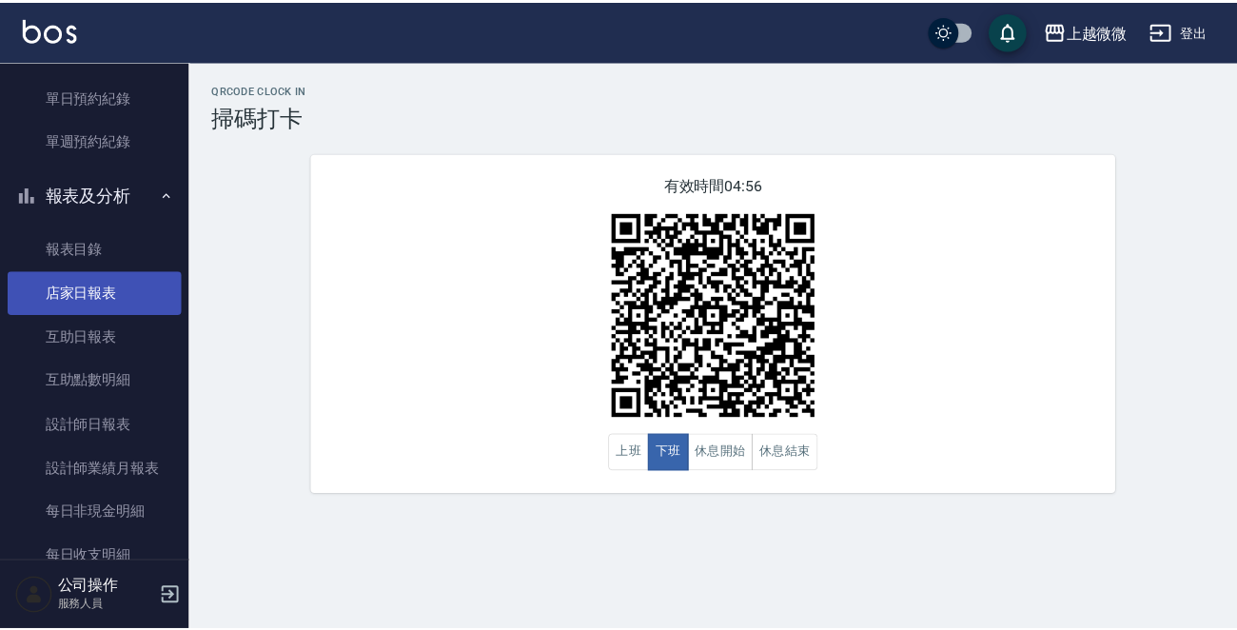
scroll to position [381, 0]
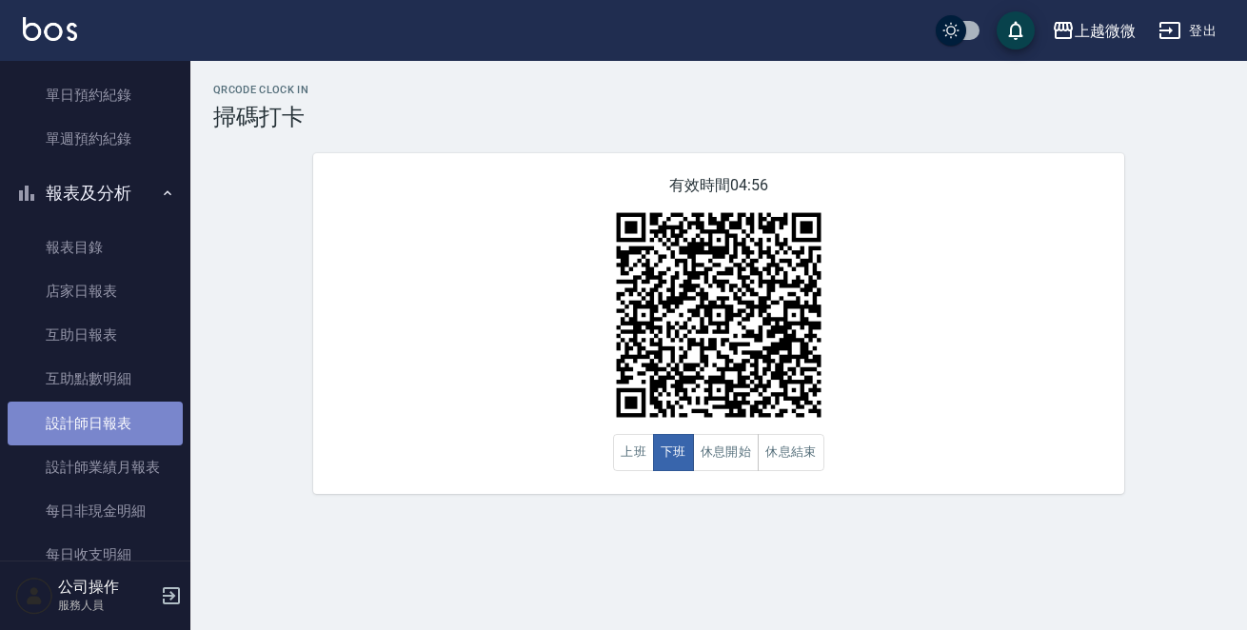
click at [117, 418] on link "設計師日報表" at bounding box center [95, 424] width 175 height 44
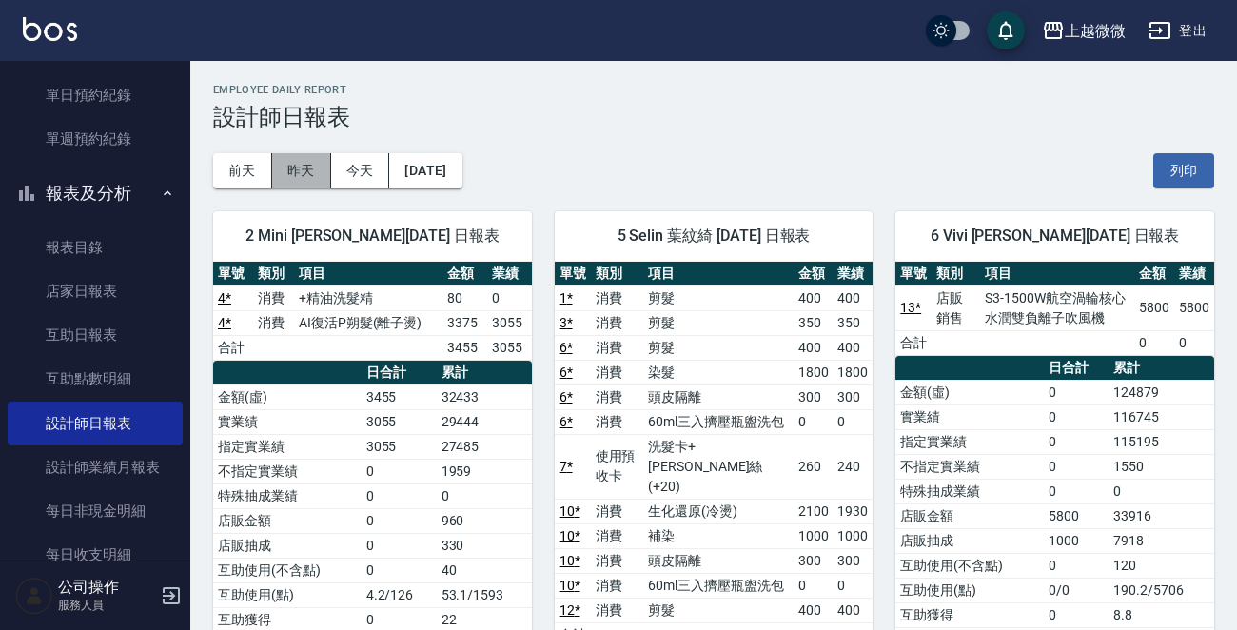
click at [305, 169] on button "昨天" at bounding box center [301, 170] width 59 height 35
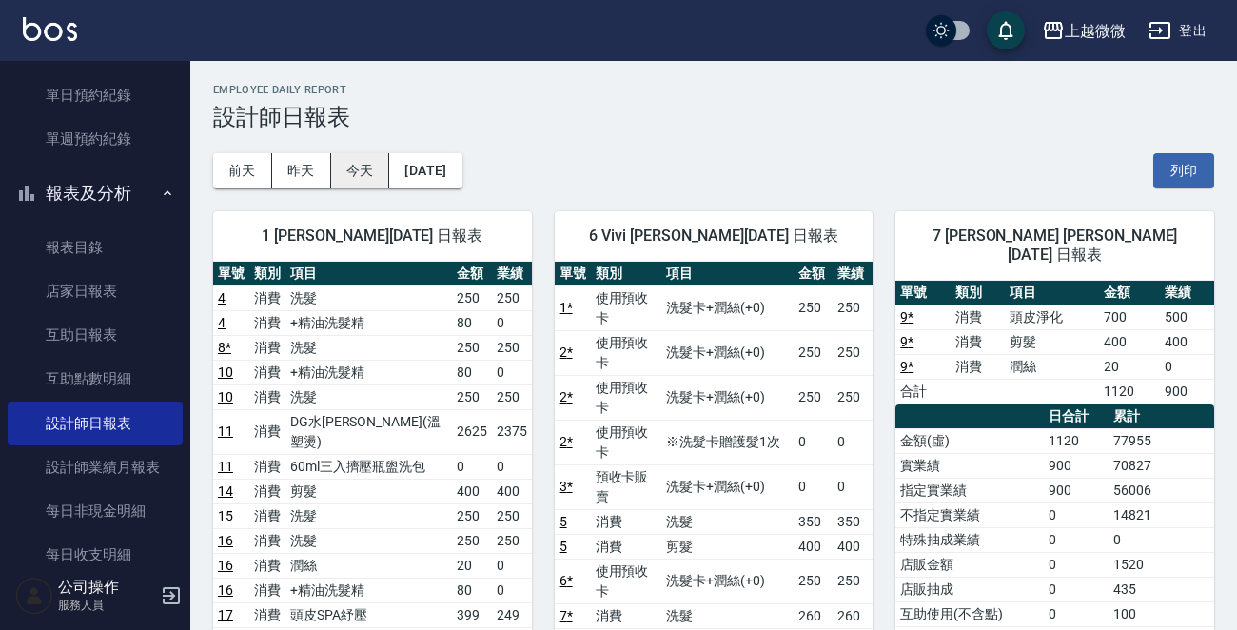
click at [375, 168] on button "今天" at bounding box center [360, 170] width 59 height 35
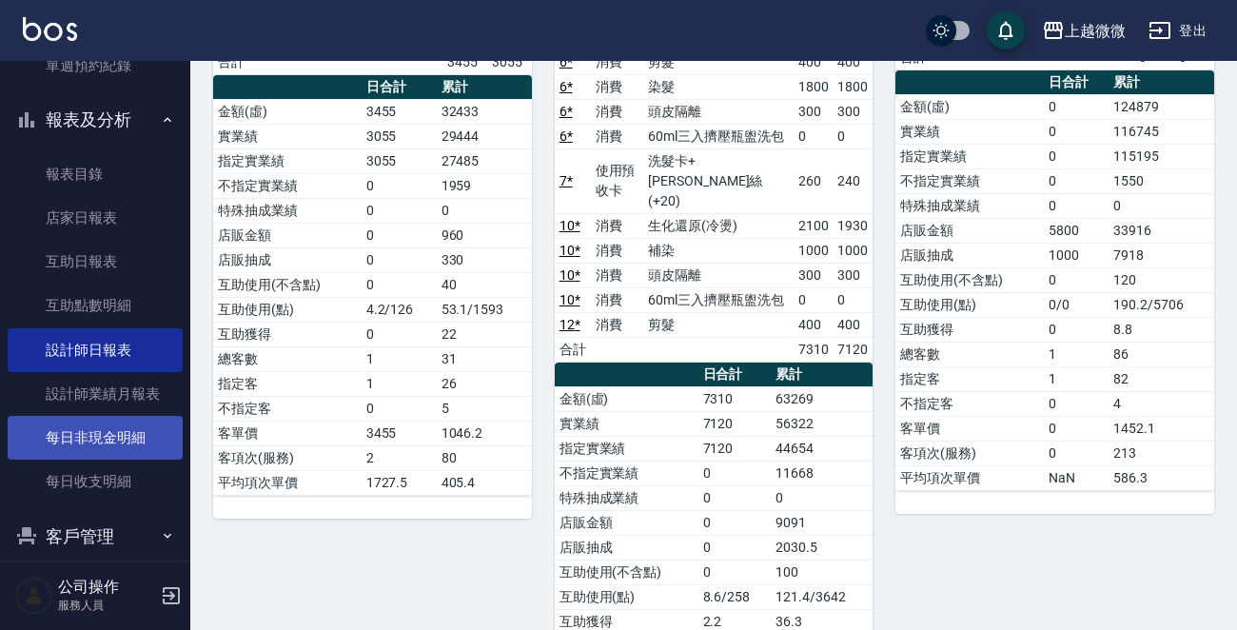
scroll to position [574, 0]
